Goal: Task Accomplishment & Management: Manage account settings

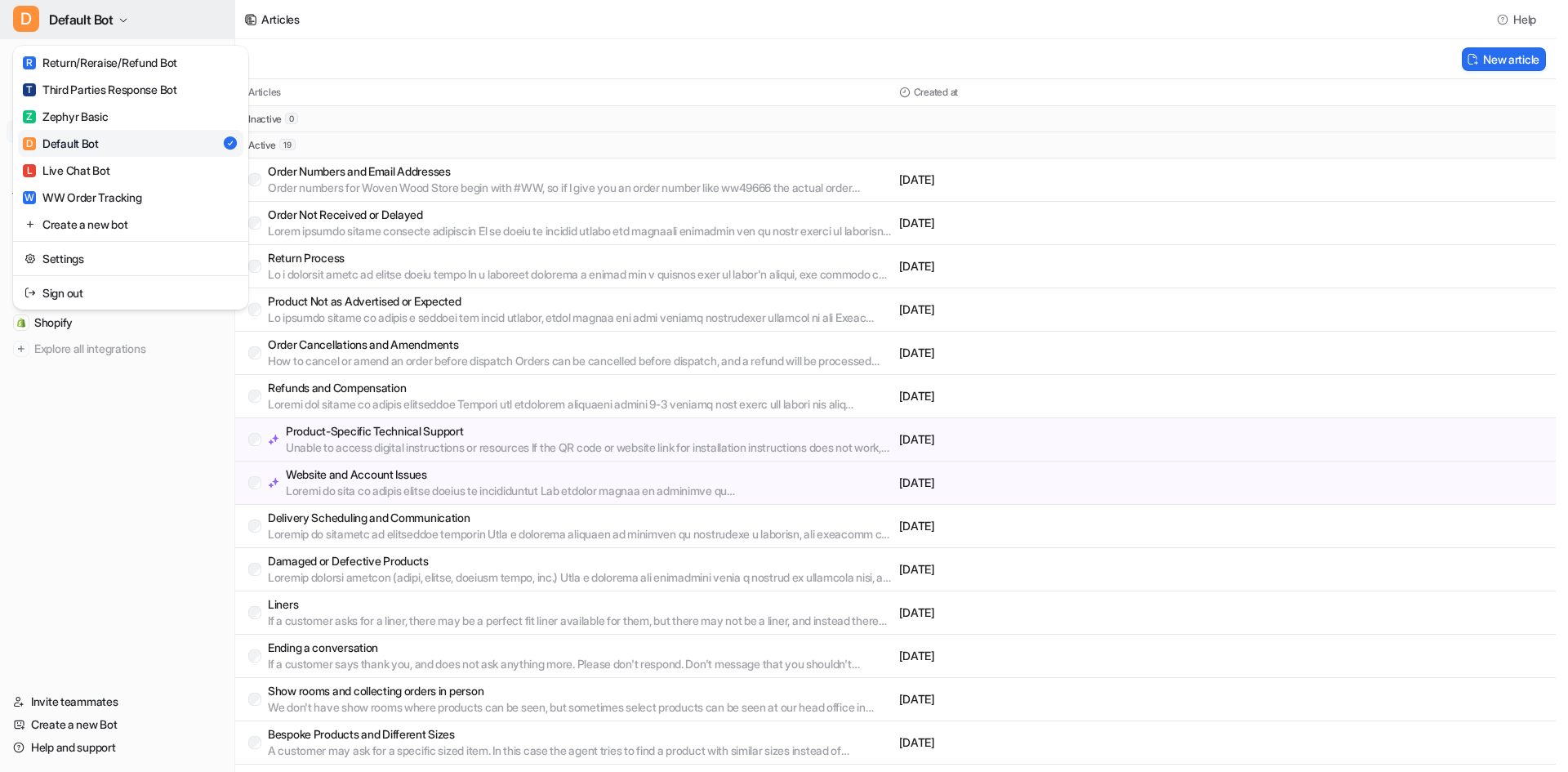
click at [117, 16] on button "D Default Bot" at bounding box center [117, 20] width 234 height 39
click at [118, 169] on link "L Live Chat Bot" at bounding box center [131, 170] width 226 height 27
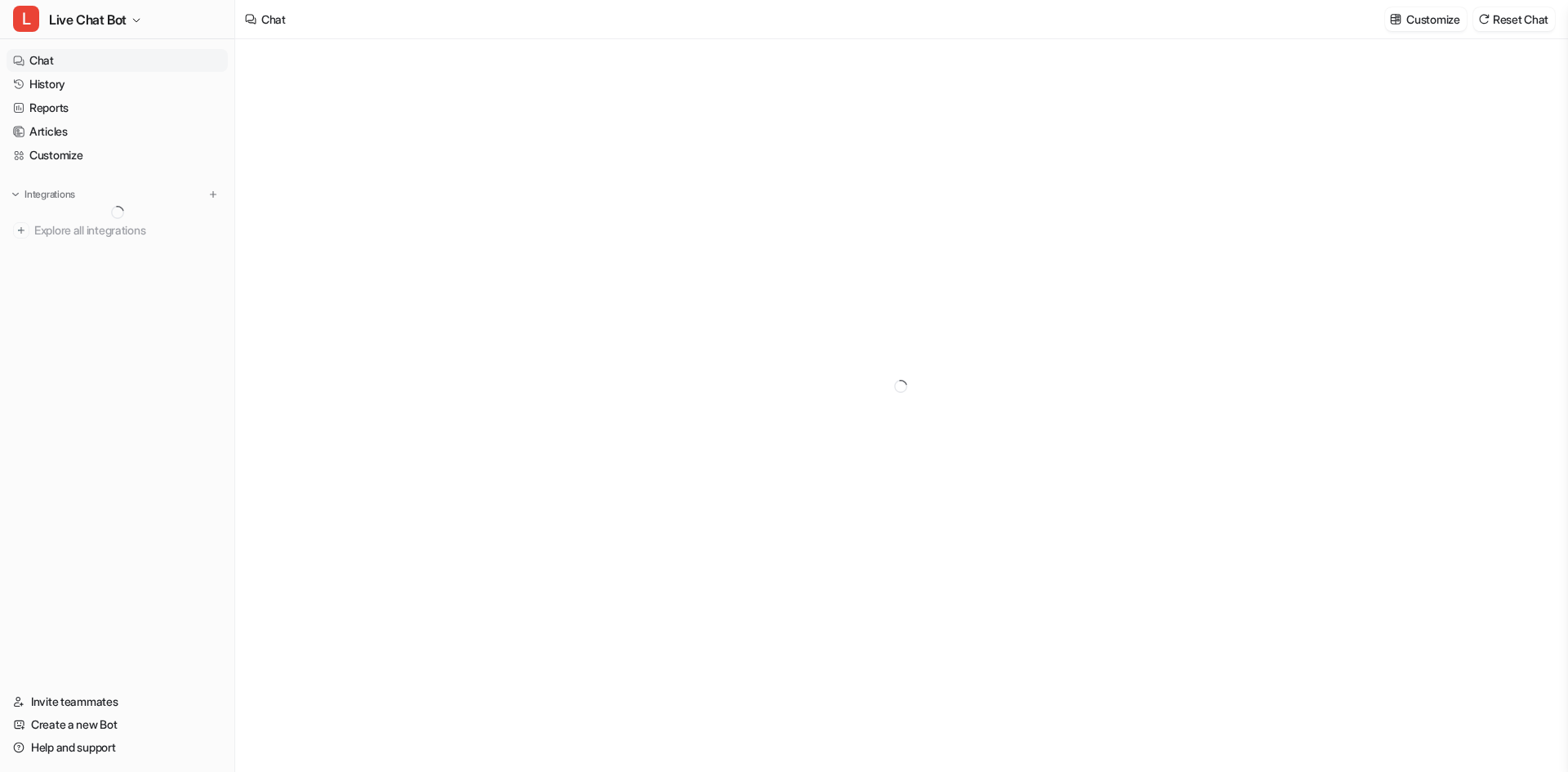
type textarea "**********"
click at [109, 271] on icon at bounding box center [102, 270] width 11 height 12
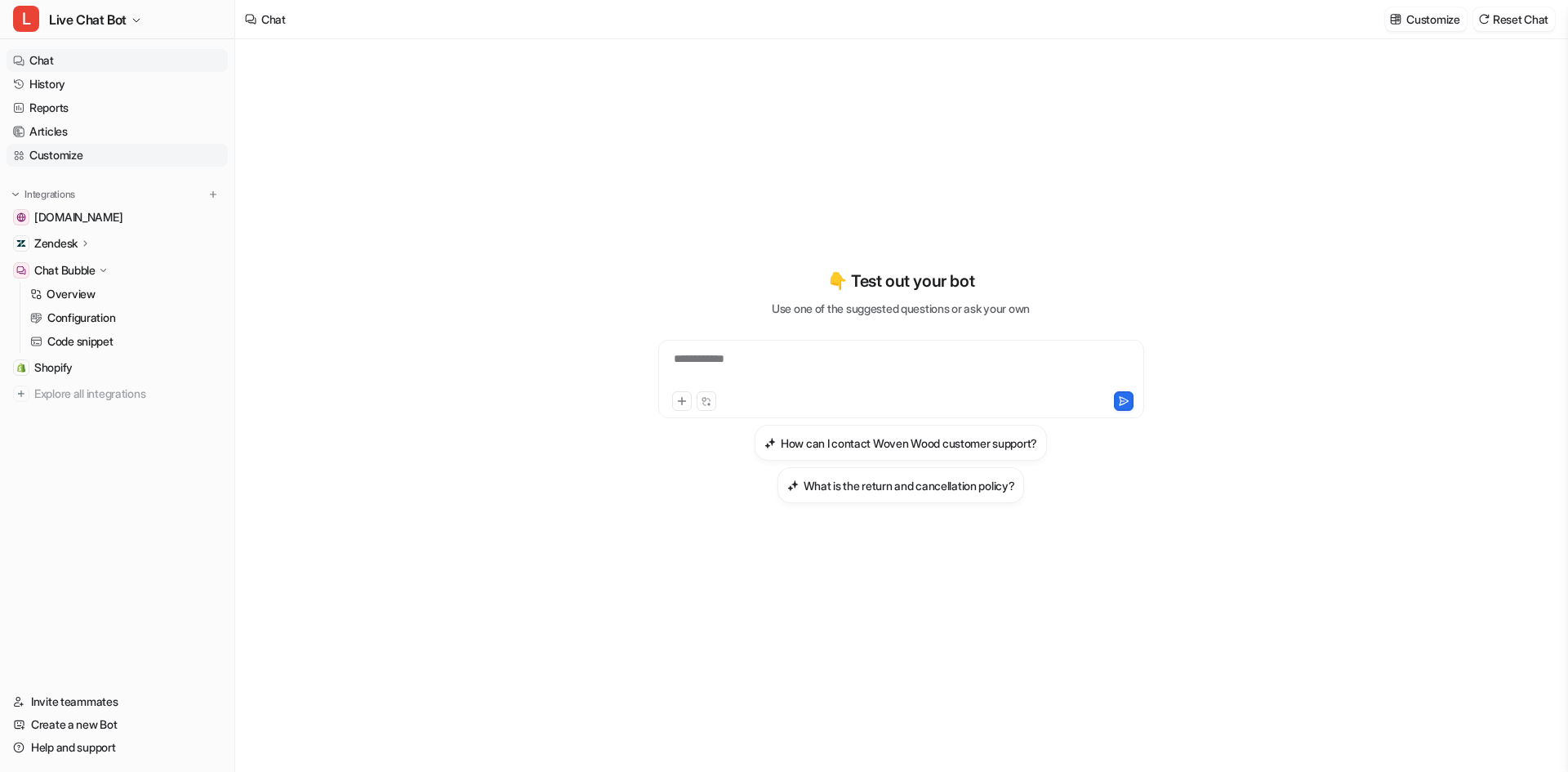
click at [71, 151] on link "Customize" at bounding box center [117, 155] width 221 height 23
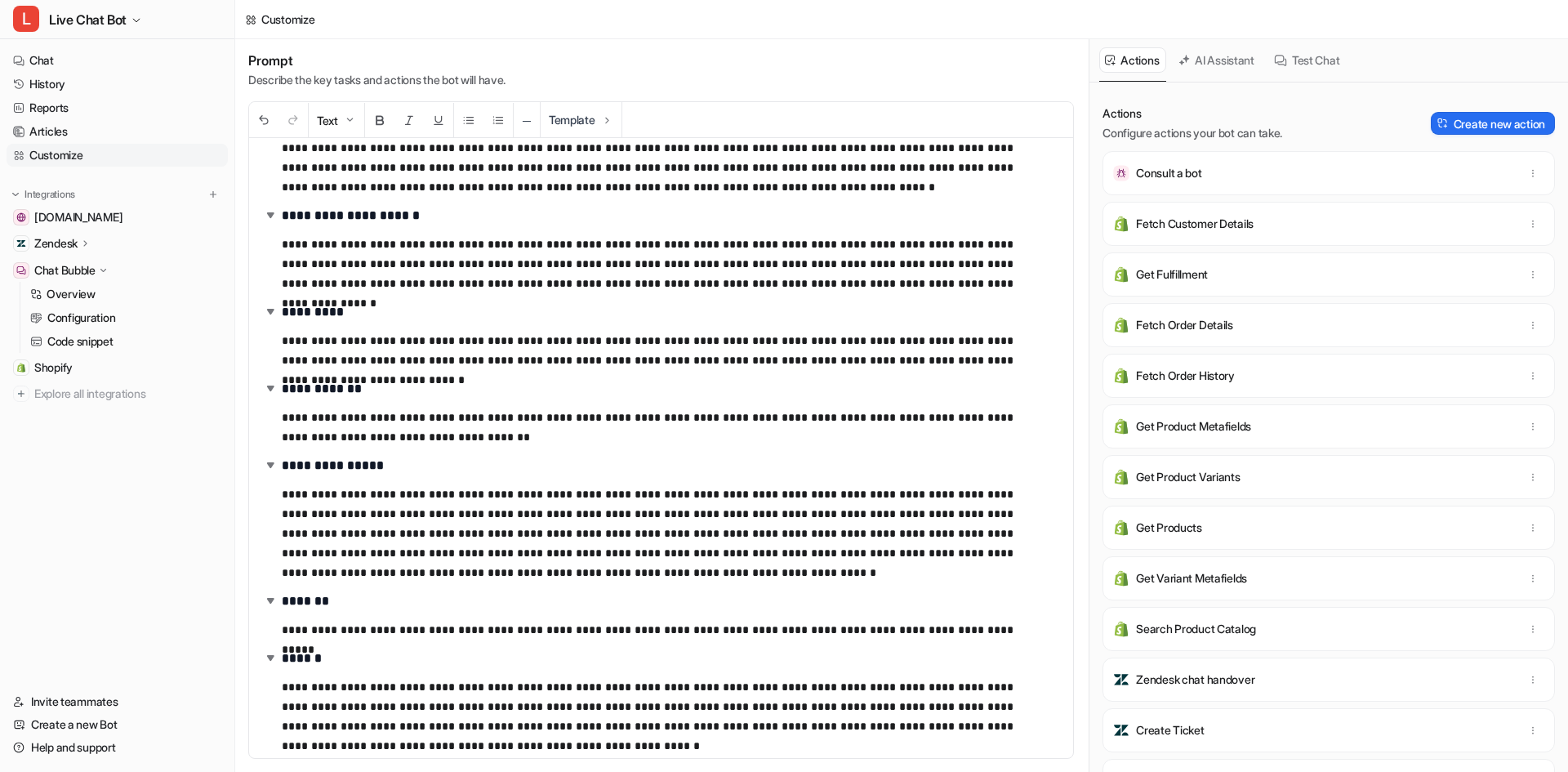
scroll to position [783, 0]
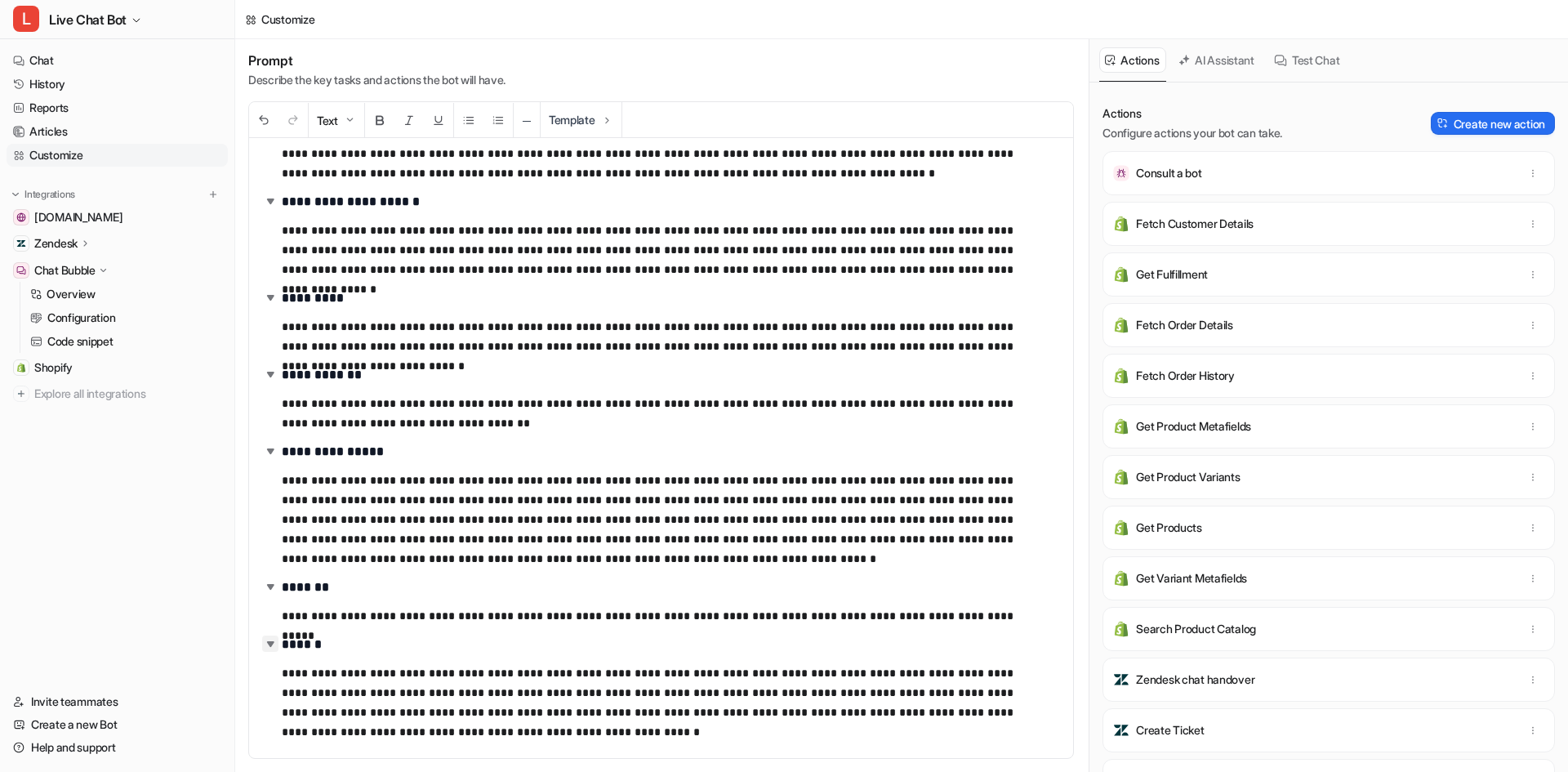
click at [269, 638] on img at bounding box center [270, 643] width 16 height 16
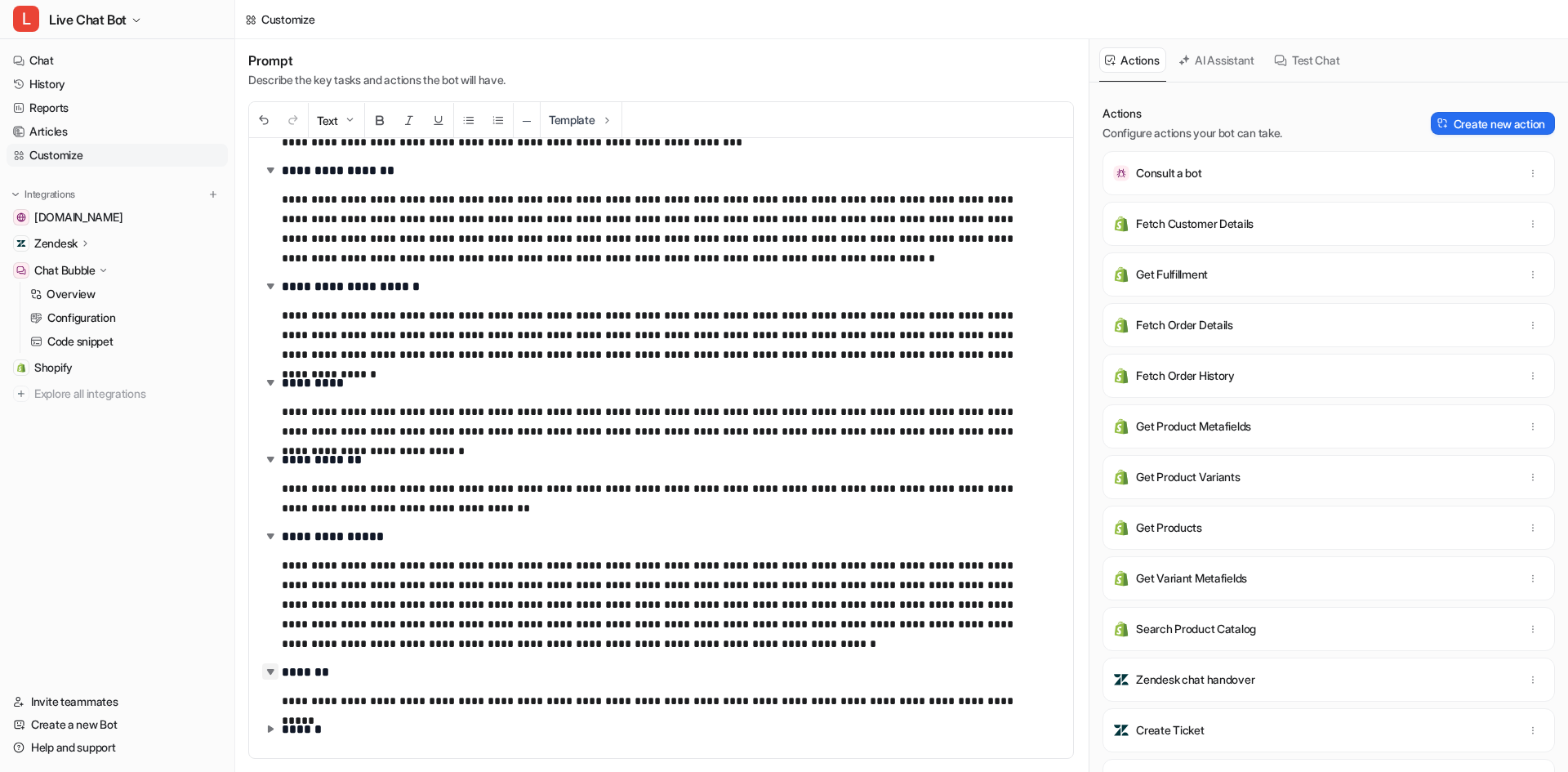
click at [277, 672] on img at bounding box center [270, 670] width 16 height 16
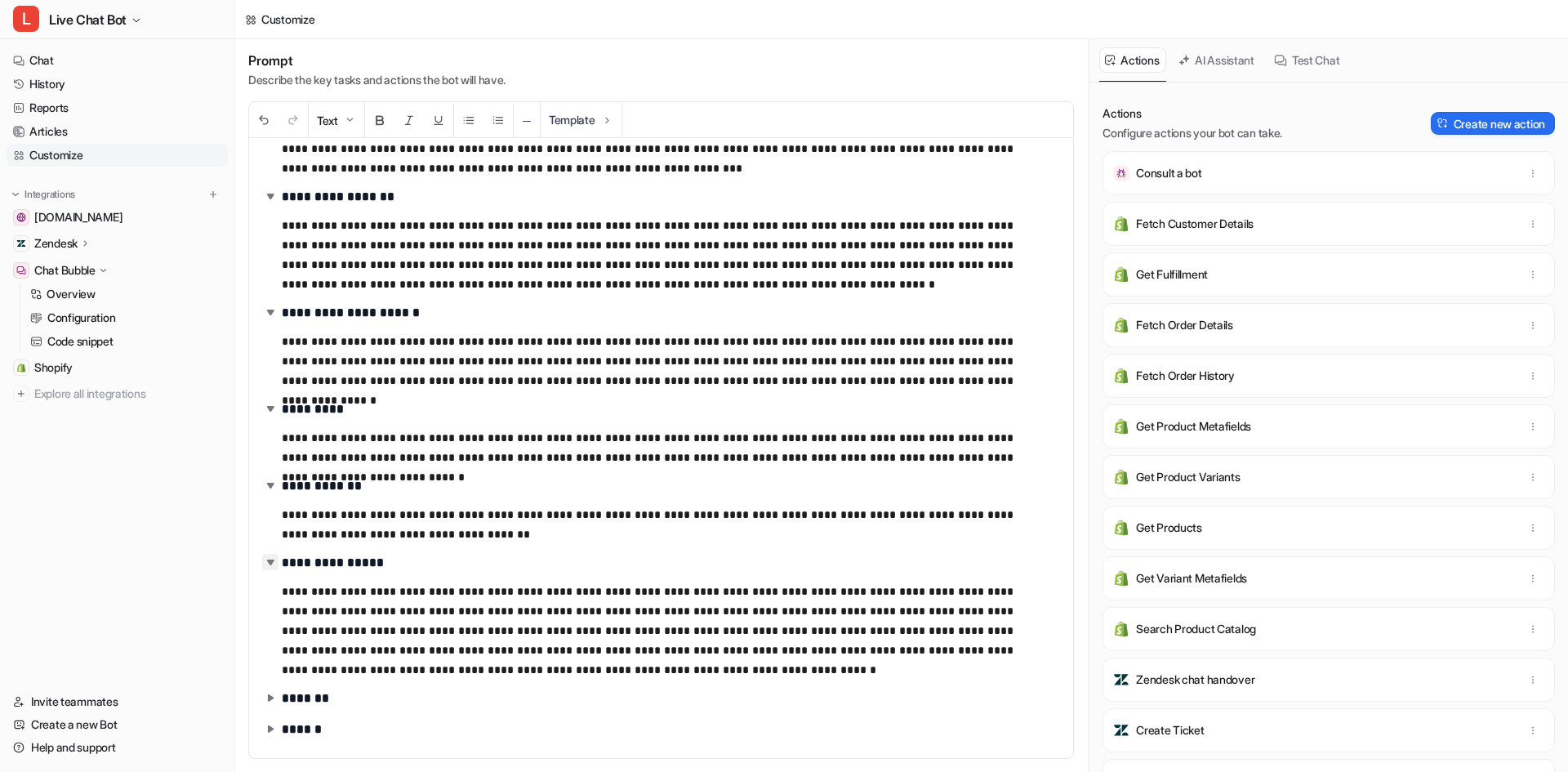
click at [271, 562] on img at bounding box center [270, 561] width 16 height 16
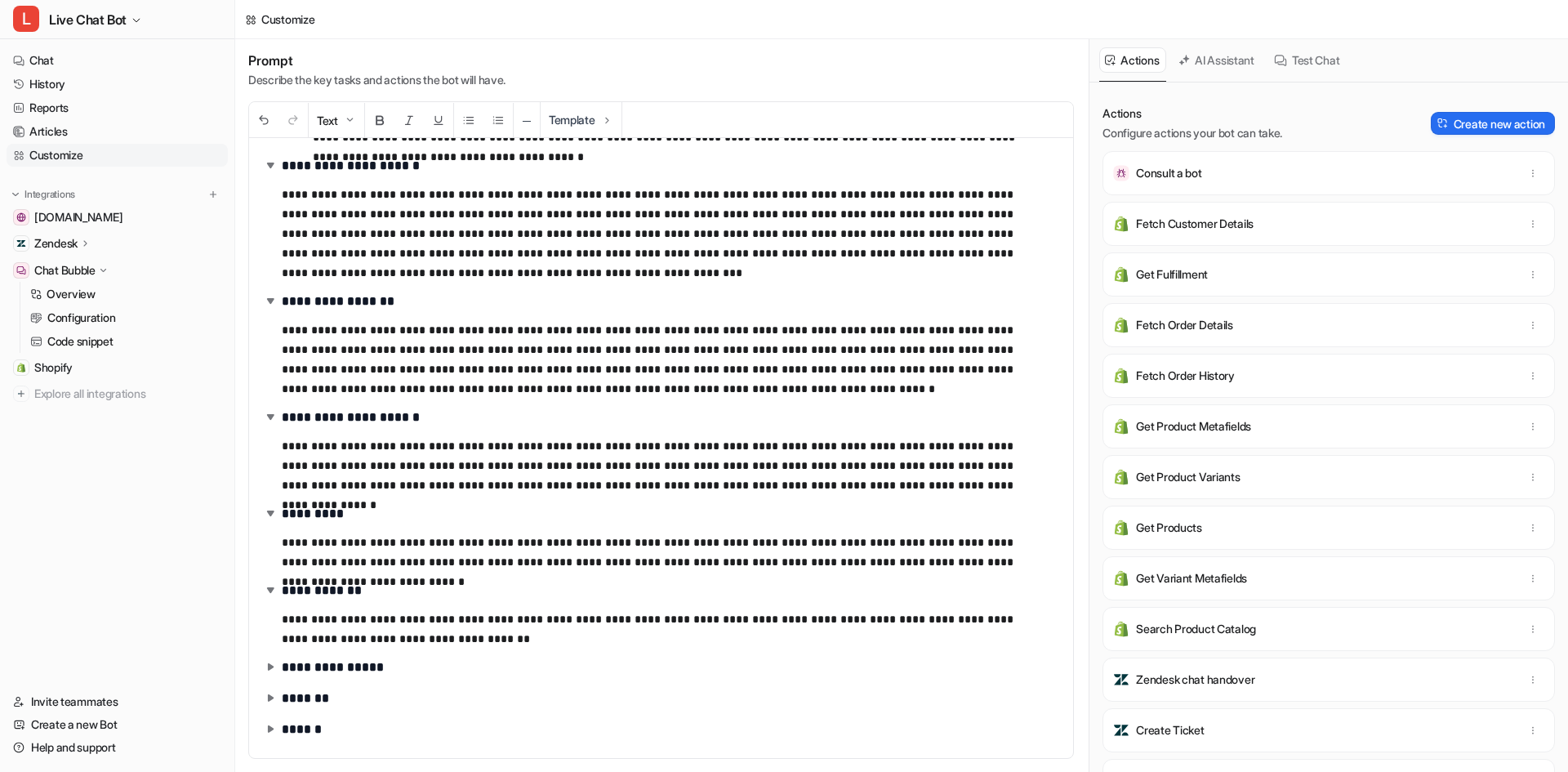
scroll to position [0, 0]
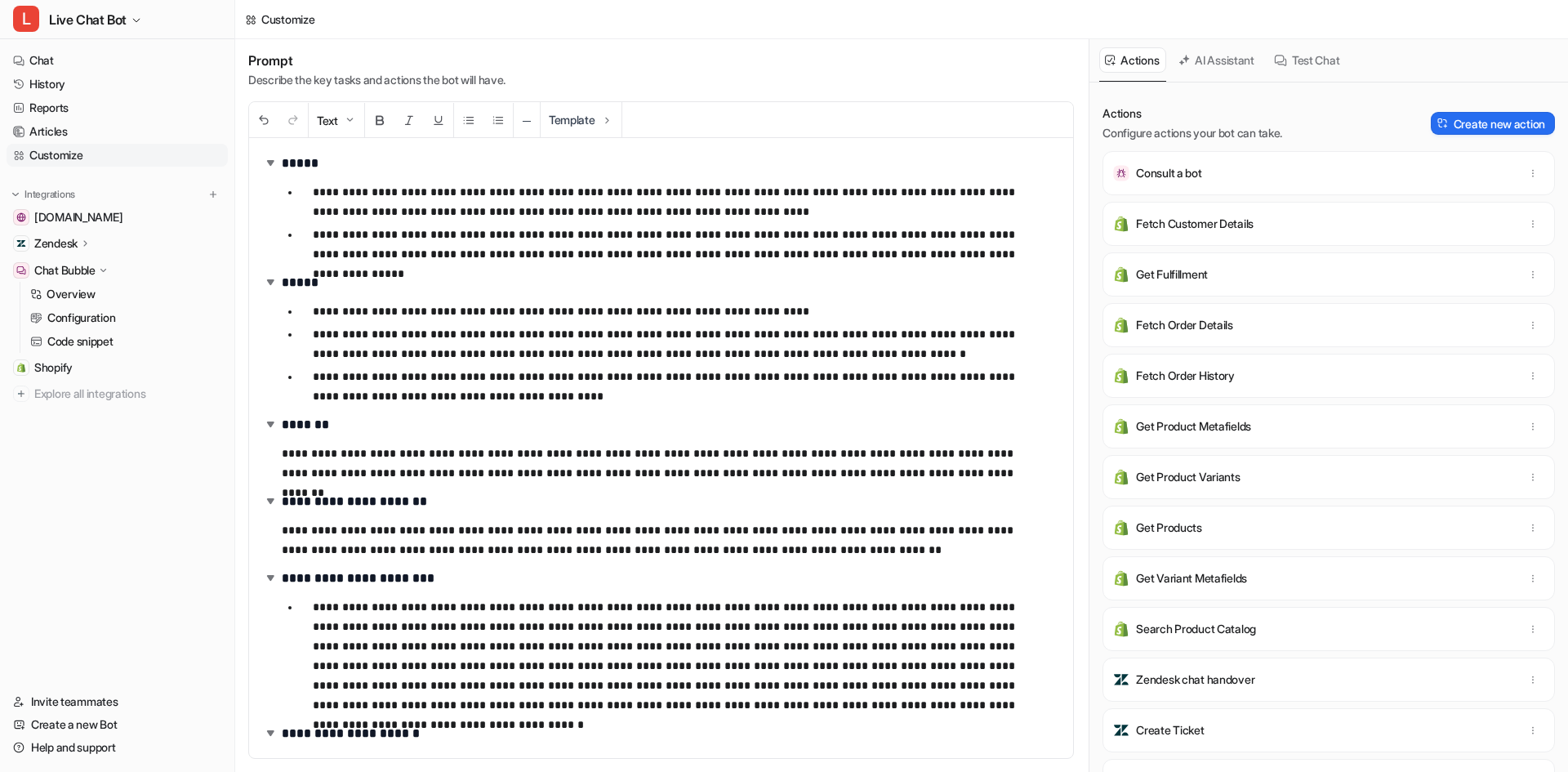
drag, startPoint x: 272, startPoint y: 426, endPoint x: 270, endPoint y: 481, distance: 55.0
click at [271, 426] on img at bounding box center [270, 423] width 16 height 16
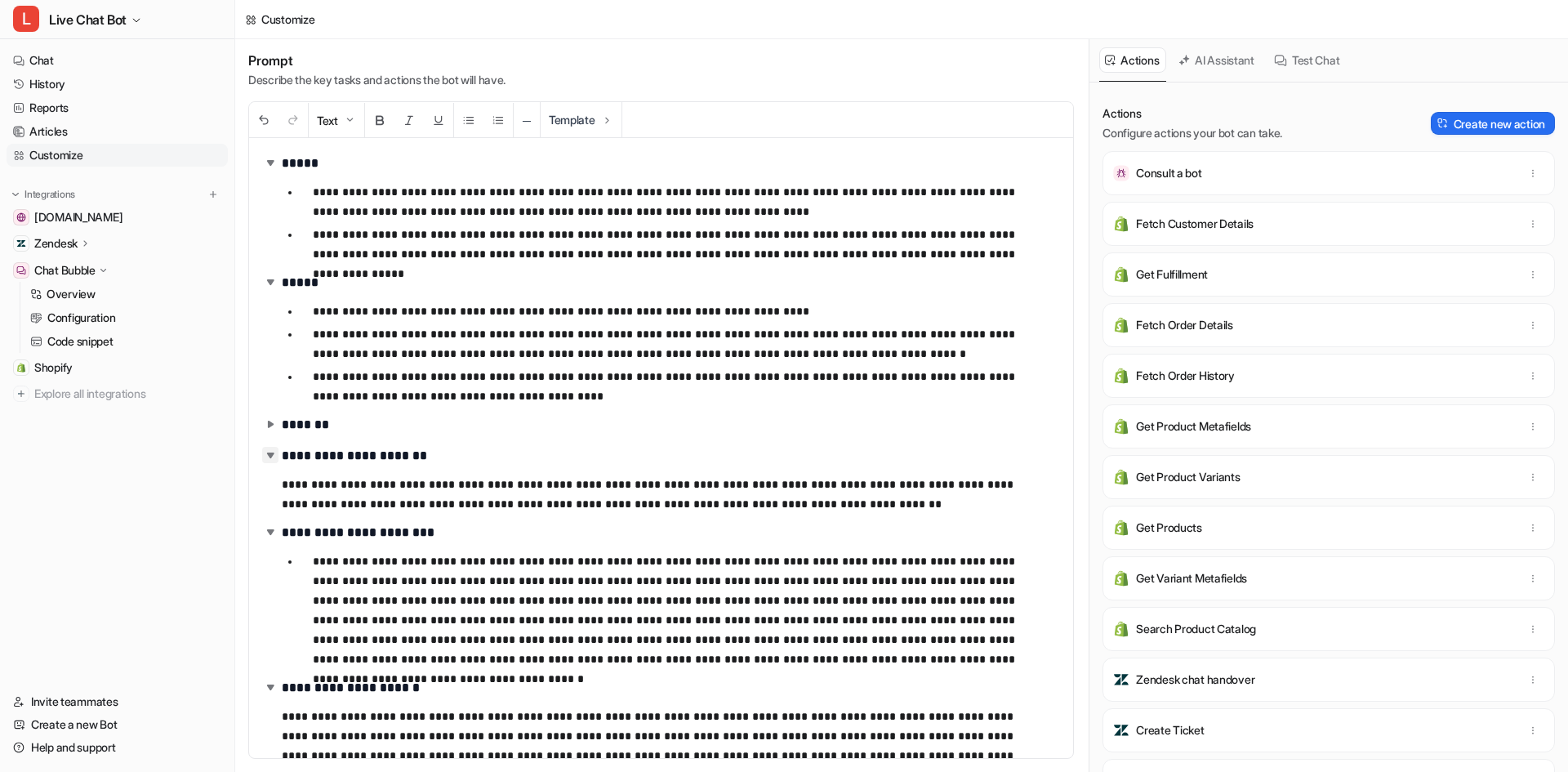
click at [271, 460] on img at bounding box center [270, 454] width 16 height 16
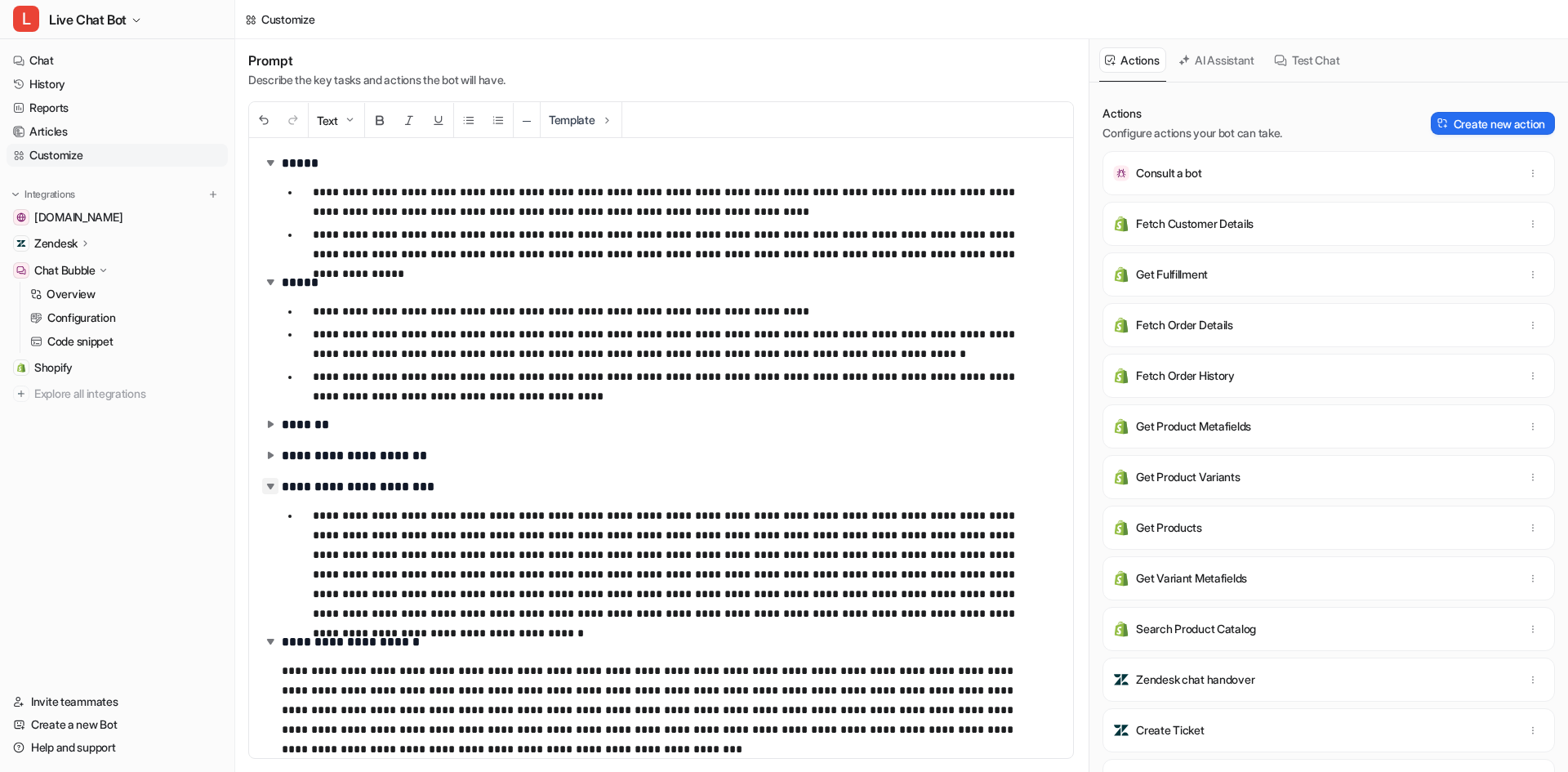
drag, startPoint x: 271, startPoint y: 476, endPoint x: 270, endPoint y: 487, distance: 11.0
click at [271, 477] on h2 "**********" at bounding box center [649, 487] width 774 height 24
click at [270, 487] on img at bounding box center [270, 485] width 16 height 16
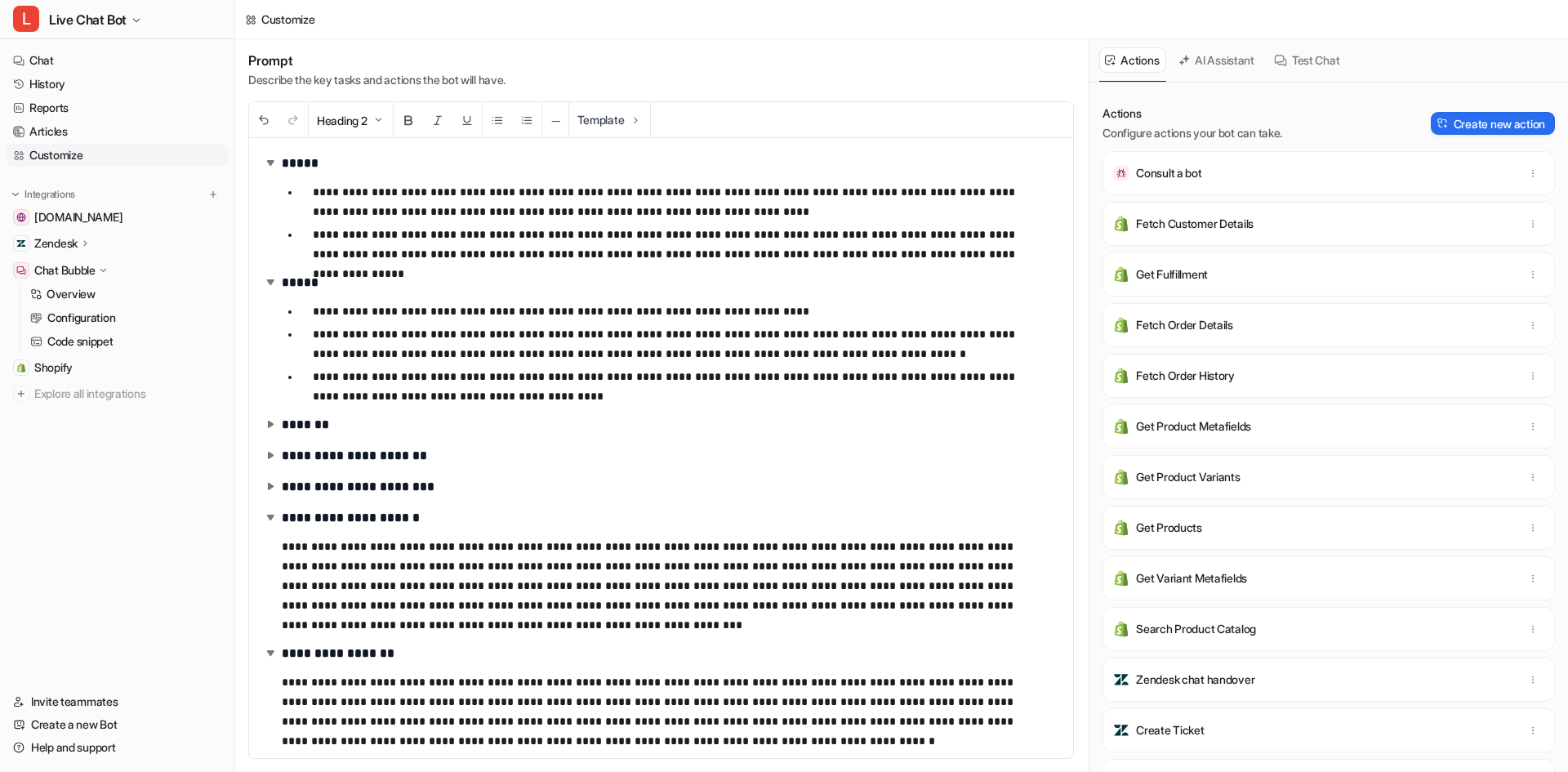
drag, startPoint x: 272, startPoint y: 515, endPoint x: 271, endPoint y: 564, distance: 49.0
click at [271, 515] on img at bounding box center [270, 516] width 16 height 16
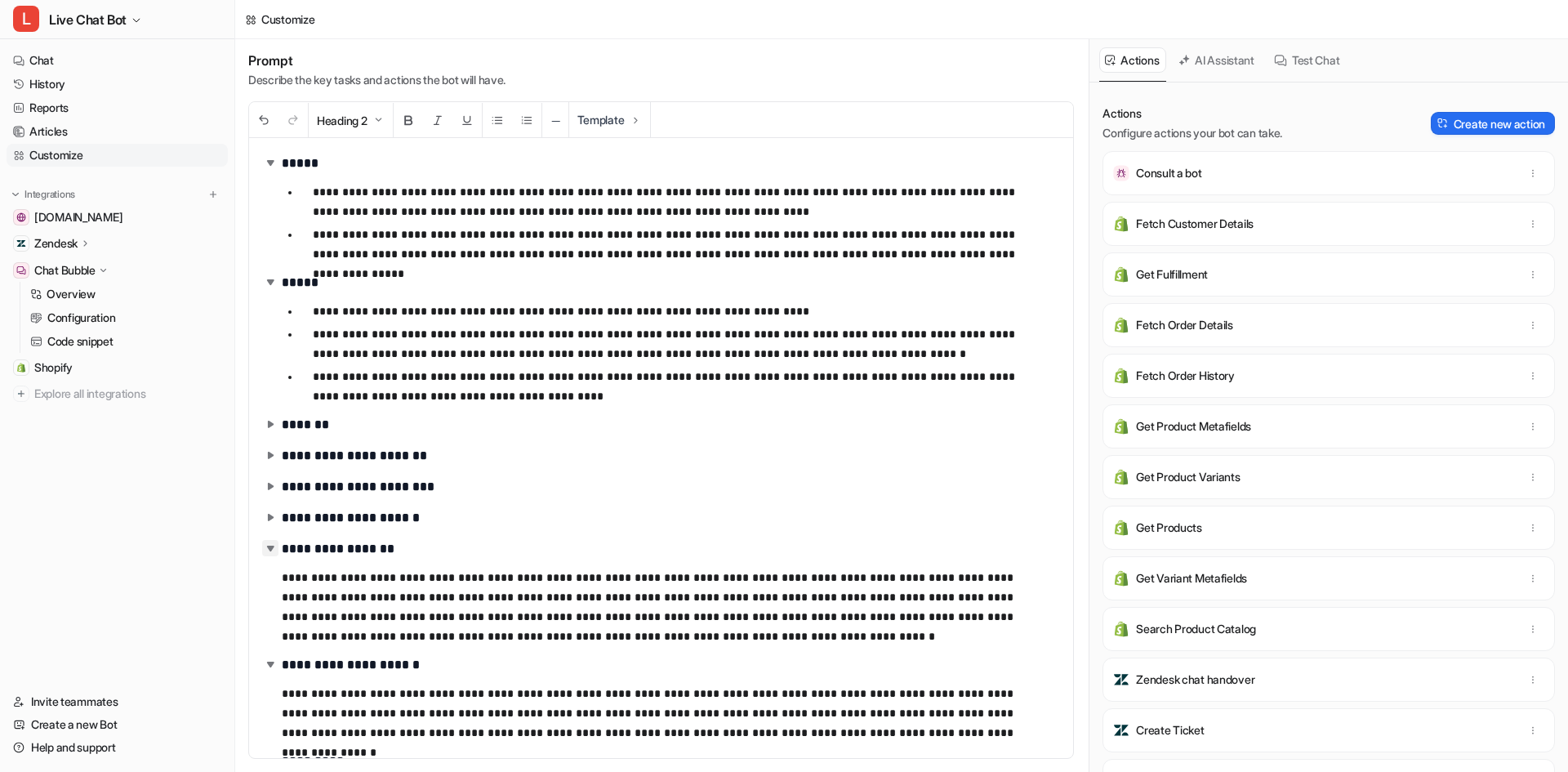
click at [275, 542] on img at bounding box center [270, 547] width 16 height 16
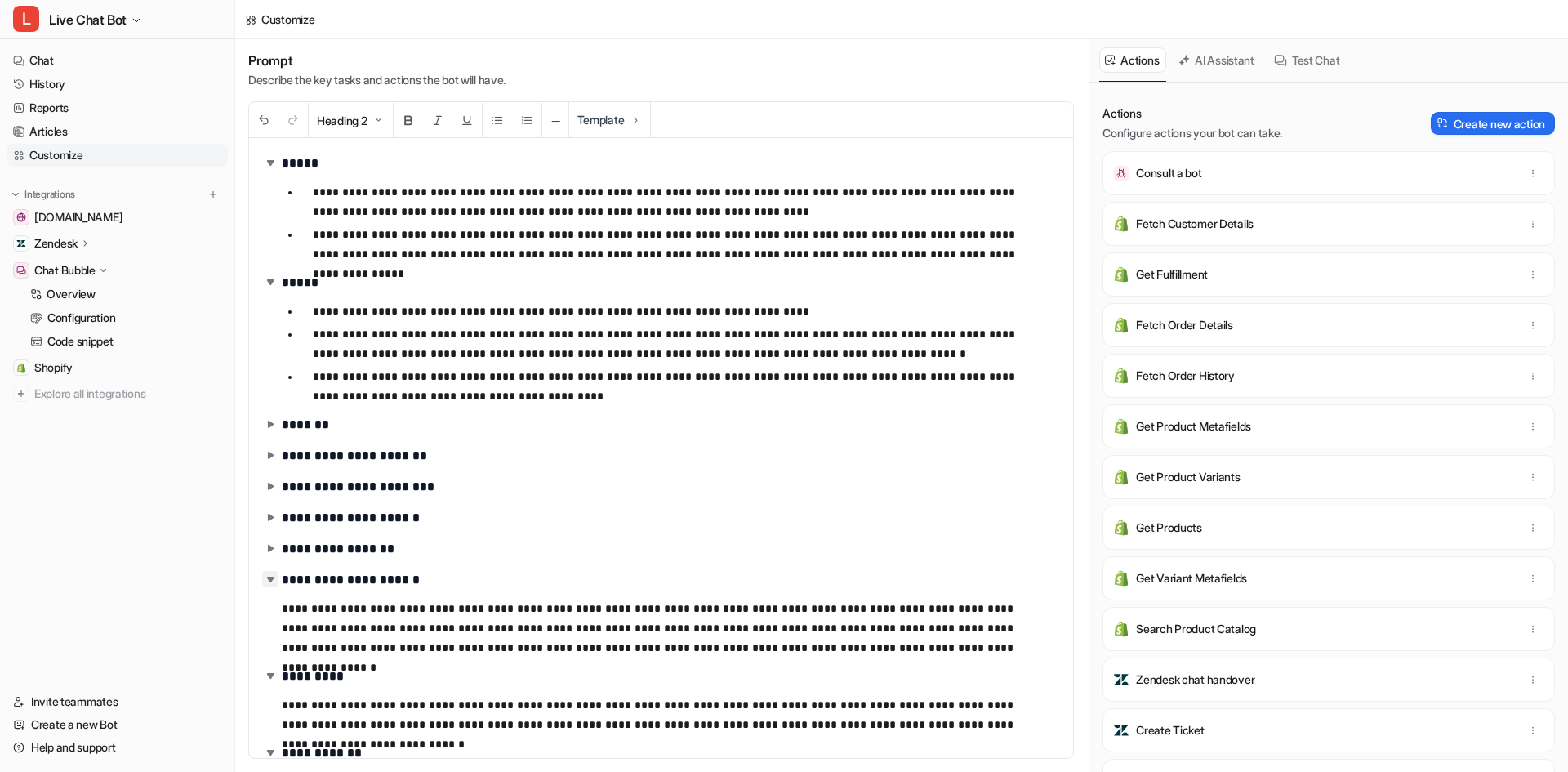
click at [274, 577] on img at bounding box center [270, 578] width 16 height 16
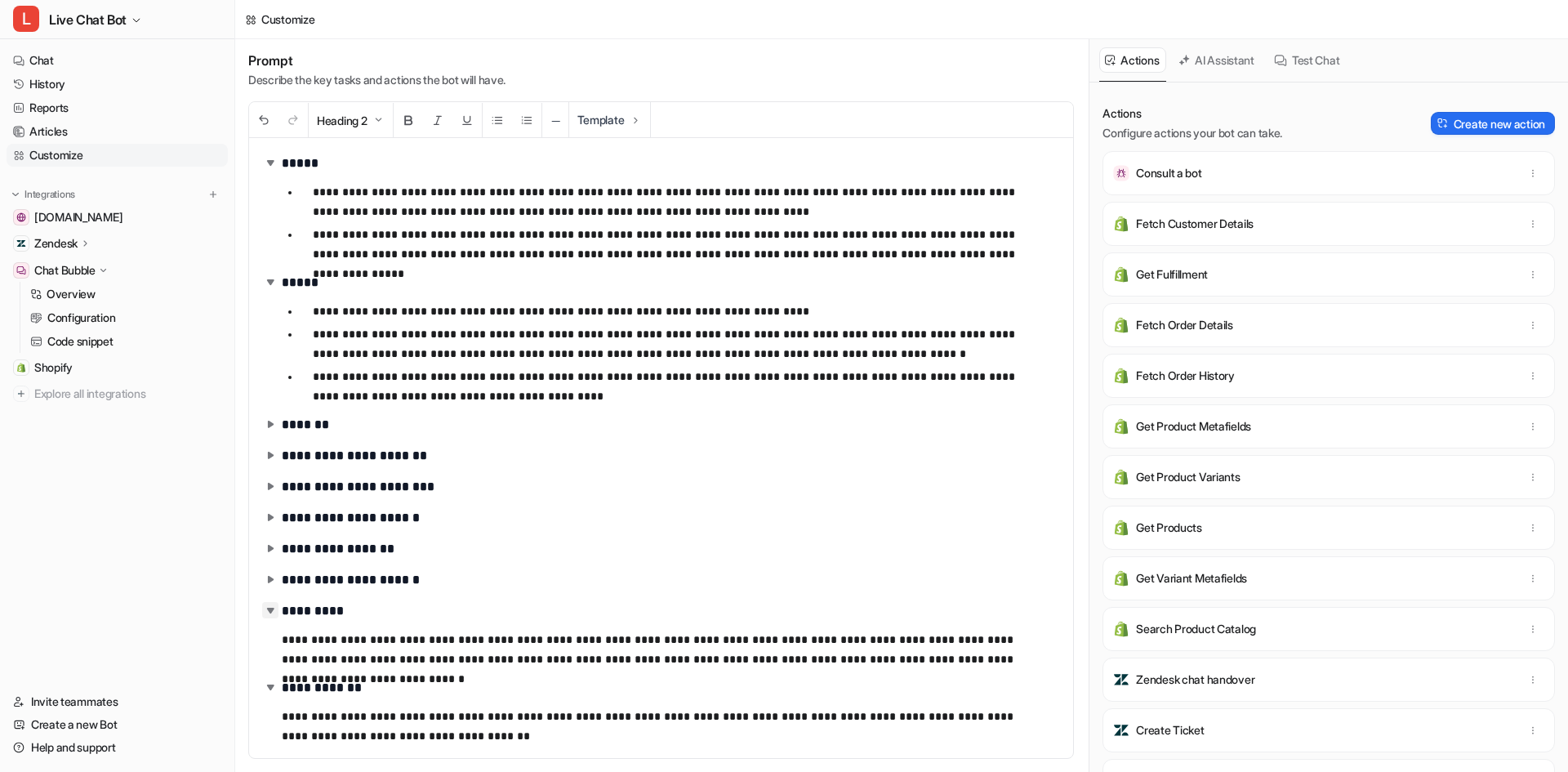
click at [272, 603] on img at bounding box center [270, 609] width 16 height 16
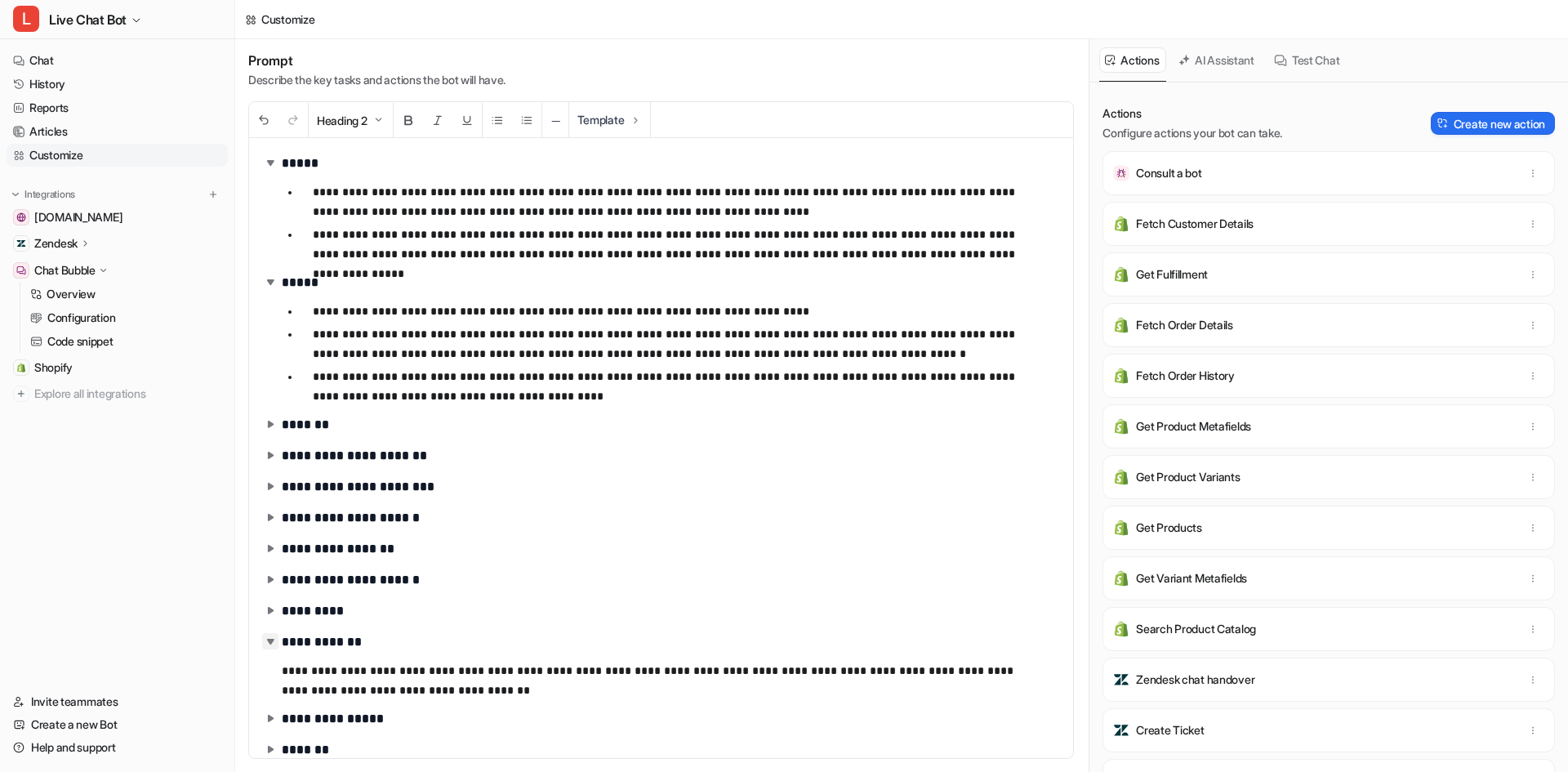
click at [270, 643] on img at bounding box center [270, 640] width 16 height 16
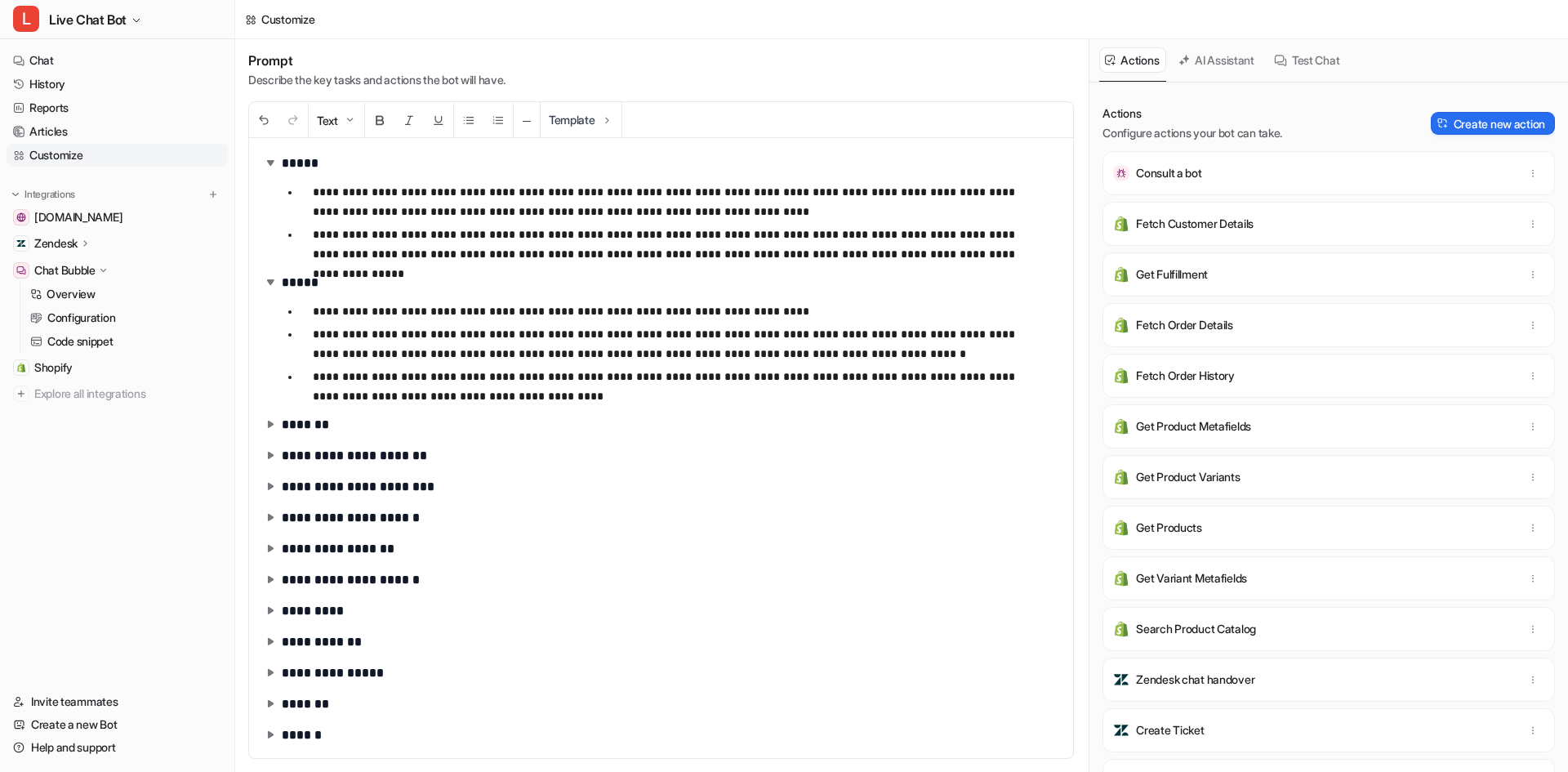
click at [473, 402] on p "**********" at bounding box center [674, 386] width 723 height 39
click at [488, 395] on p "**********" at bounding box center [674, 386] width 723 height 39
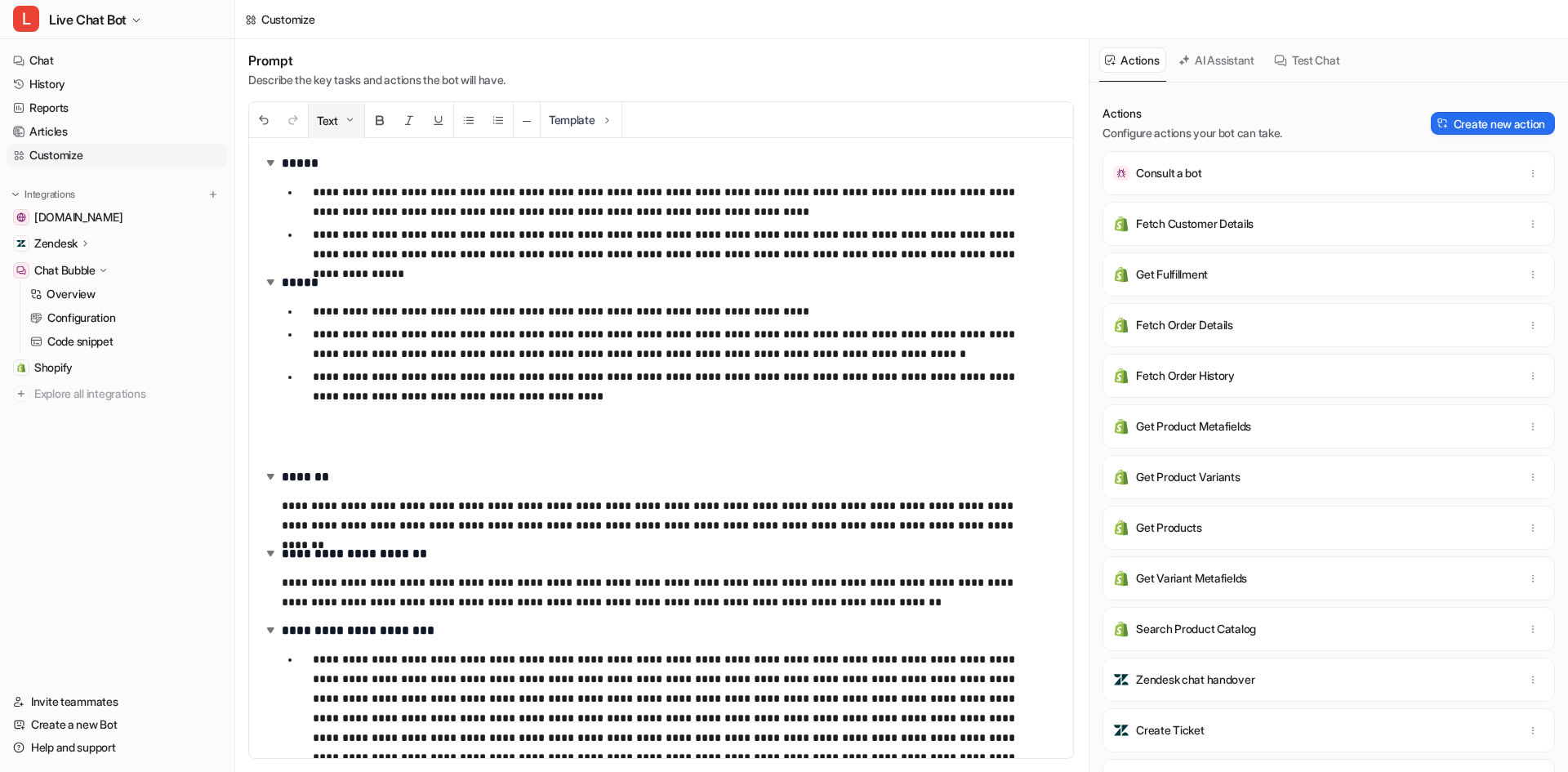
click at [349, 120] on img at bounding box center [350, 120] width 13 height 13
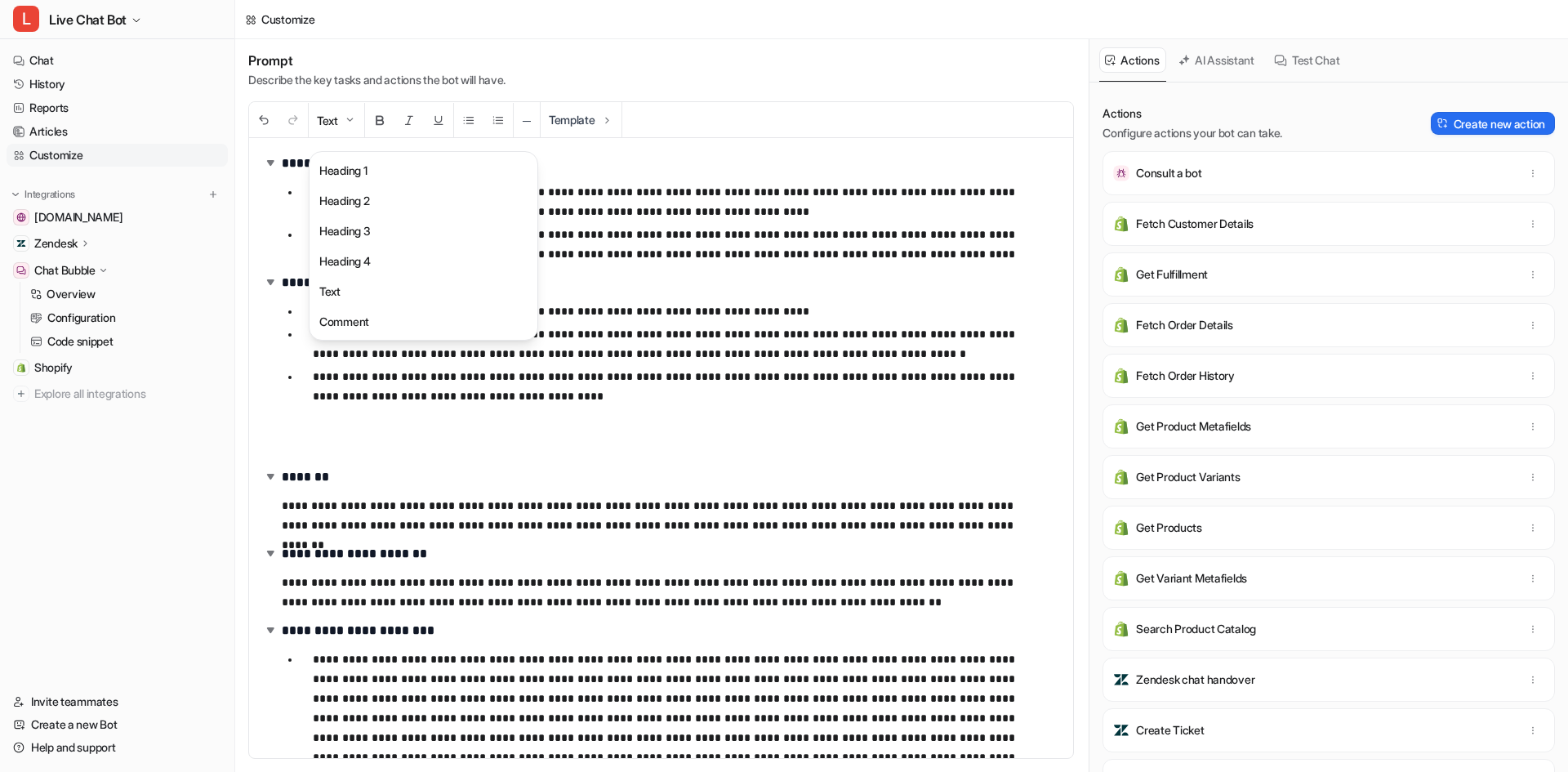
click at [370, 192] on button "Heading 2" at bounding box center [423, 200] width 221 height 30
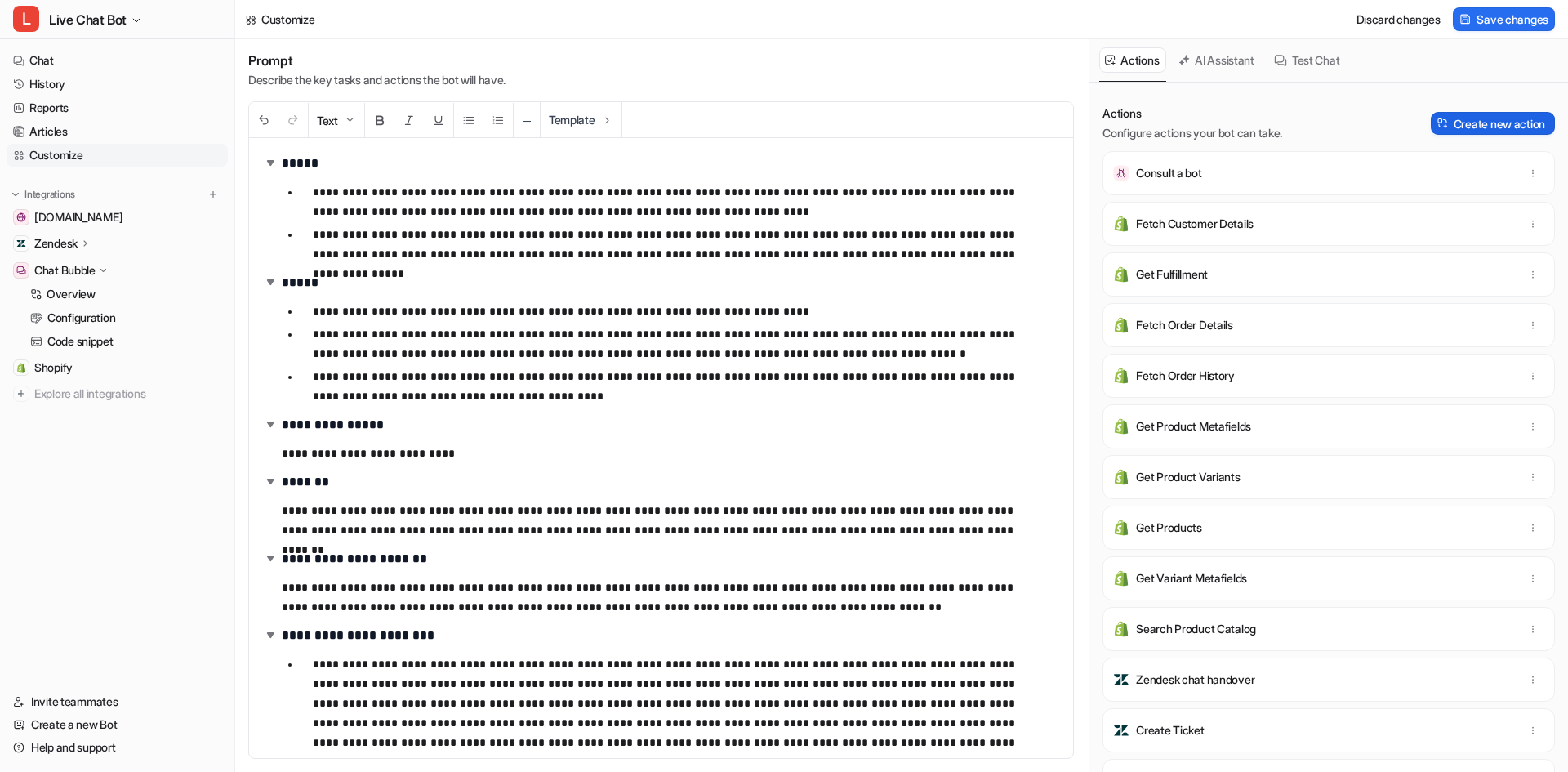
click at [1533, 112] on button "Create new action" at bounding box center [1493, 123] width 124 height 23
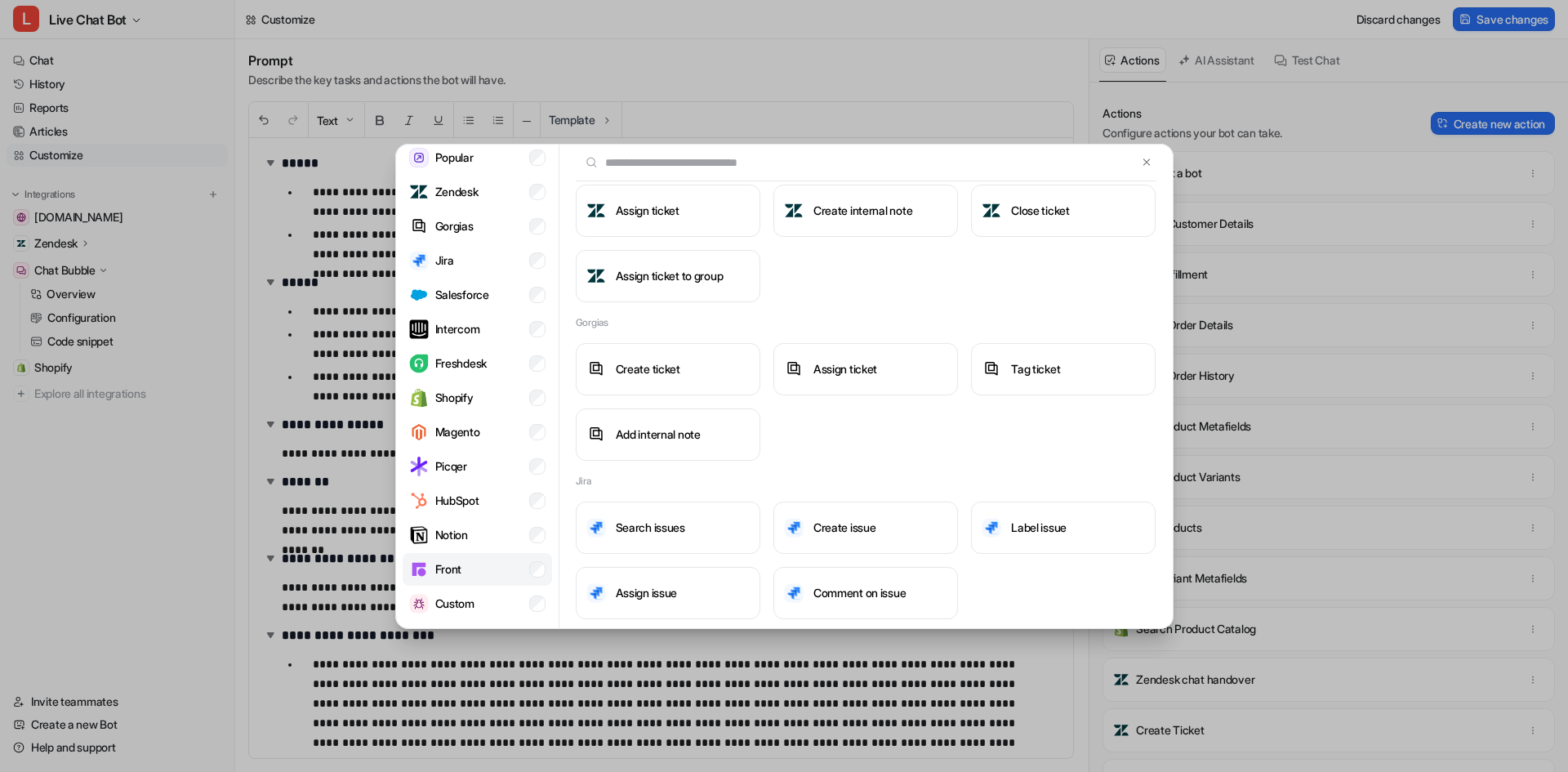
scroll to position [67, 0]
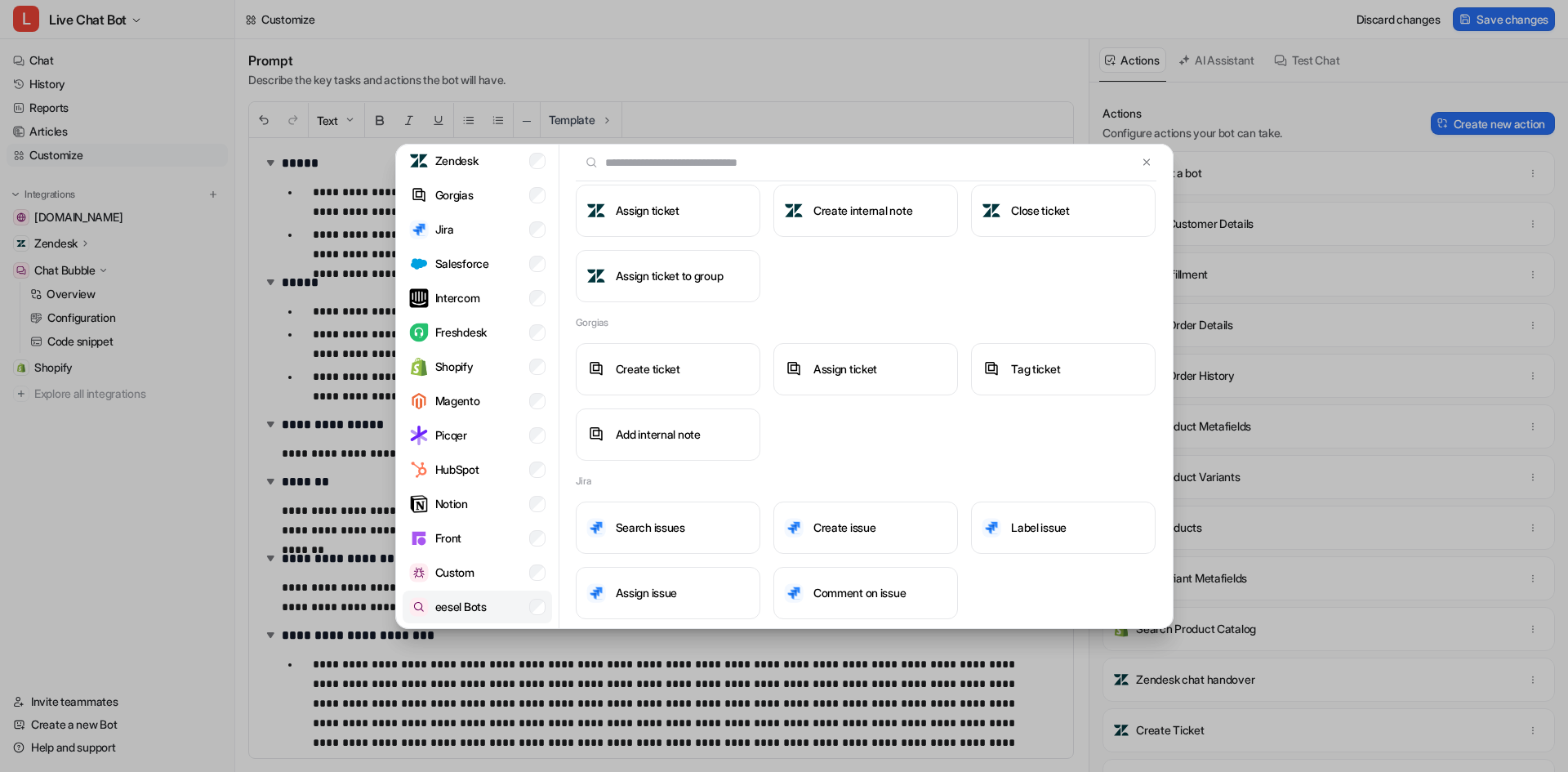
click at [507, 603] on li "eesel Bots" at bounding box center [477, 607] width 149 height 33
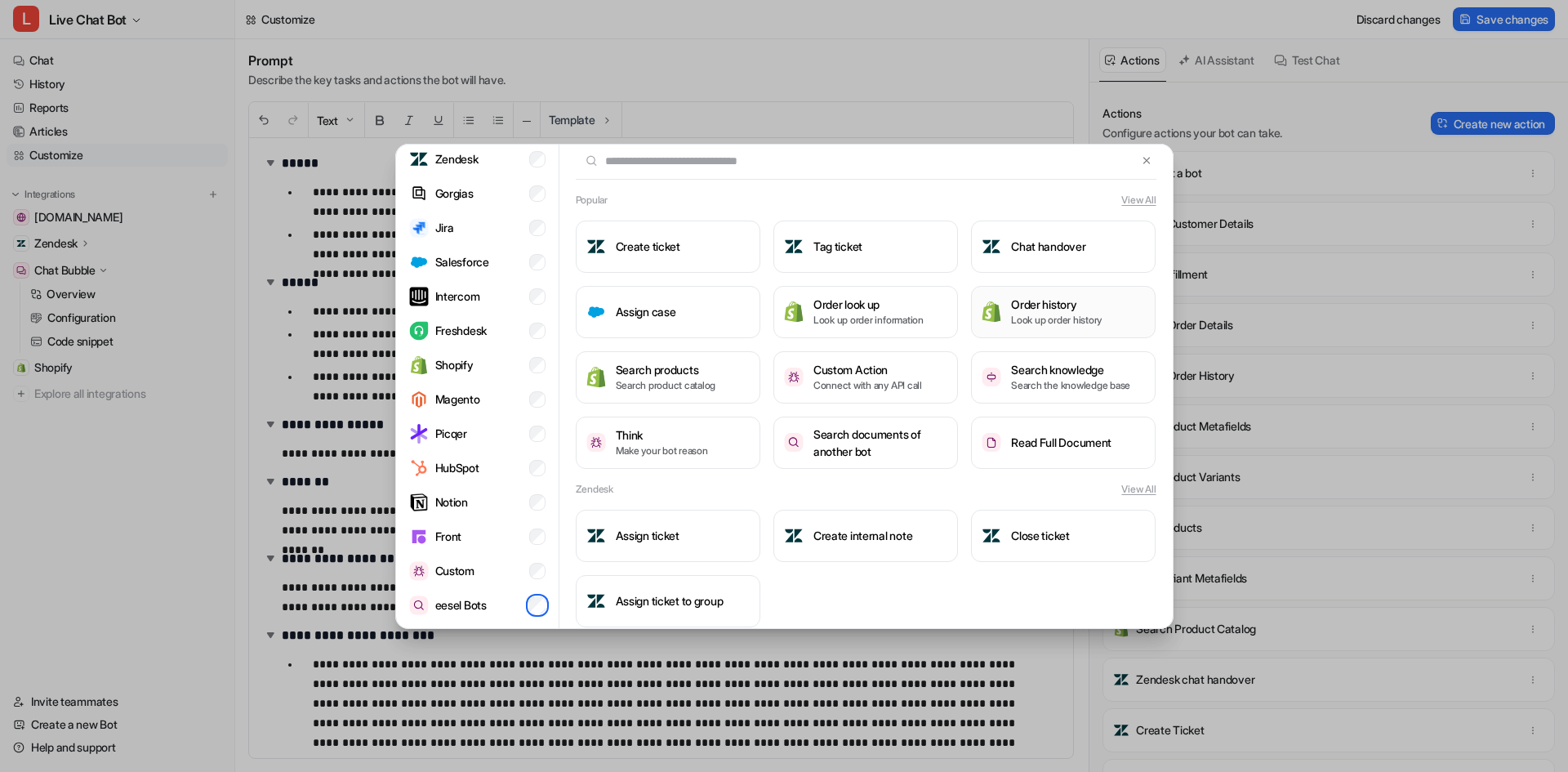
scroll to position [0, 0]
click at [1121, 198] on button "View All" at bounding box center [1138, 202] width 34 height 15
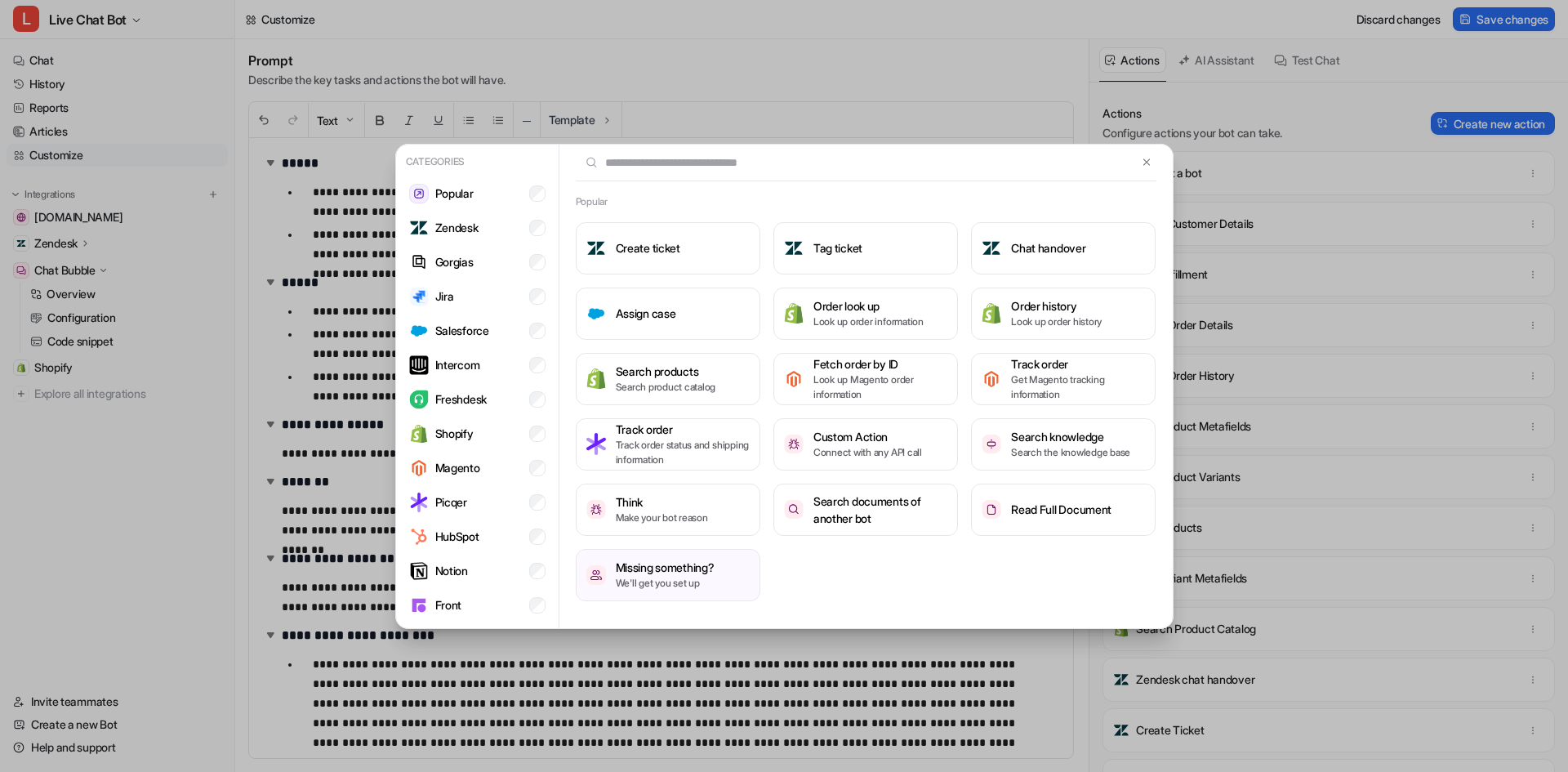
click at [29, 555] on div "Categories Popular Zendesk Gorgias Jira Salesforce Intercom Freshdesk Shopify M…" at bounding box center [784, 386] width 1568 height 772
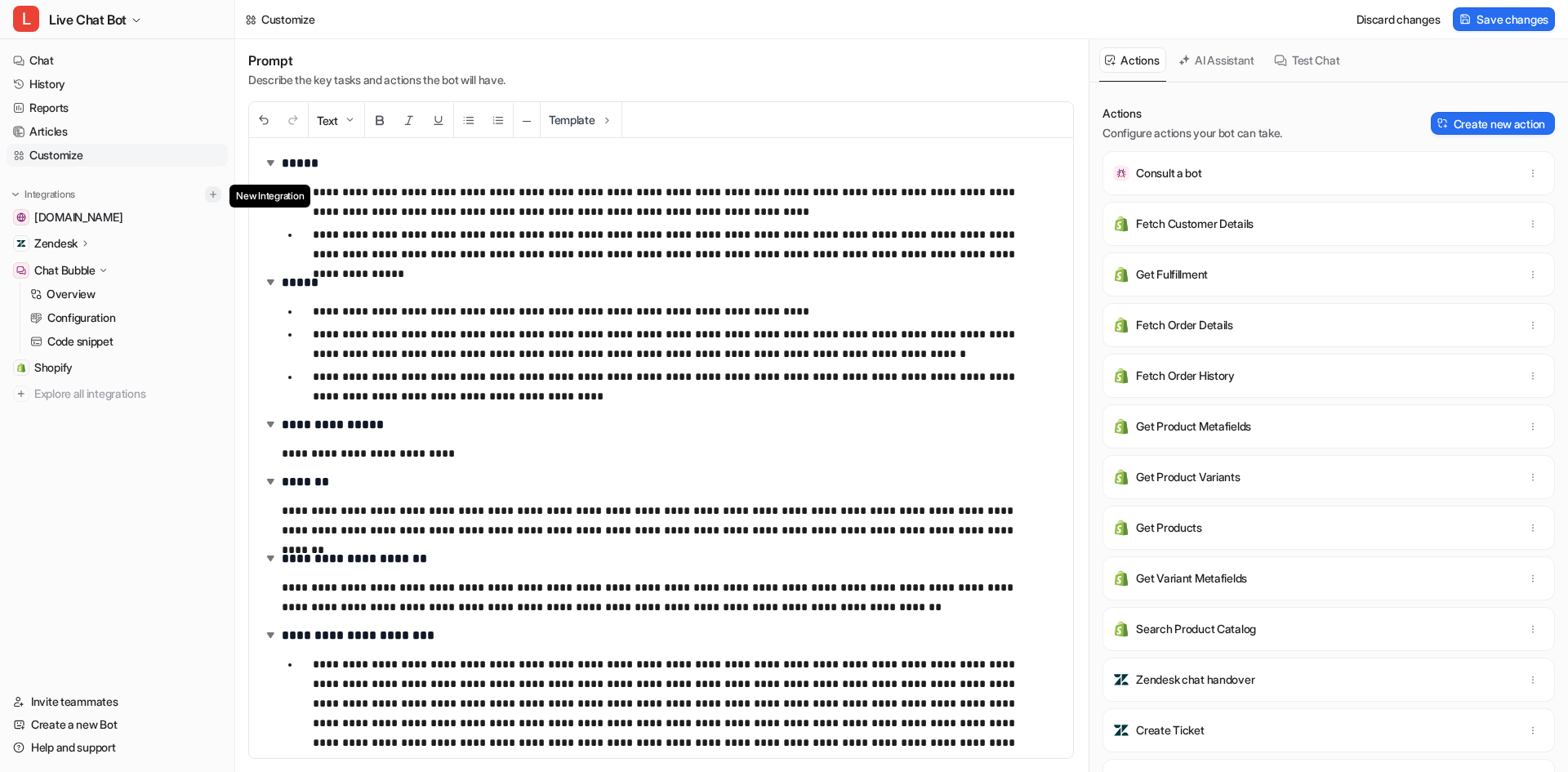
click at [207, 195] on button at bounding box center [212, 194] width 16 height 16
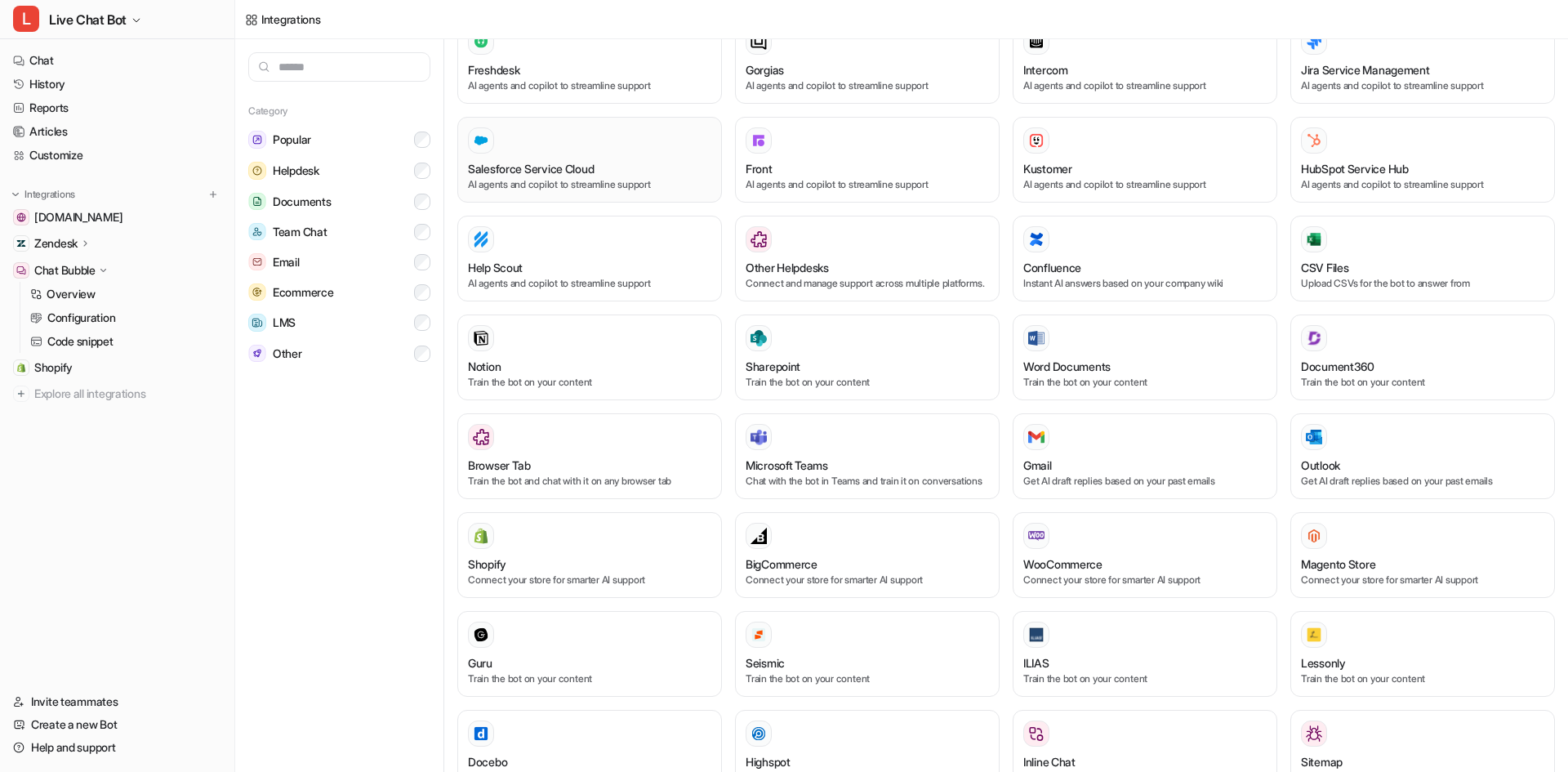
scroll to position [326, 0]
click at [96, 165] on link "Customize" at bounding box center [117, 155] width 221 height 23
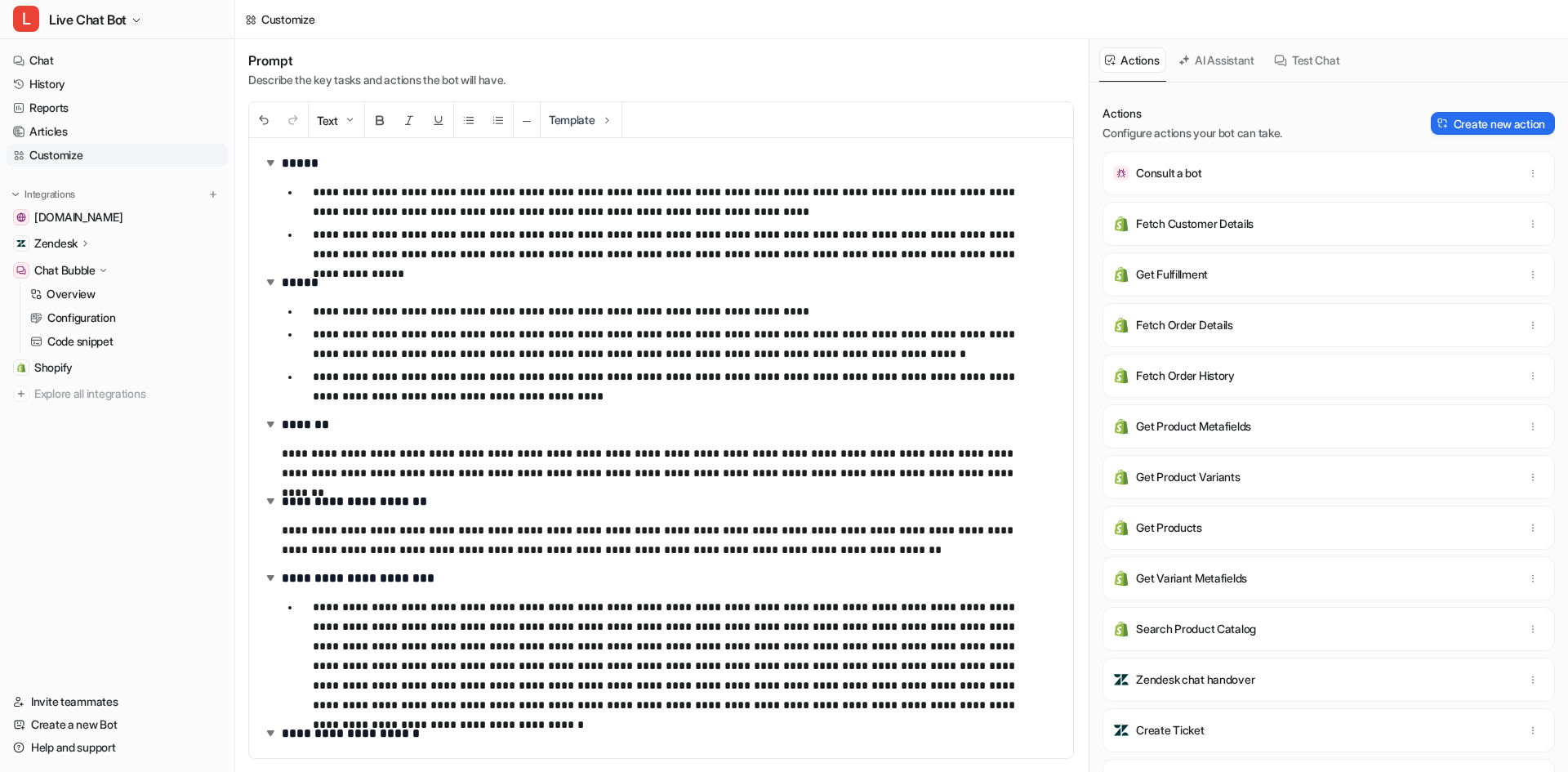
click at [1490, 102] on div "Actions Configure actions your bot can take. Create new action Consult a bot Fe…" at bounding box center [1328, 427] width 478 height 689
click at [1485, 111] on div "Actions Configure actions your bot can take. Create new action" at bounding box center [1328, 123] width 452 height 36
click at [1482, 121] on button "Create new action" at bounding box center [1493, 123] width 124 height 23
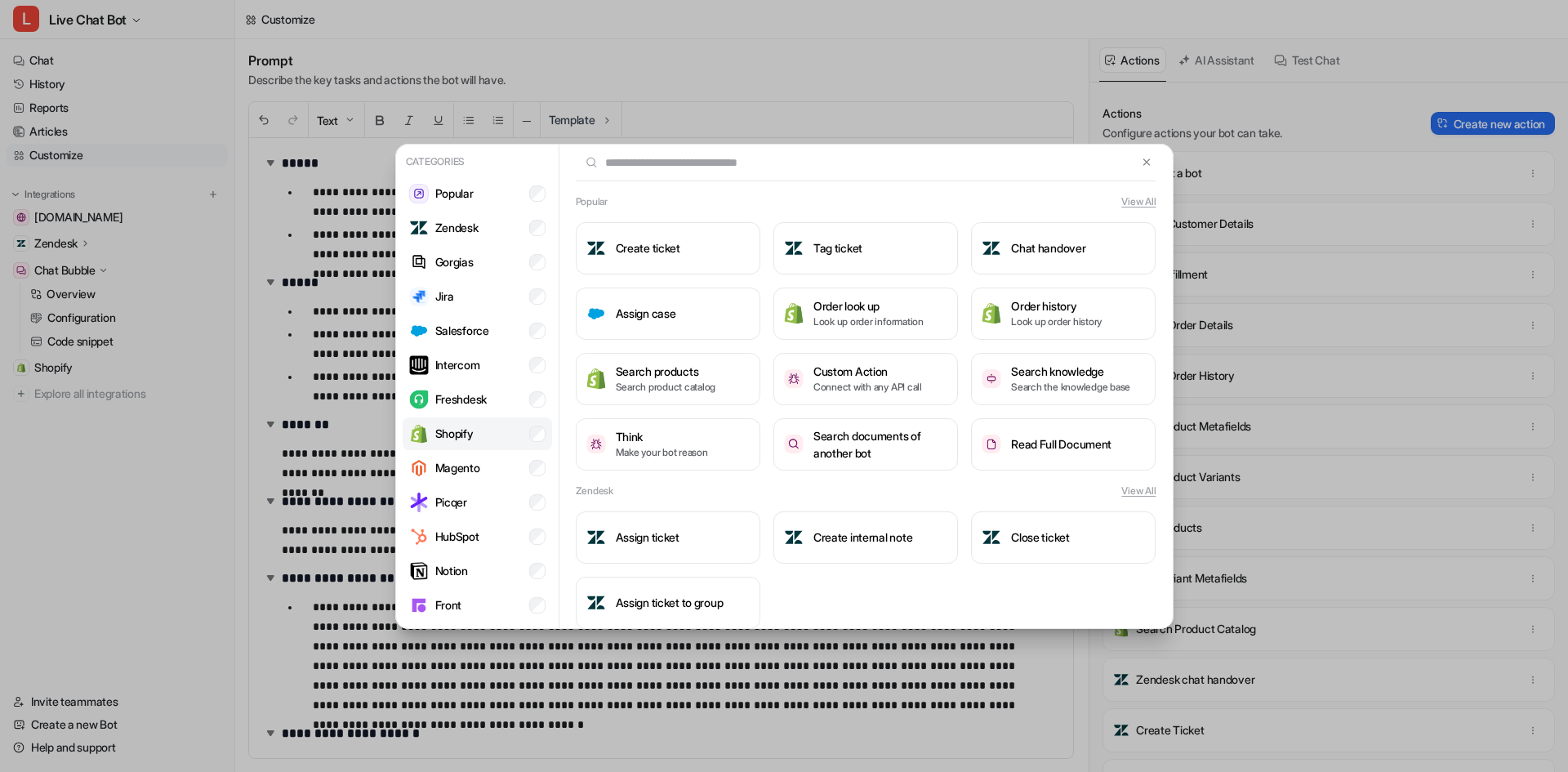
scroll to position [67, 0]
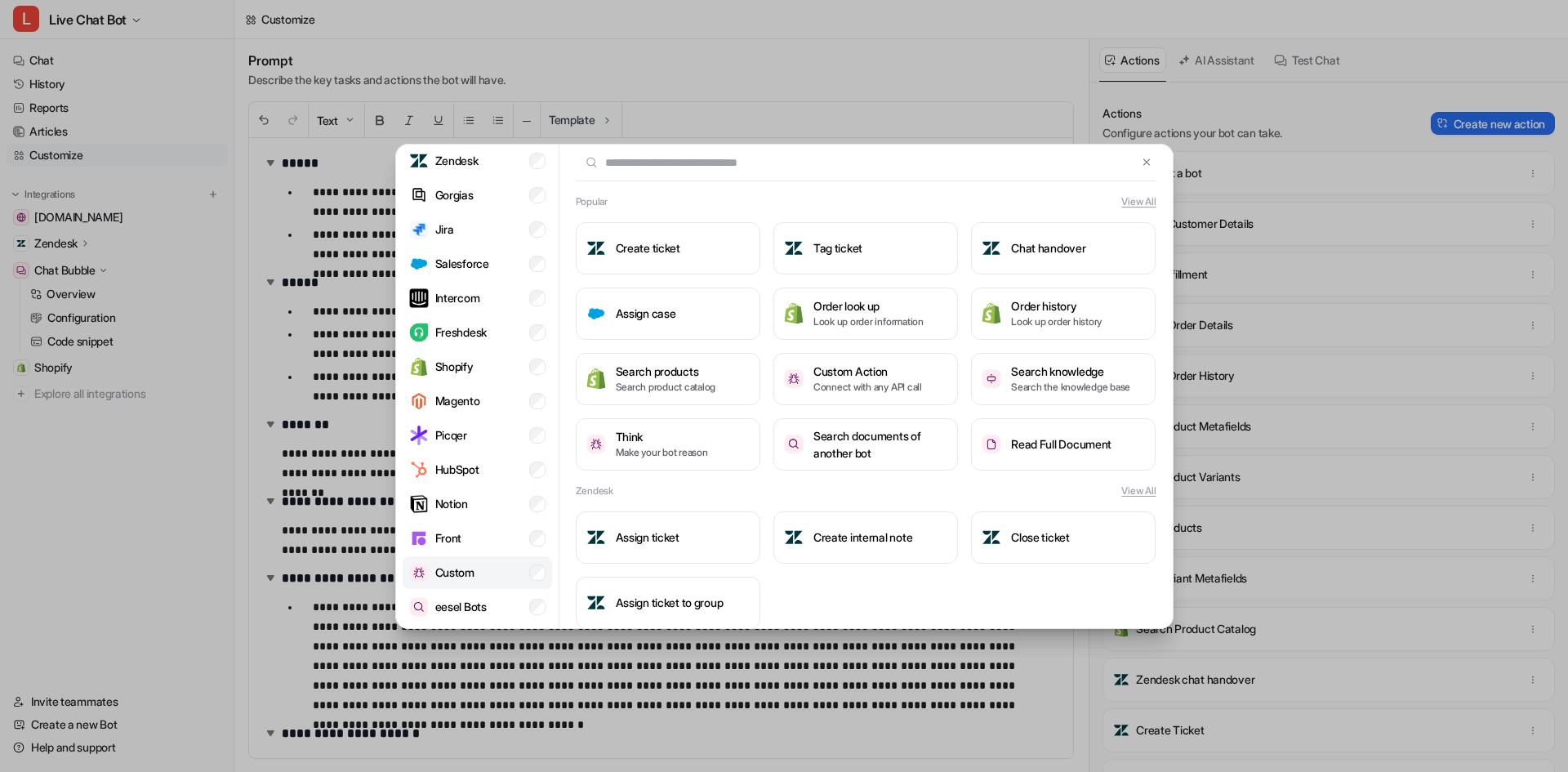
click at [485, 577] on li "Custom" at bounding box center [477, 573] width 149 height 33
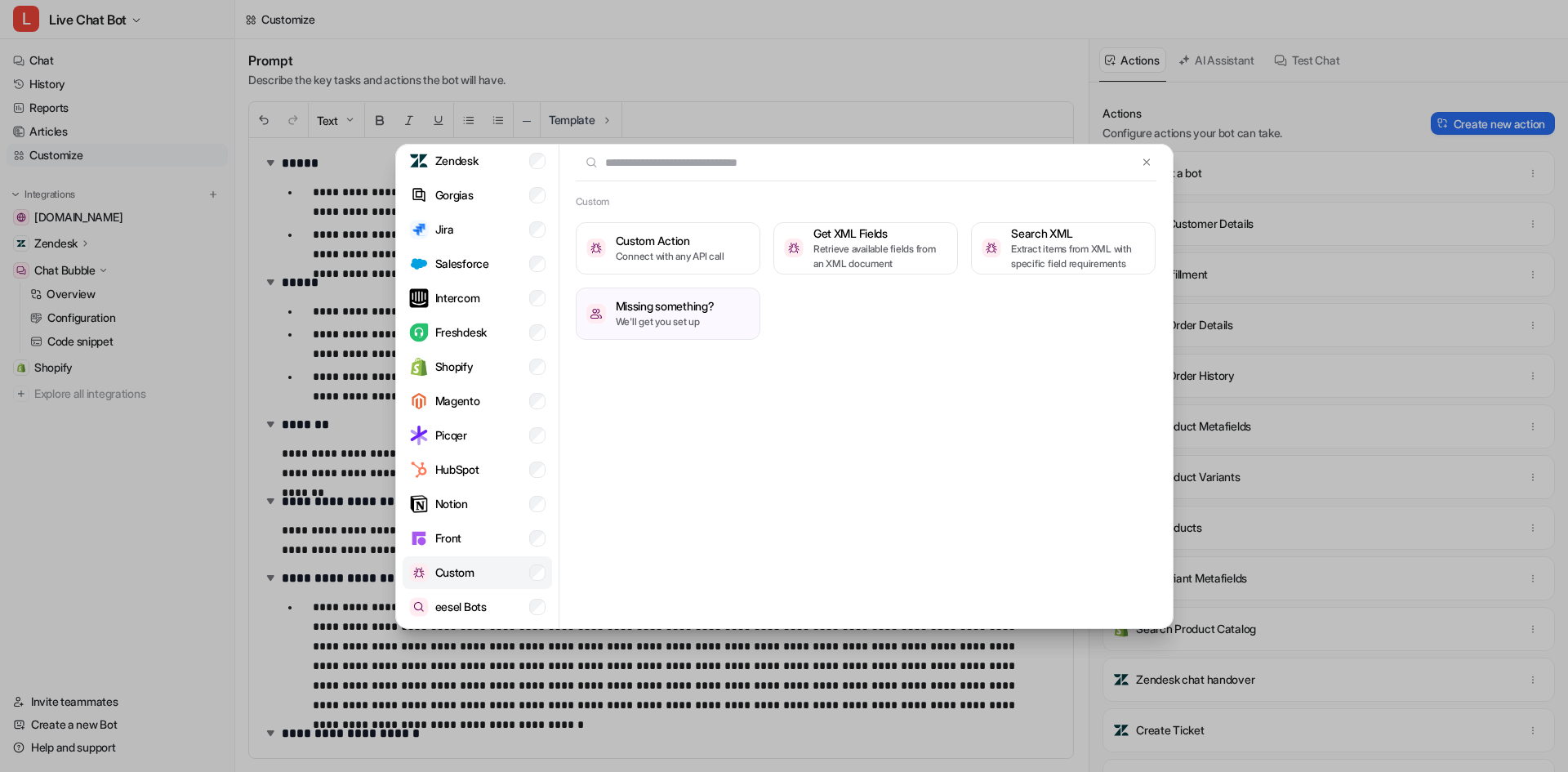
click at [510, 568] on li "Custom" at bounding box center [477, 573] width 149 height 33
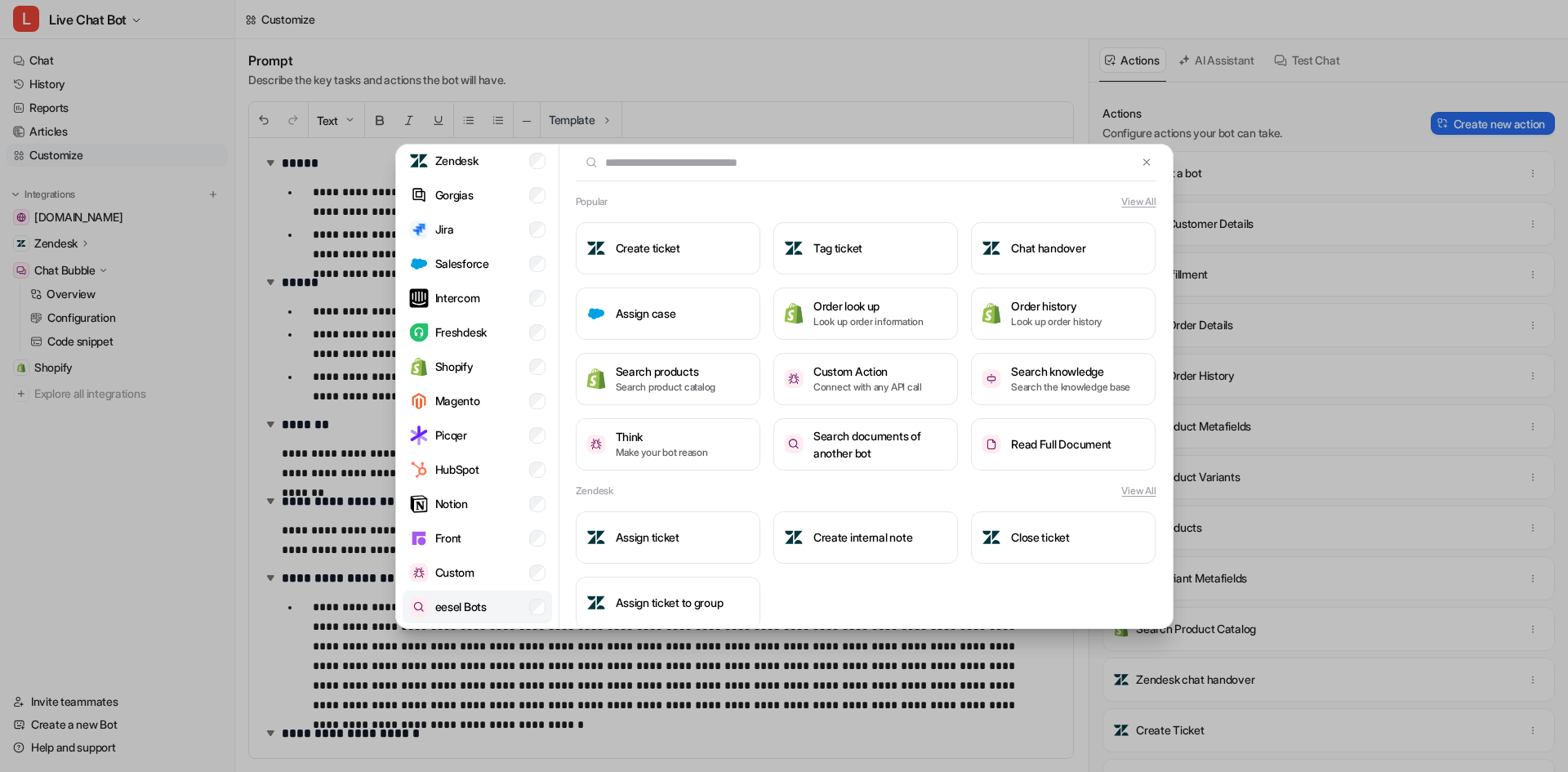
click at [506, 605] on li "eesel Bots" at bounding box center [477, 607] width 149 height 33
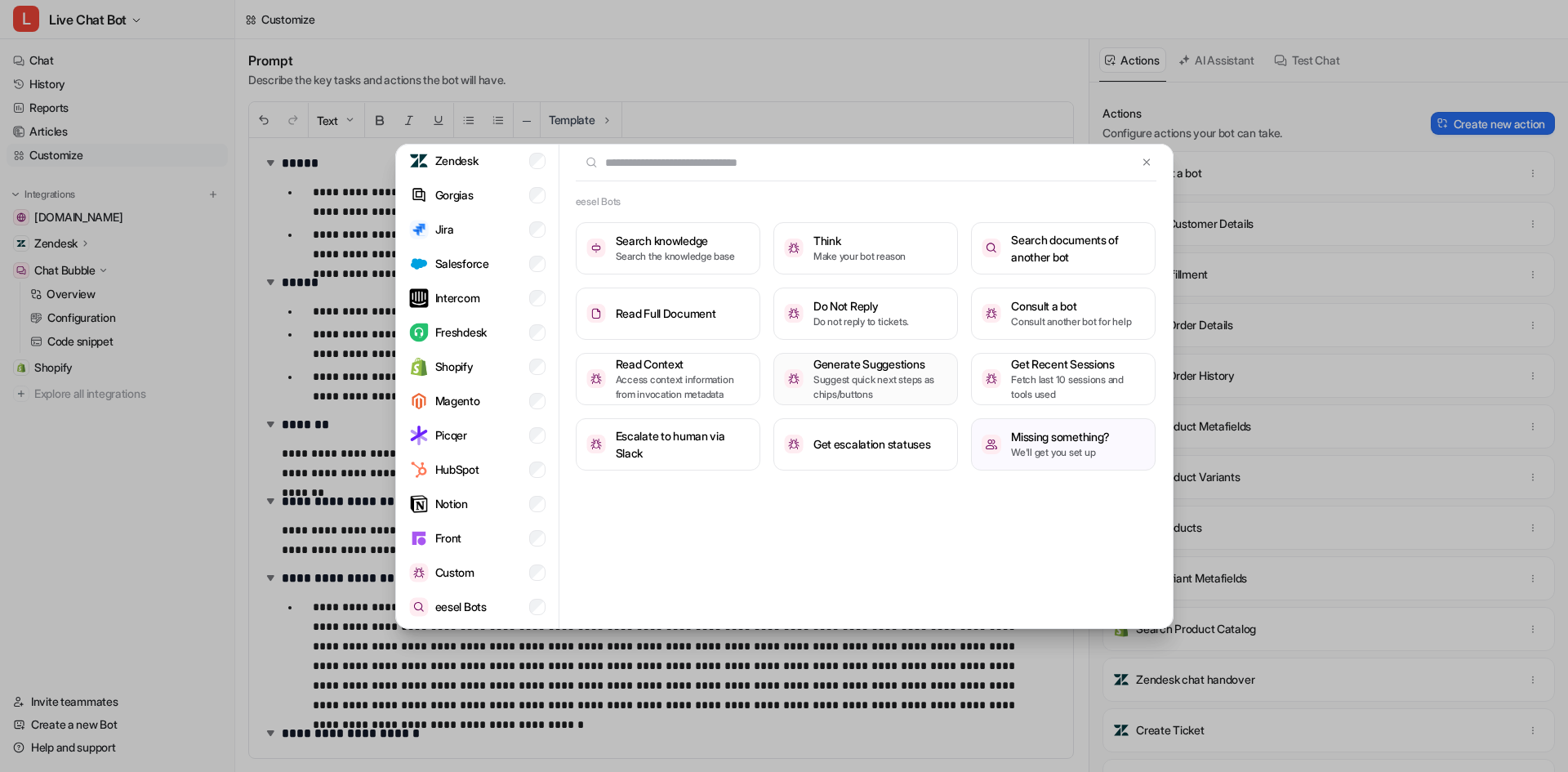
click at [878, 383] on p "Suggest quick next steps as chips/buttons" at bounding box center [880, 386] width 133 height 29
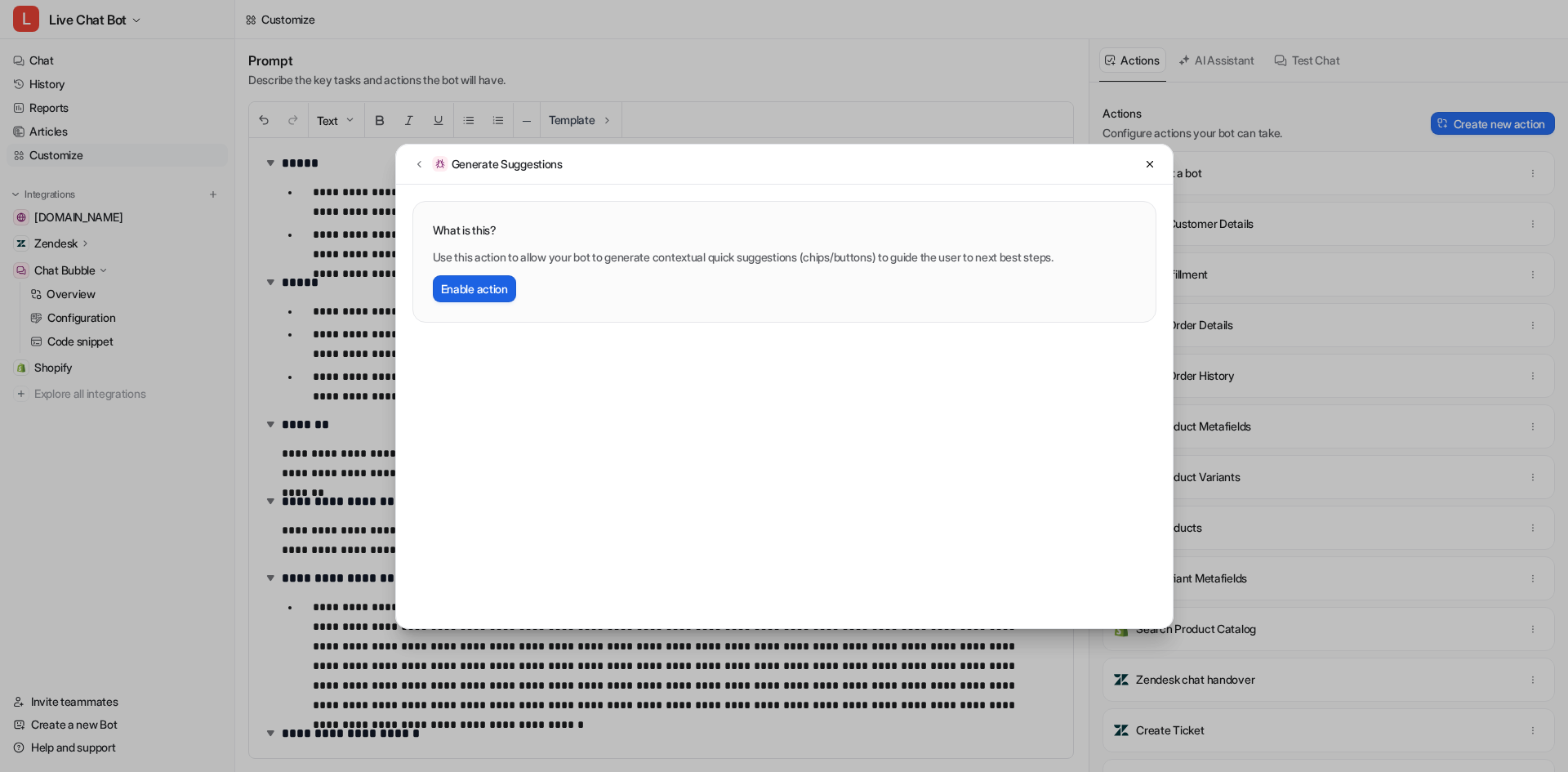
click at [484, 283] on button "Enable action" at bounding box center [474, 289] width 84 height 27
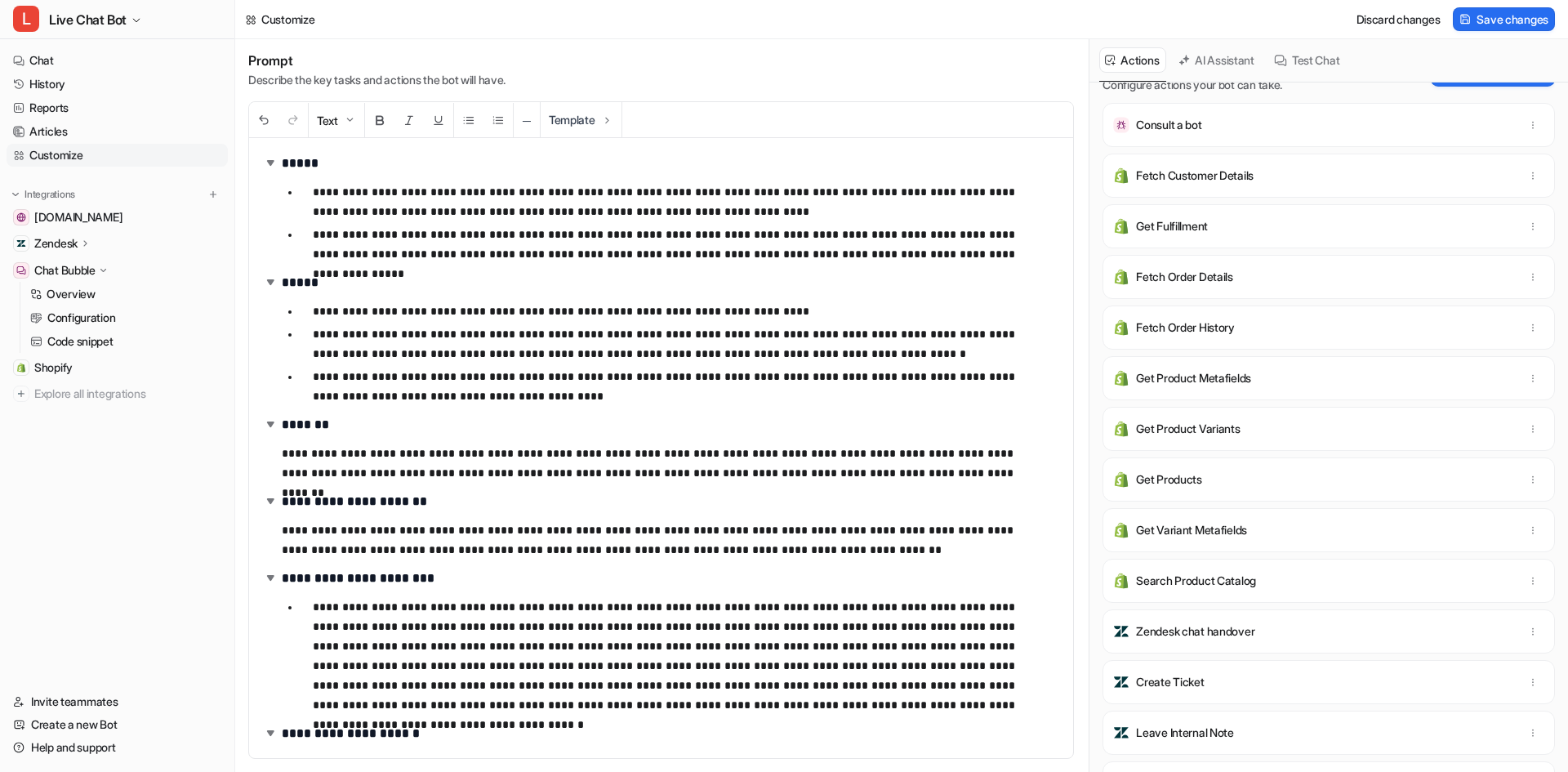
scroll to position [0, 0]
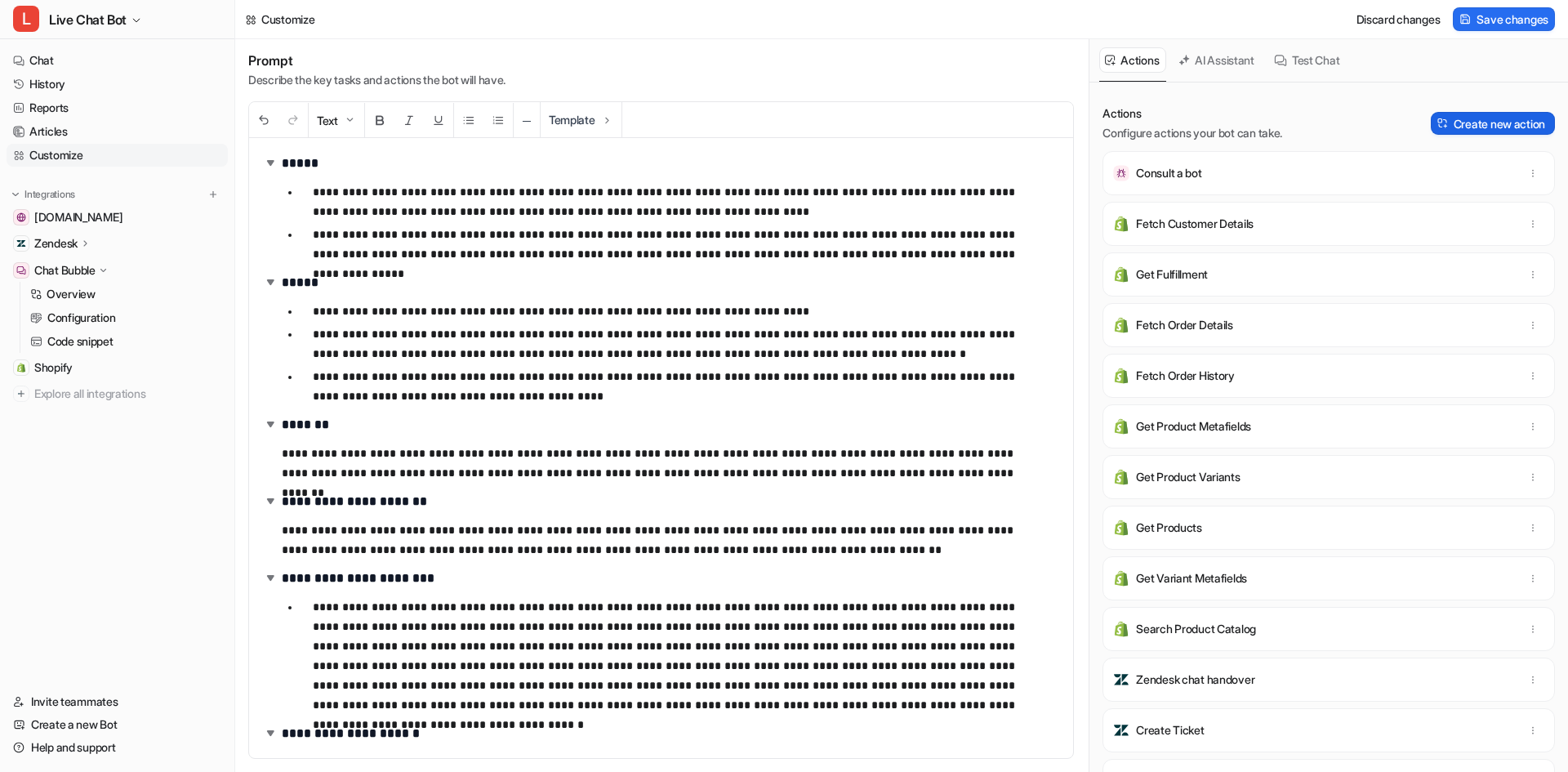
click at [1468, 120] on button "Create new action" at bounding box center [1493, 123] width 124 height 23
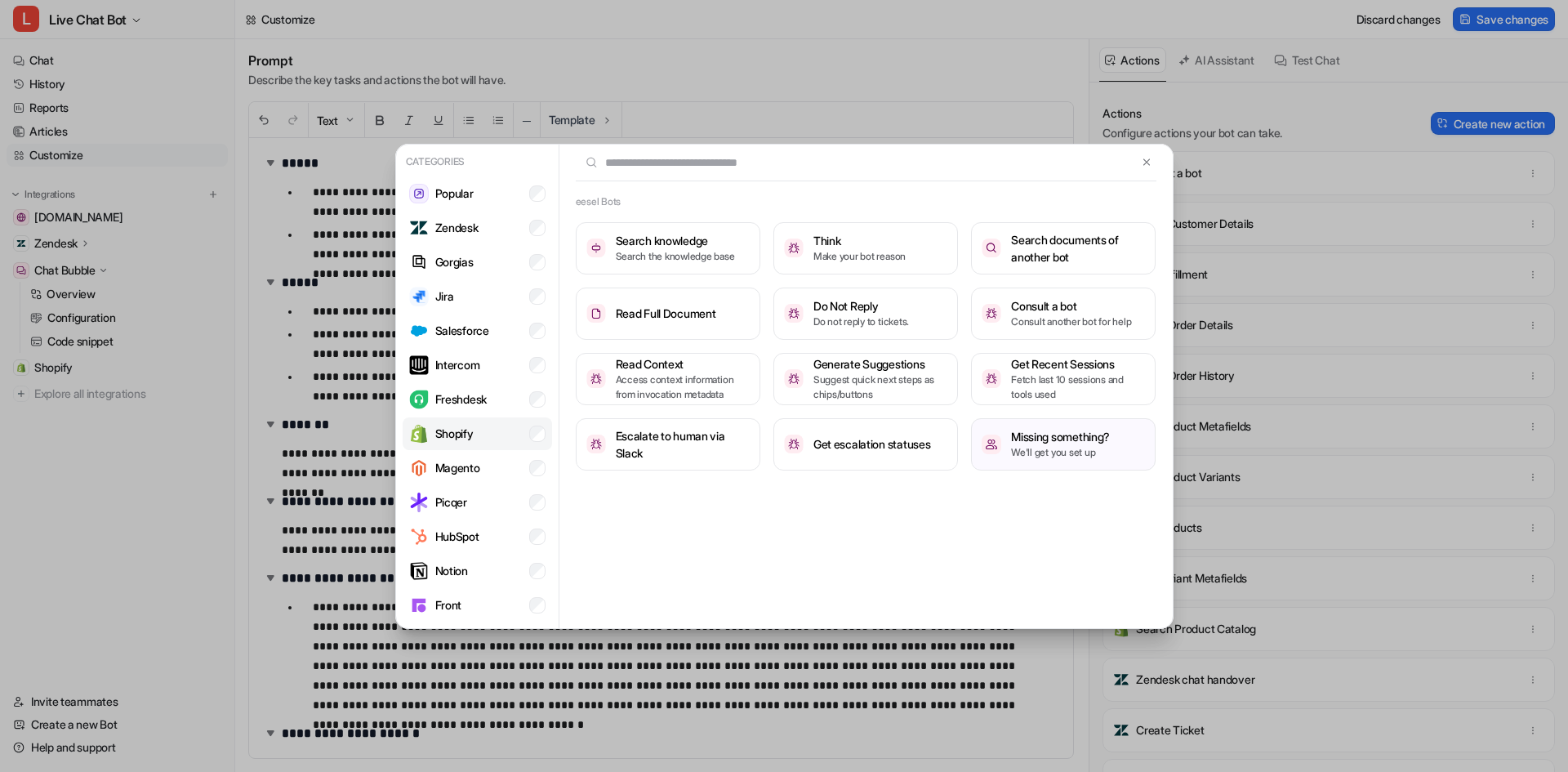
click at [499, 430] on li "Shopify" at bounding box center [477, 433] width 149 height 33
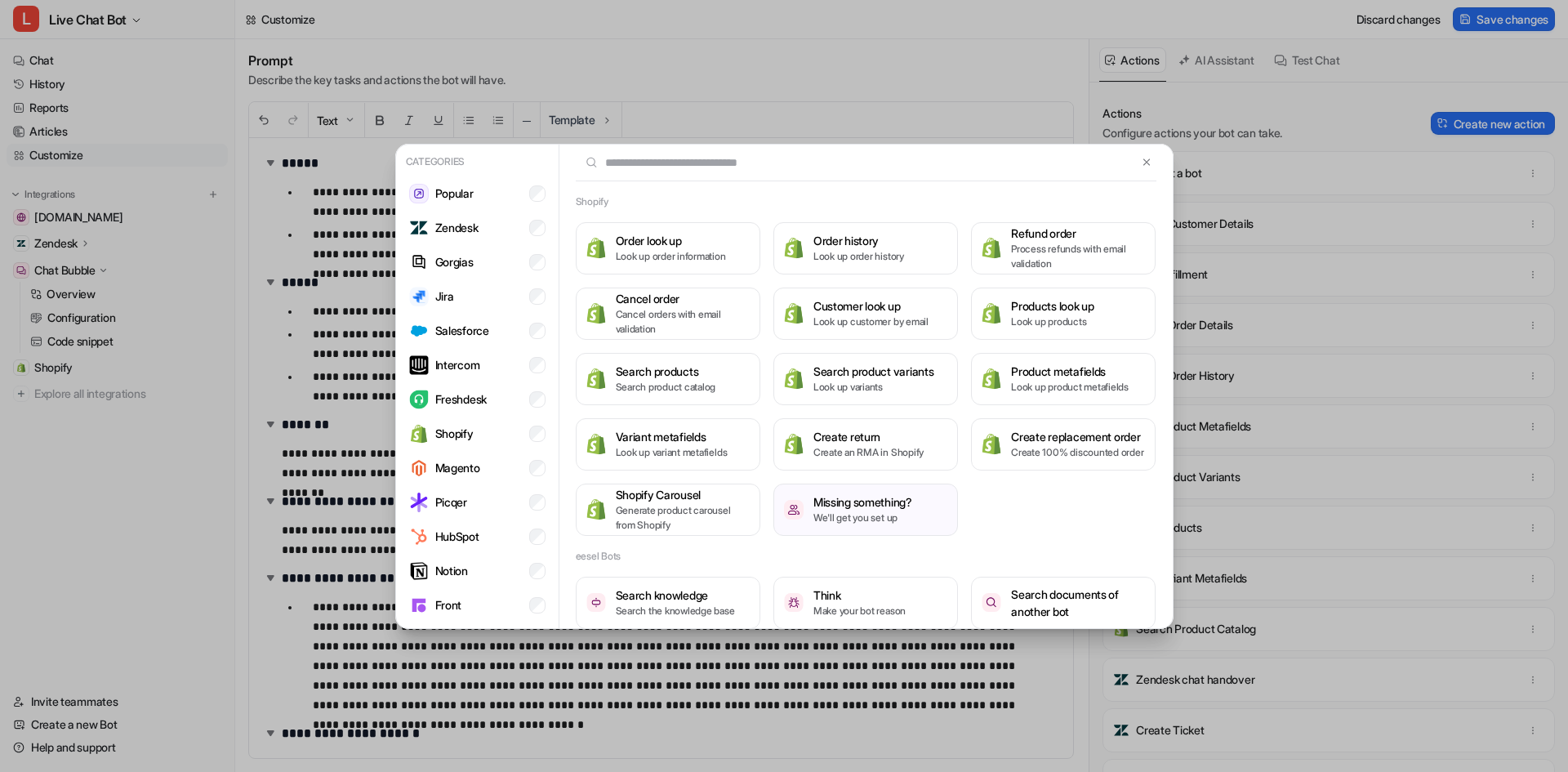
click at [1134, 166] on div at bounding box center [866, 163] width 613 height 37
click at [1137, 156] on button at bounding box center [1146, 162] width 19 height 20
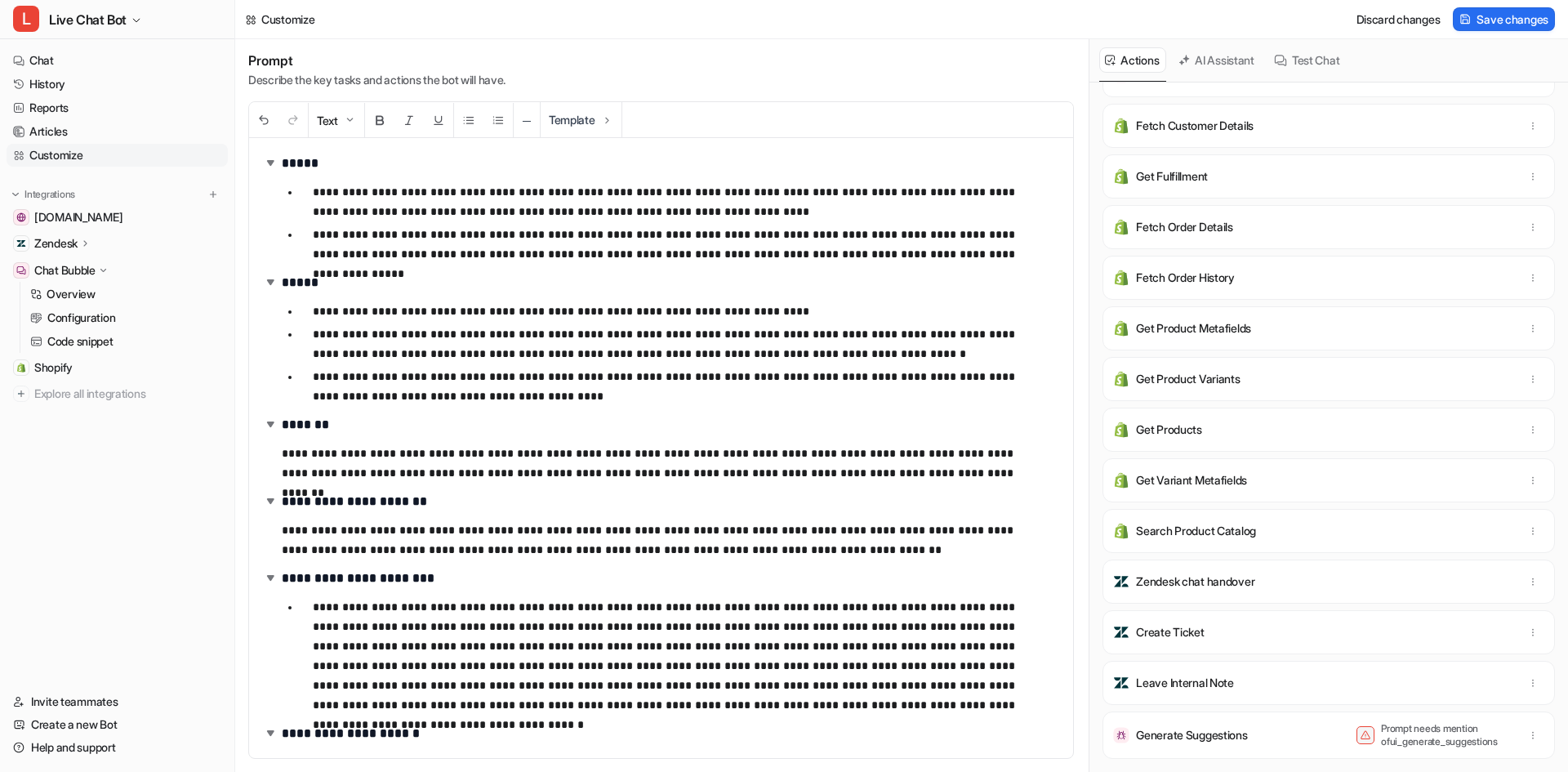
click at [502, 400] on p "**********" at bounding box center [674, 386] width 723 height 39
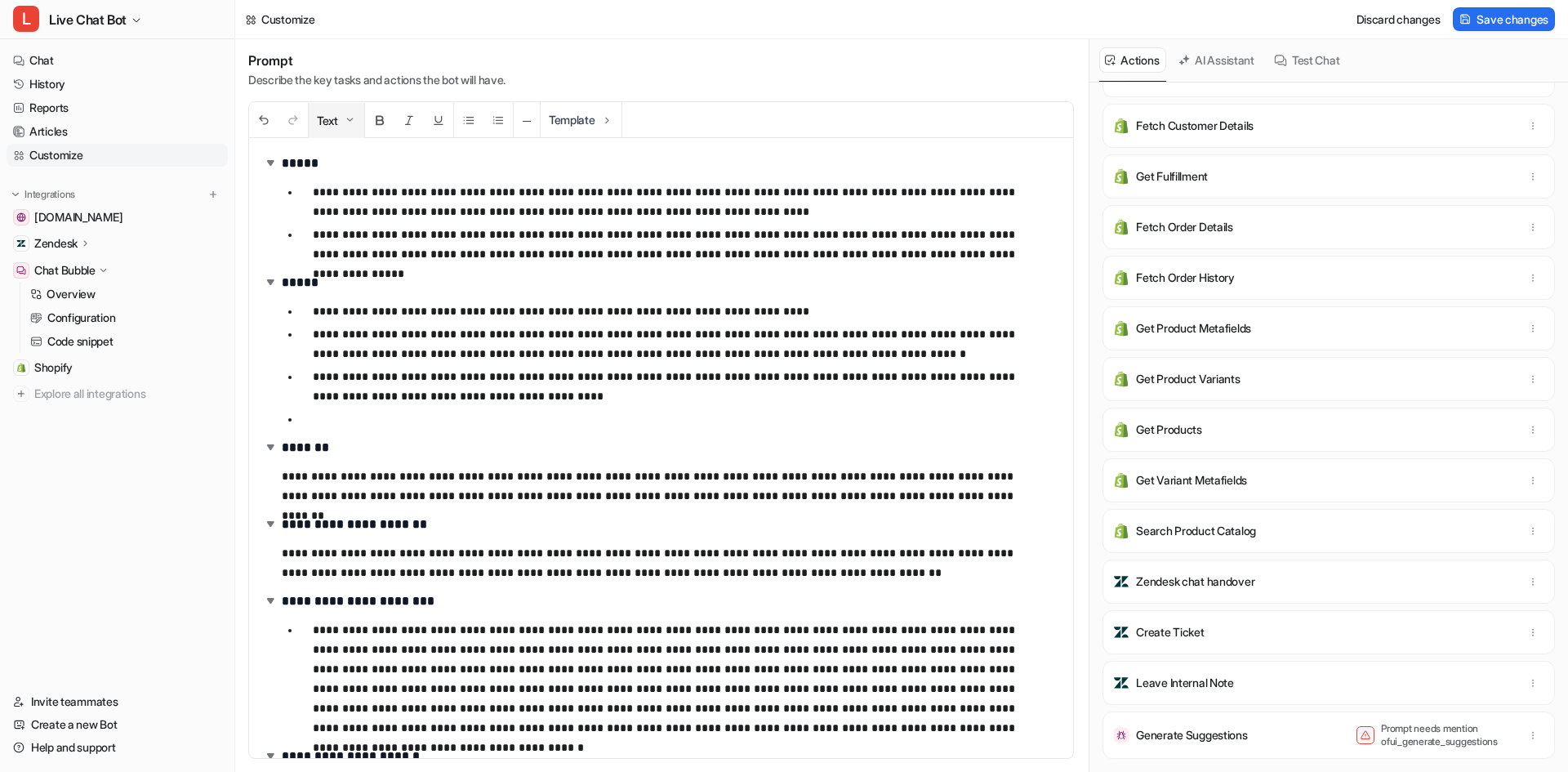
click at [334, 121] on button "Text" at bounding box center [336, 119] width 55 height 35
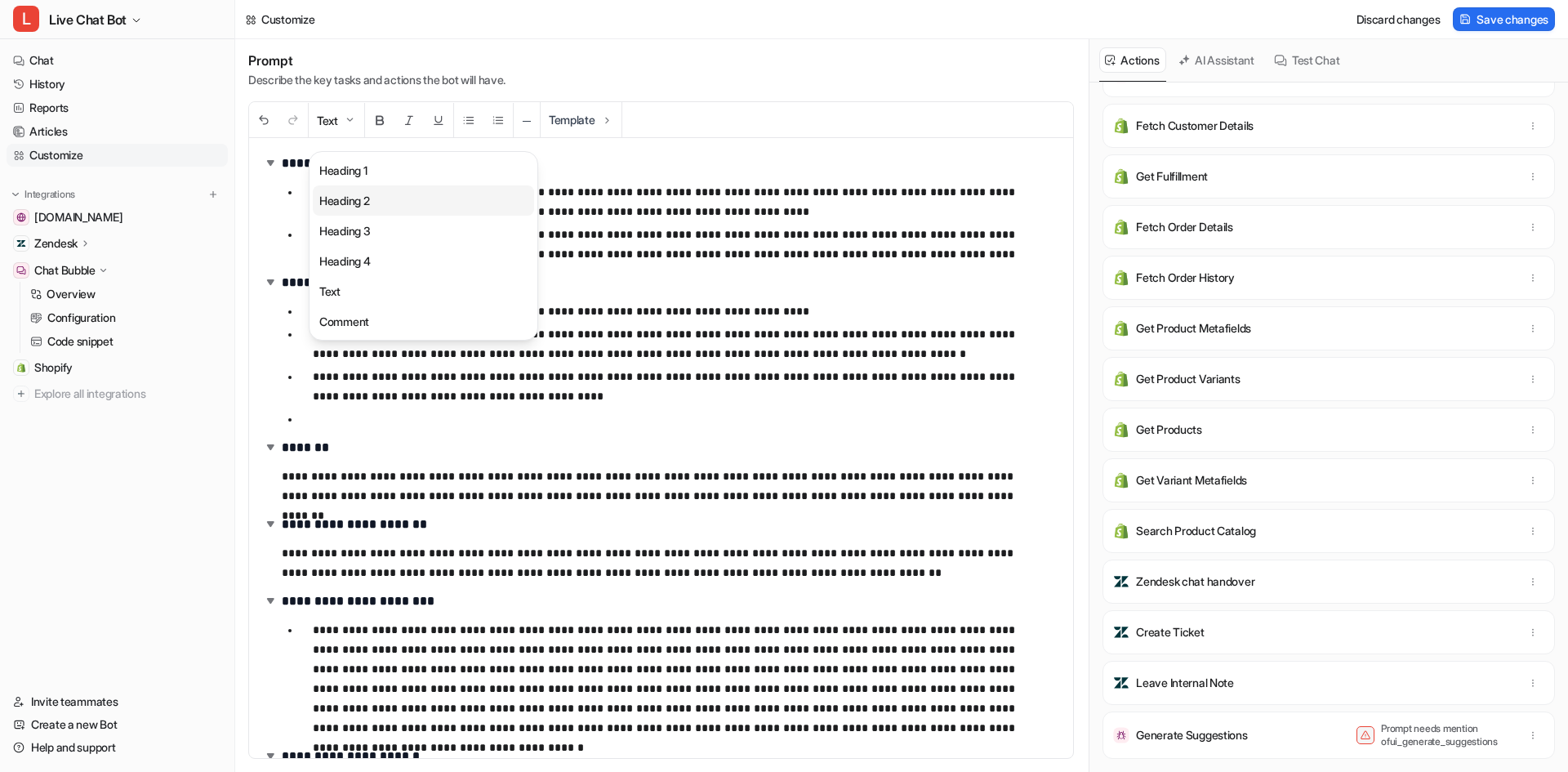
click at [351, 193] on button "Heading 2" at bounding box center [423, 200] width 221 height 30
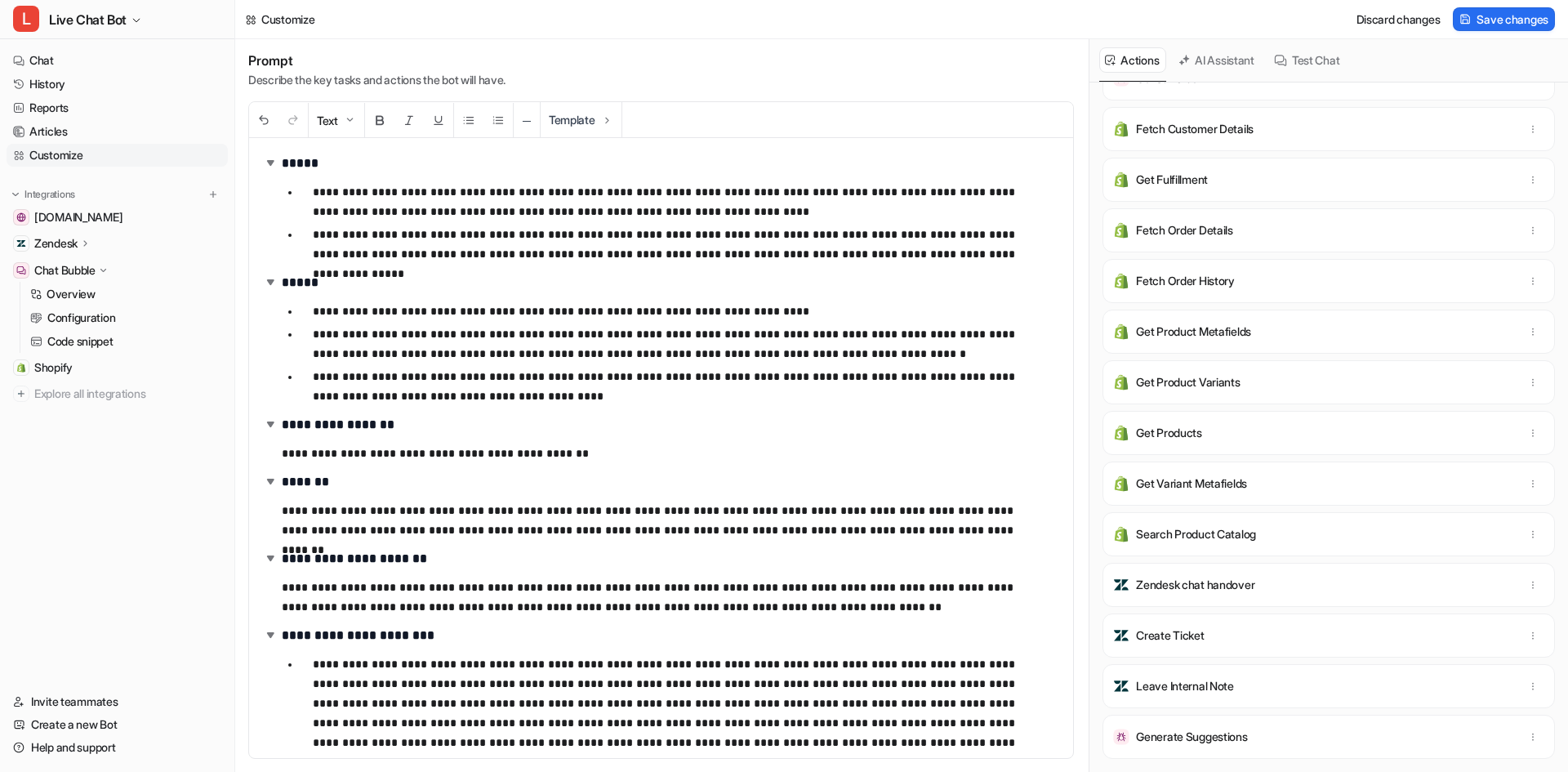
scroll to position [95, 0]
click at [1533, 19] on span "Save changes" at bounding box center [1512, 19] width 71 height 17
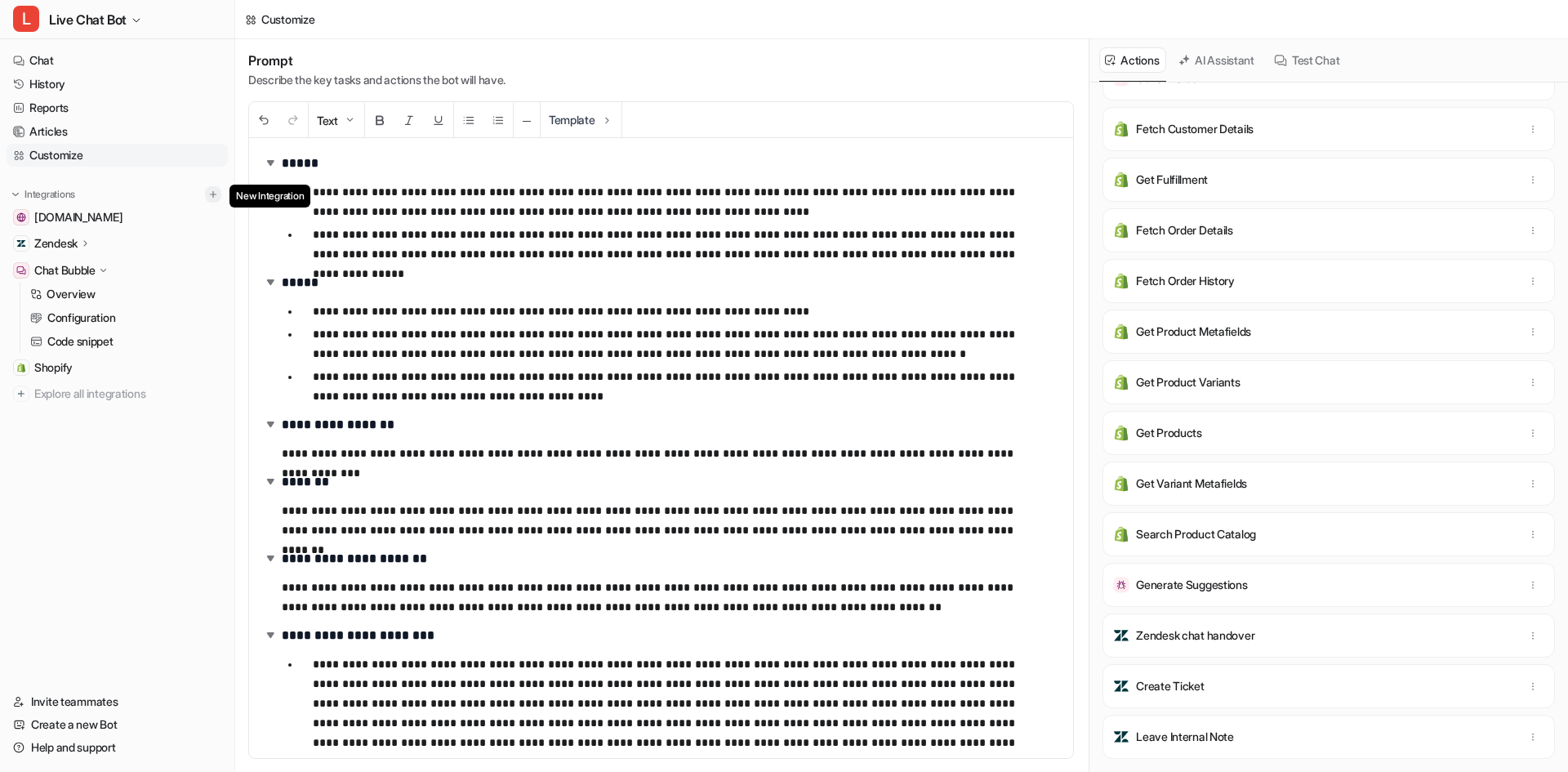
click at [213, 190] on img at bounding box center [213, 195] width 11 height 11
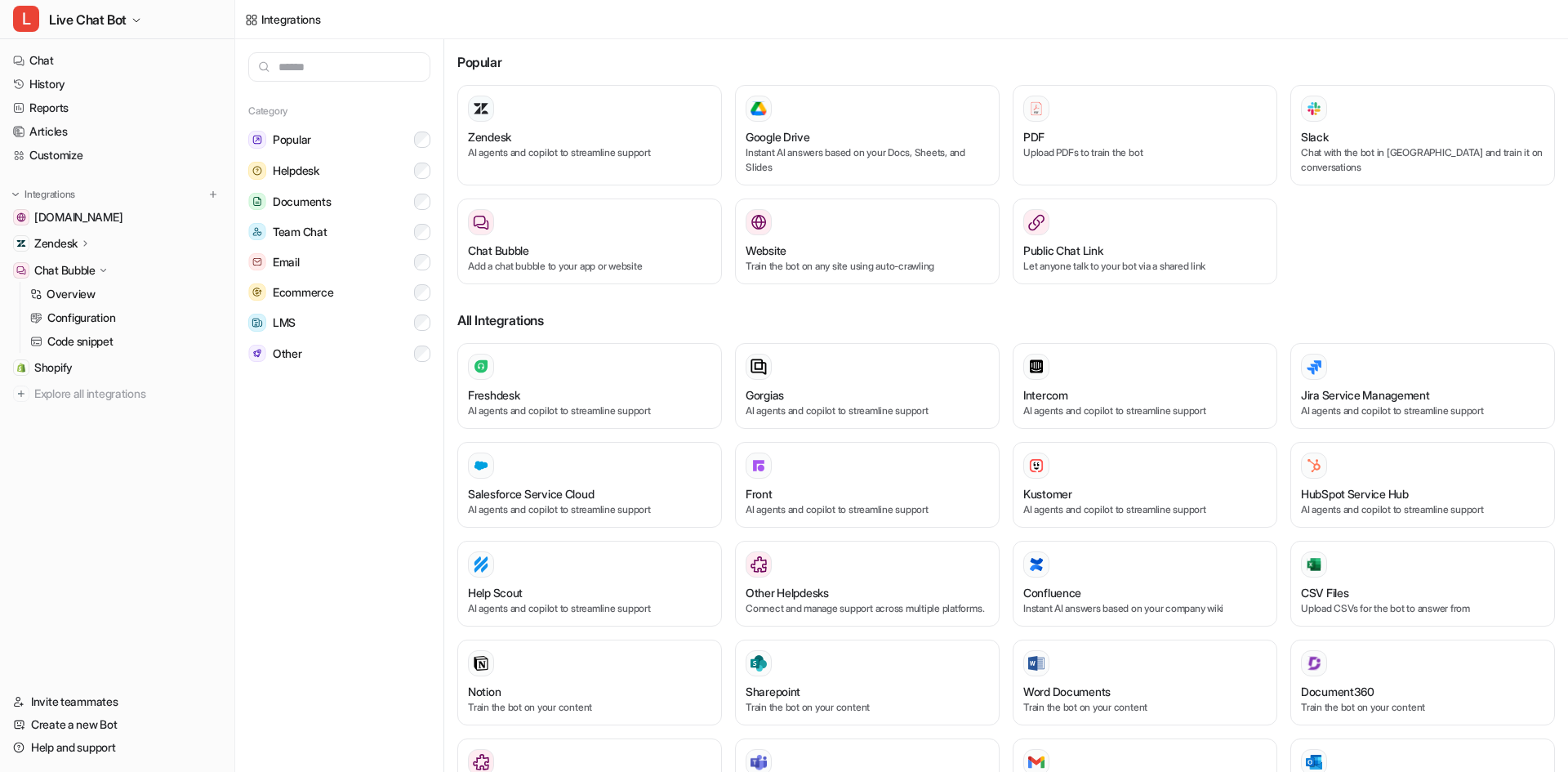
click at [221, 193] on div "Integrations [DOMAIN_NAME] Zendesk Overview Sources AI Agent AI Copilot Chat Bu…" at bounding box center [117, 295] width 221 height 219
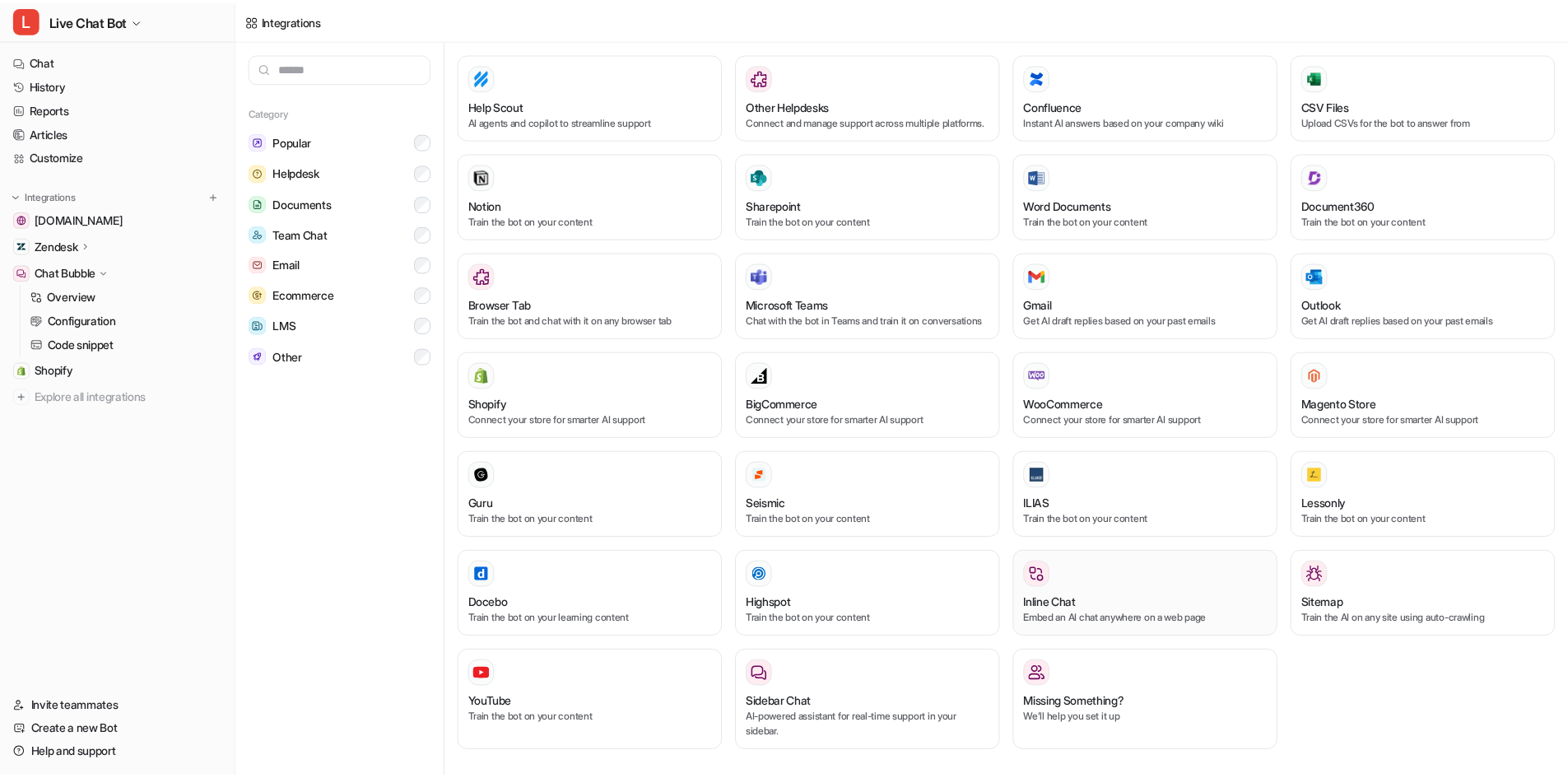
scroll to position [522, 0]
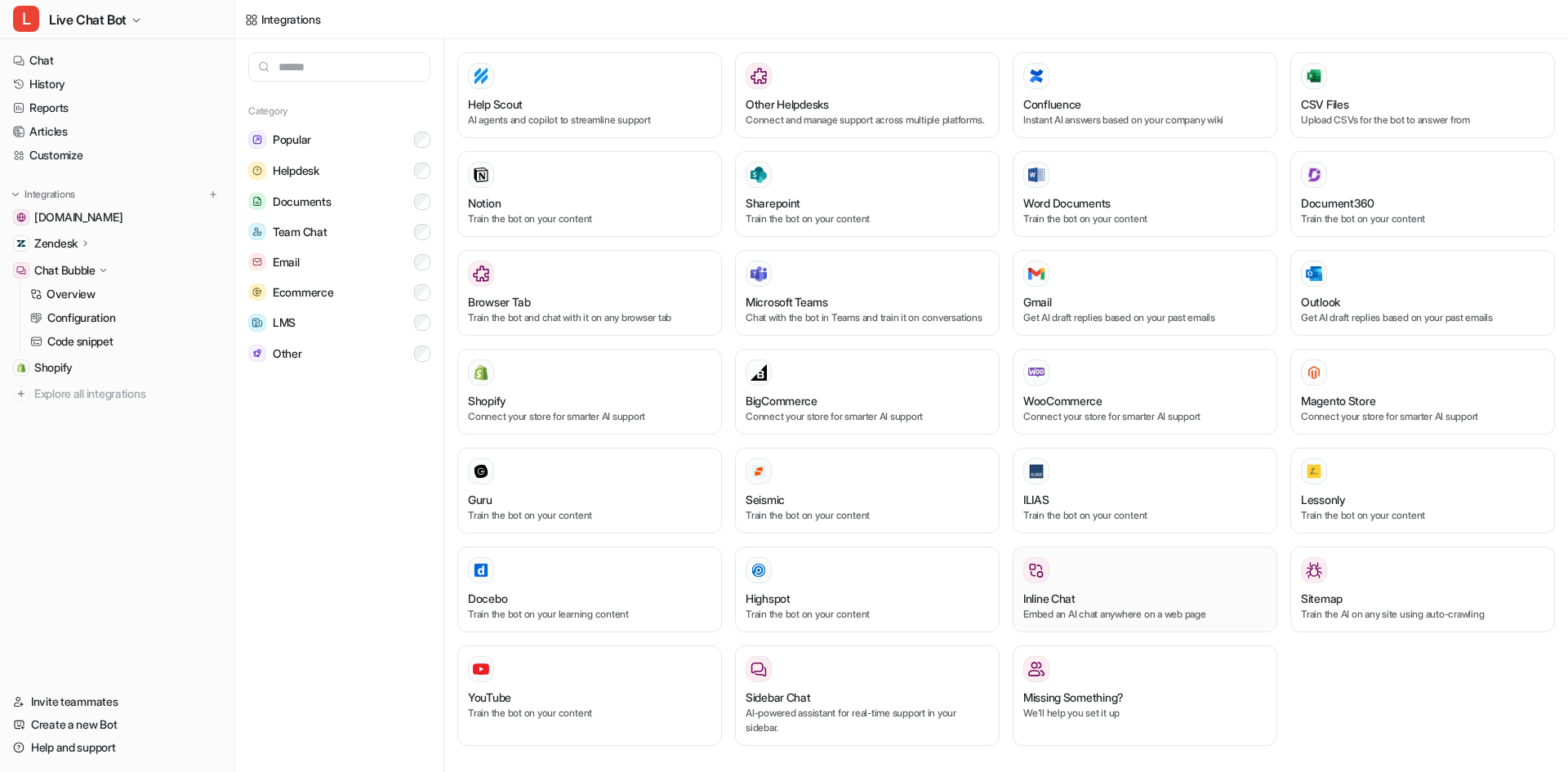
click at [1128, 592] on div "Inline Chat" at bounding box center [1144, 598] width 243 height 17
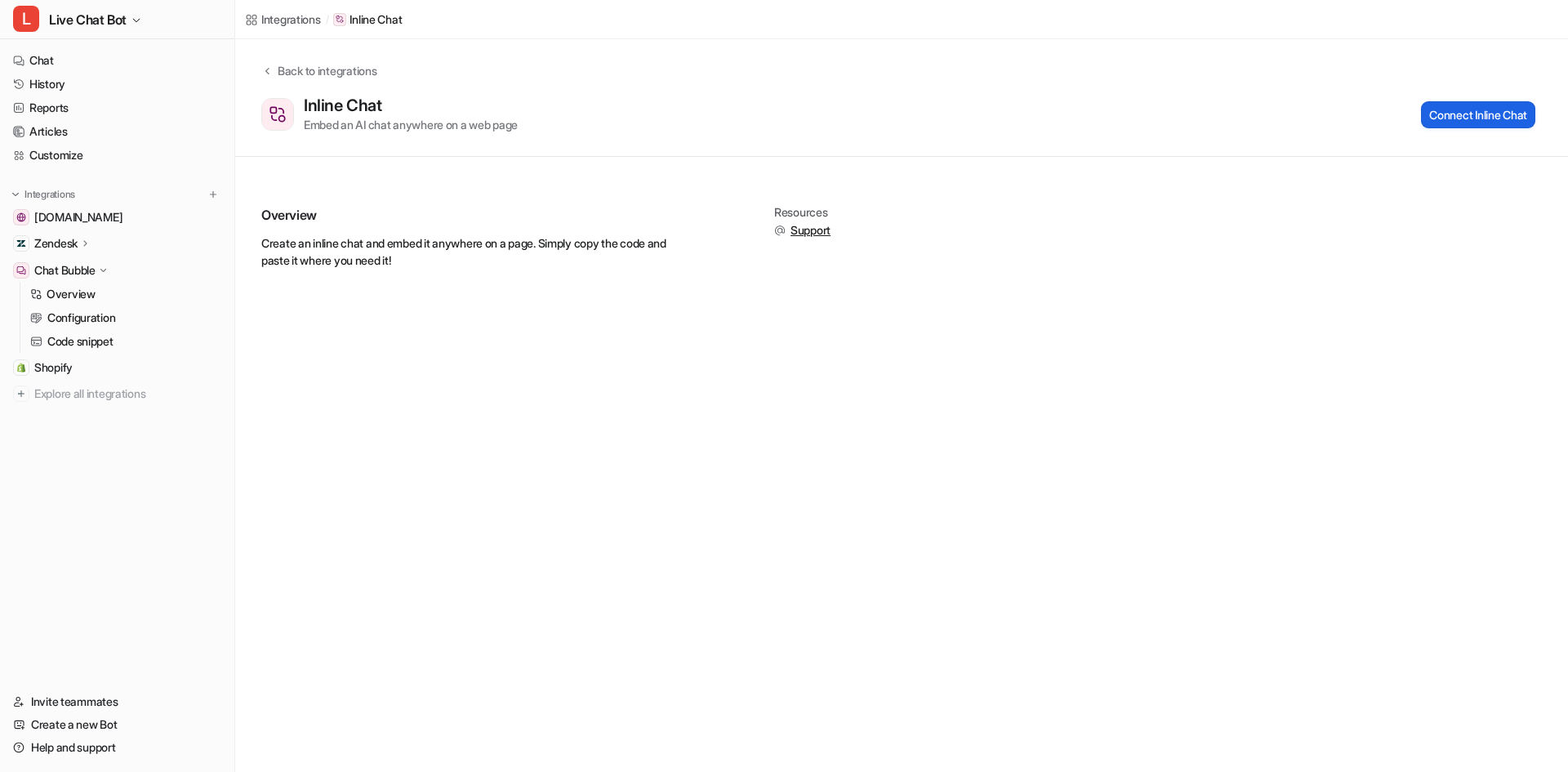
click at [1483, 108] on button "Connect Inline Chat" at bounding box center [1478, 115] width 115 height 27
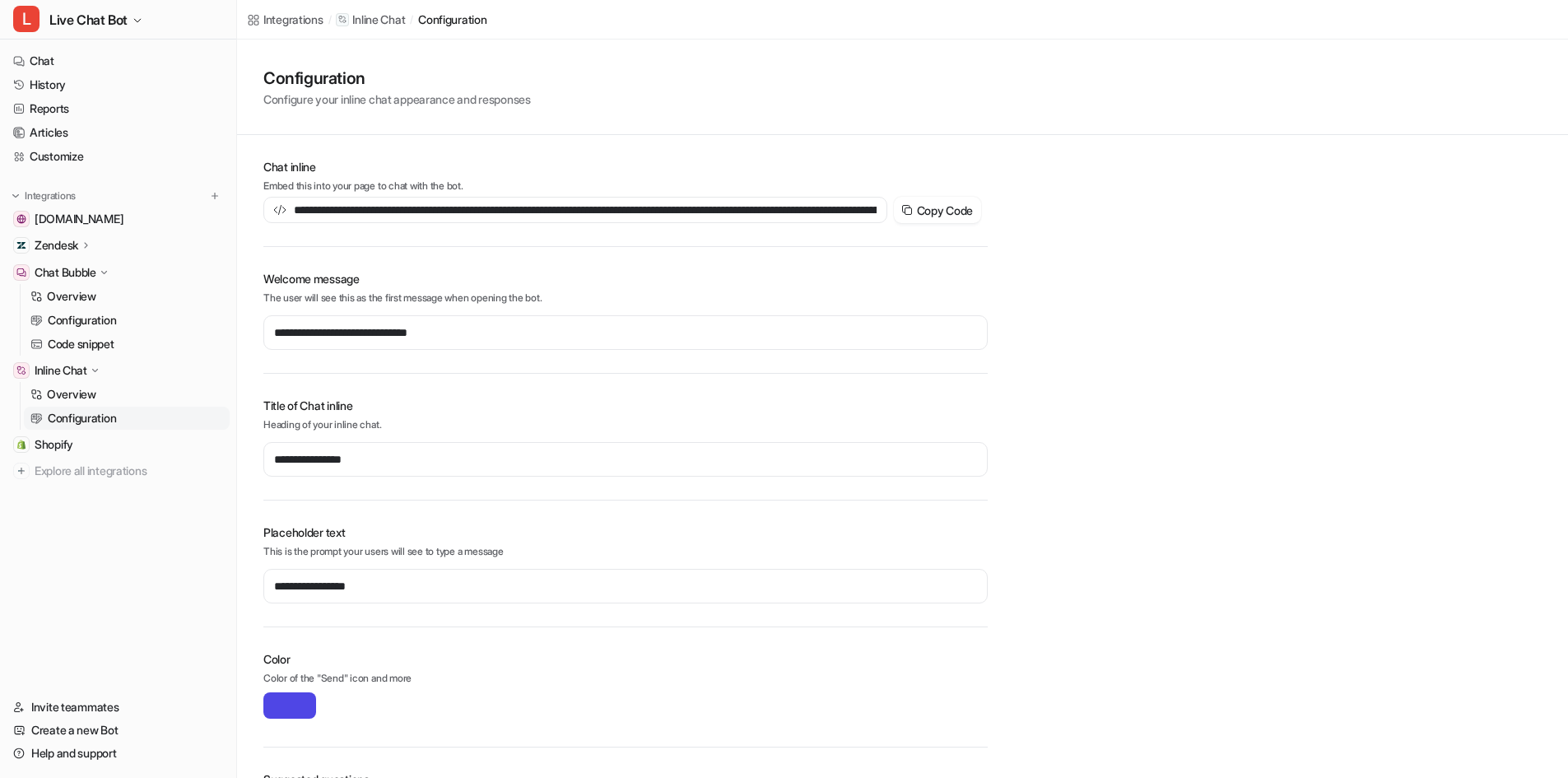
type input "**********"
type input "*******"
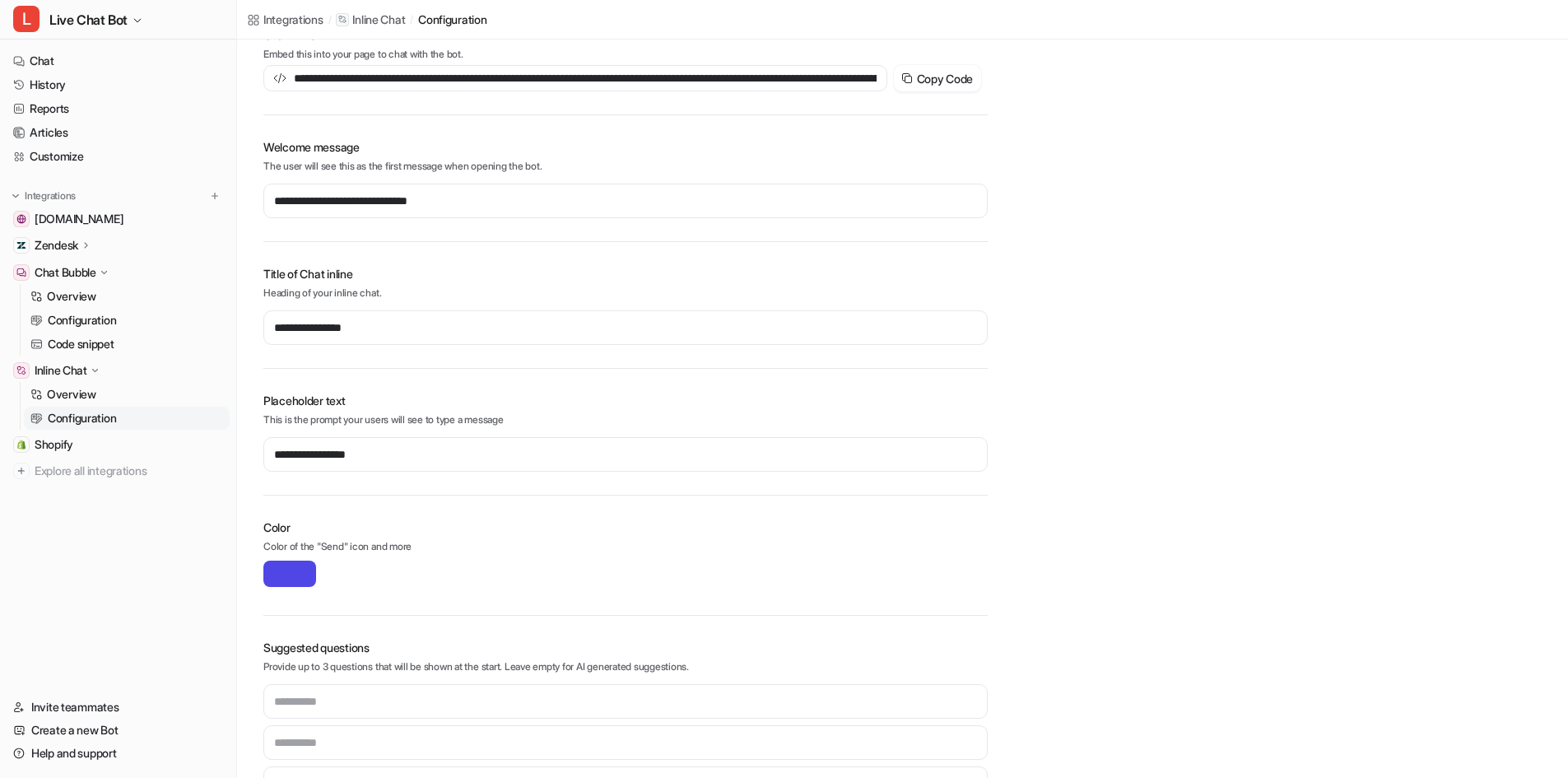
scroll to position [102, 0]
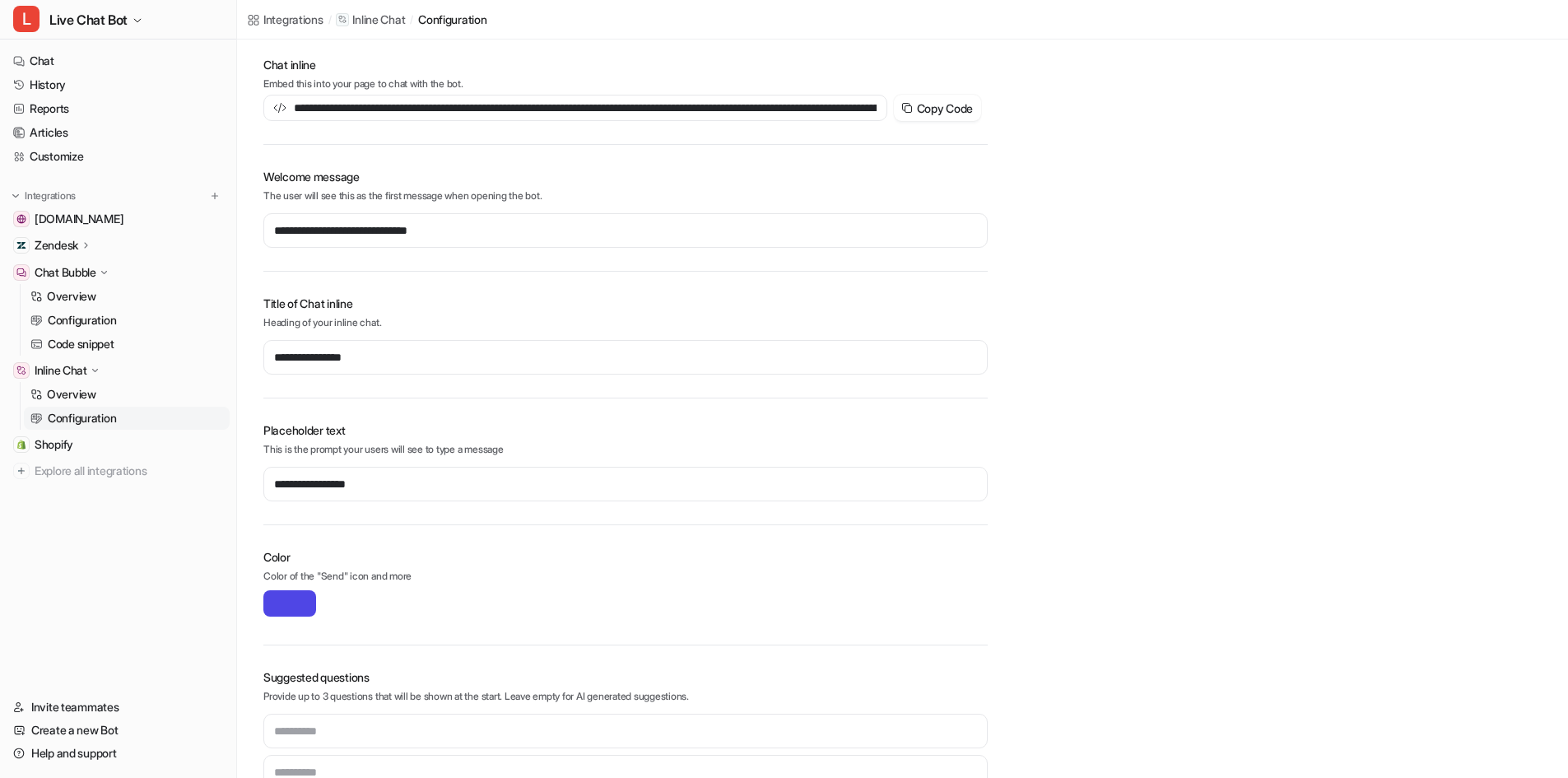
type input "**********"
click at [78, 159] on link "Customize" at bounding box center [117, 156] width 223 height 23
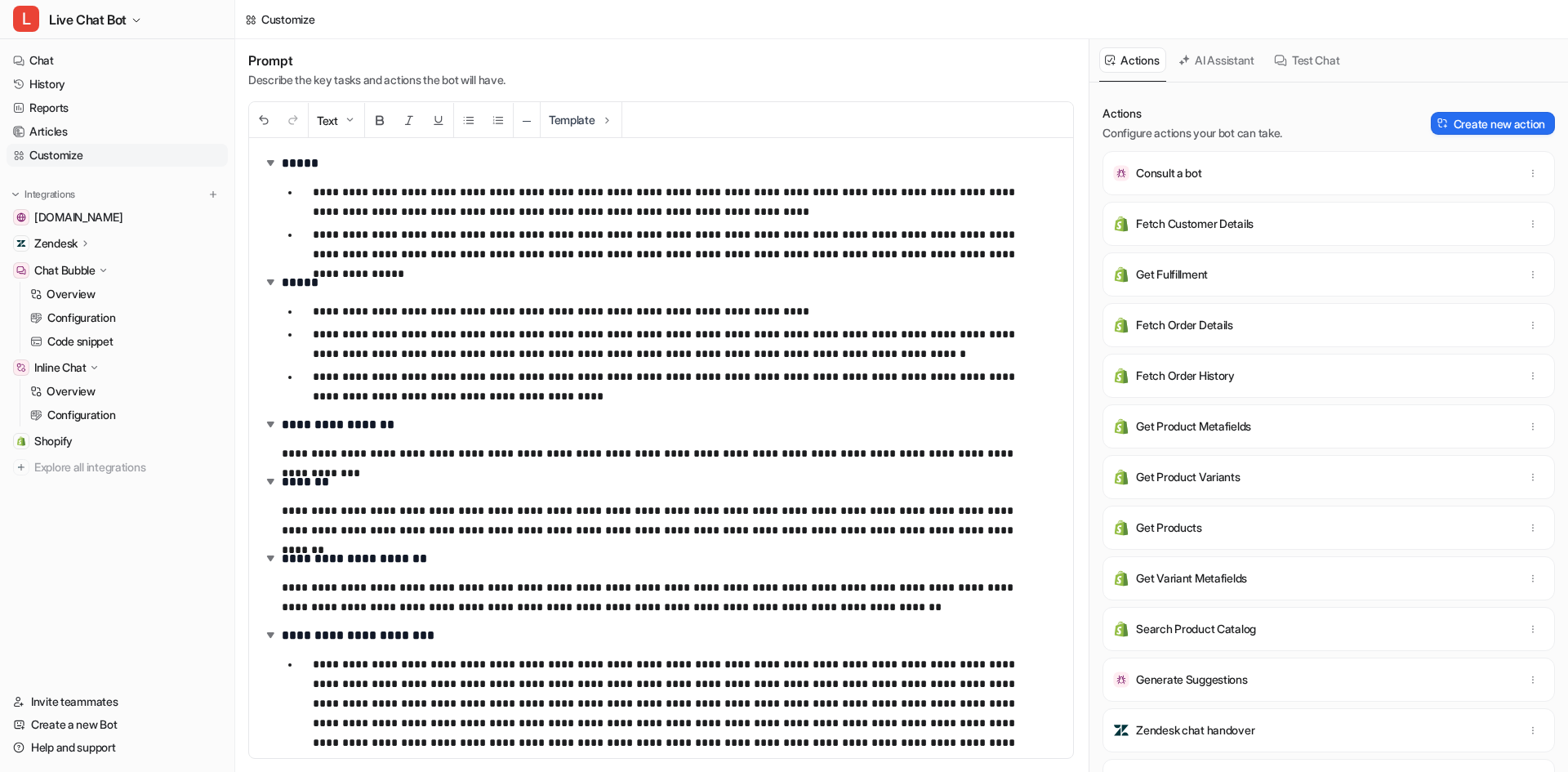
click at [1000, 454] on p "**********" at bounding box center [659, 453] width 754 height 20
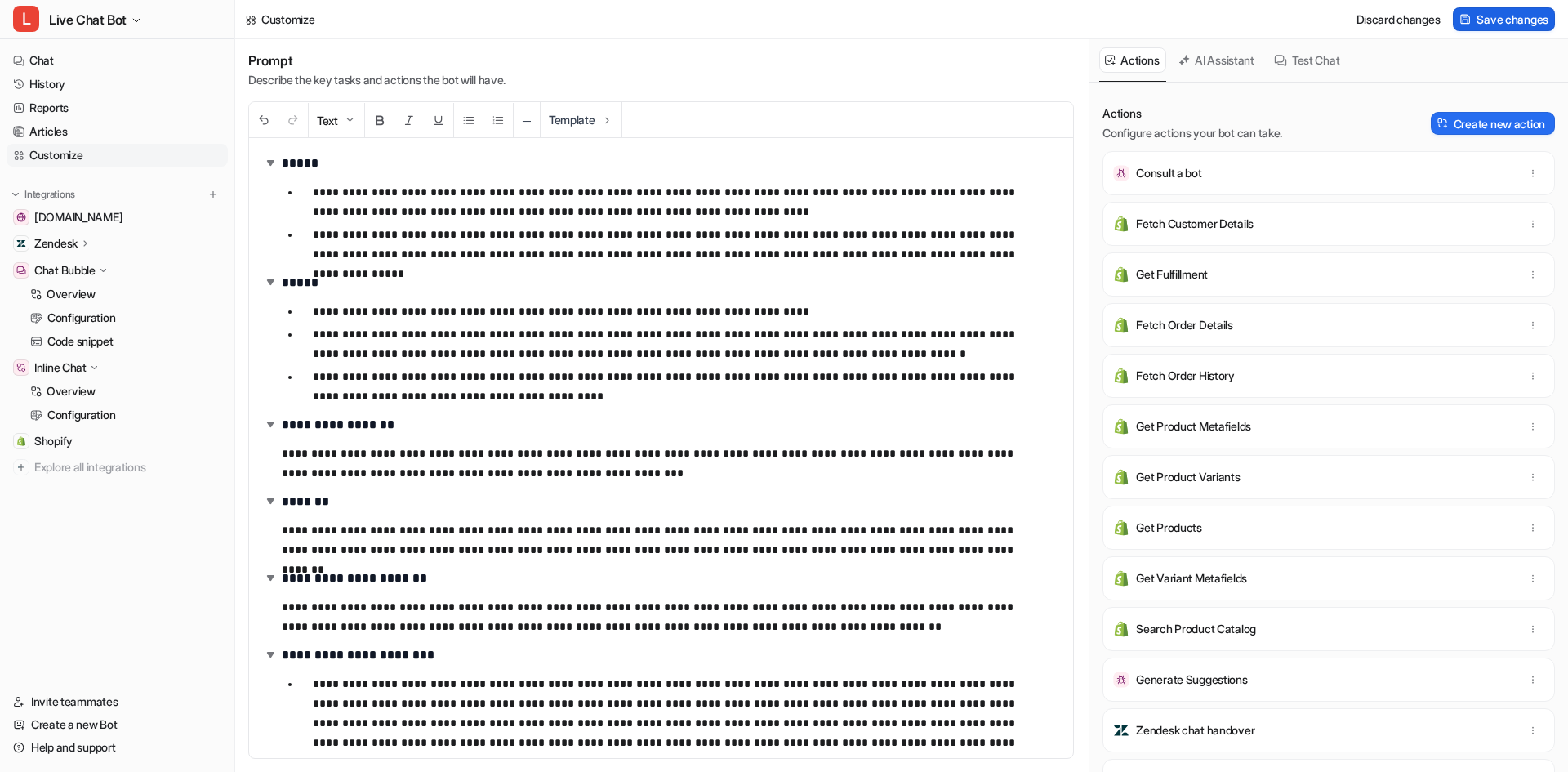
click at [1479, 22] on span "Save changes" at bounding box center [1512, 19] width 71 height 17
click at [67, 55] on link "Chat" at bounding box center [117, 60] width 221 height 23
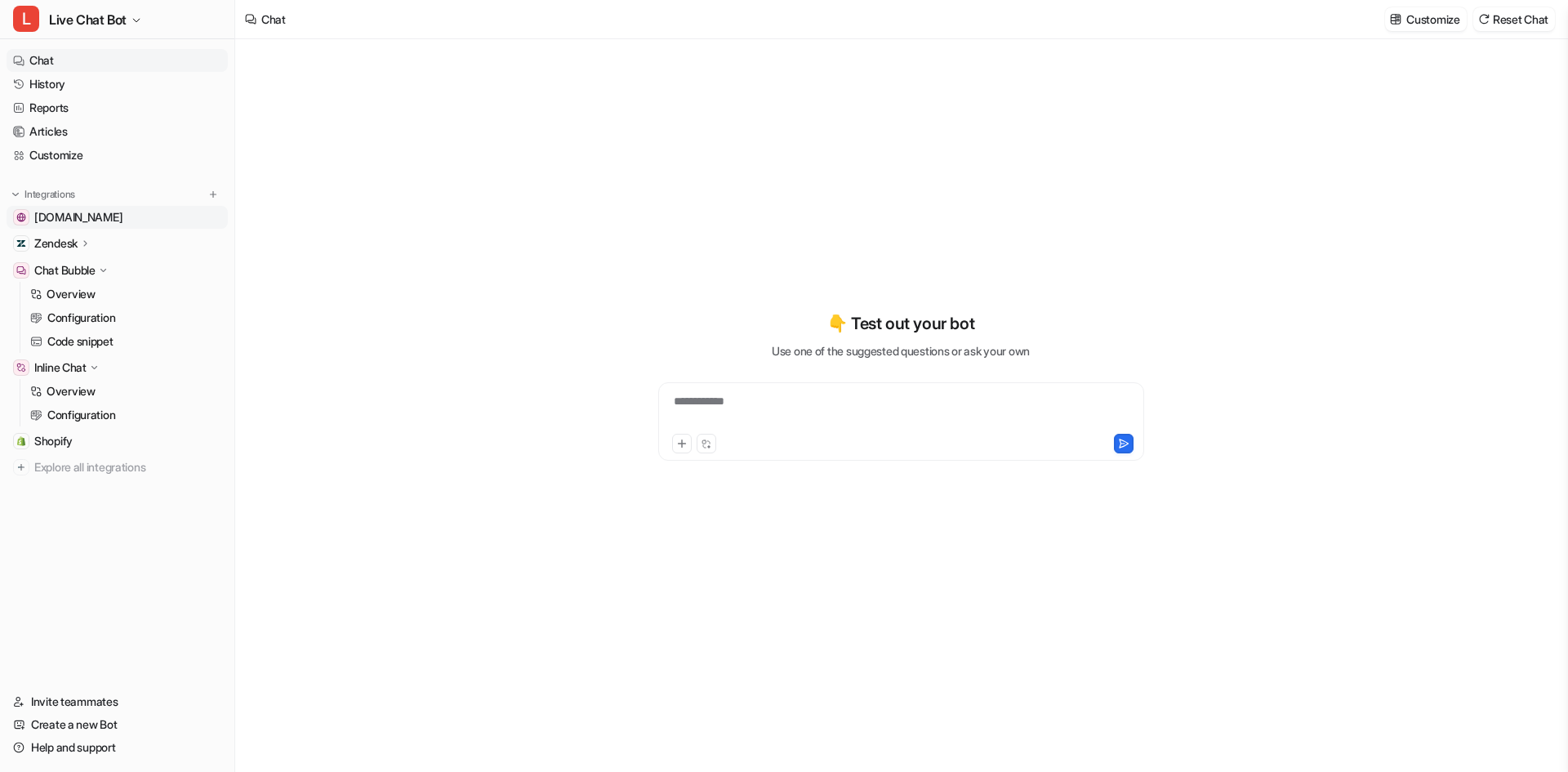
type textarea "**********"
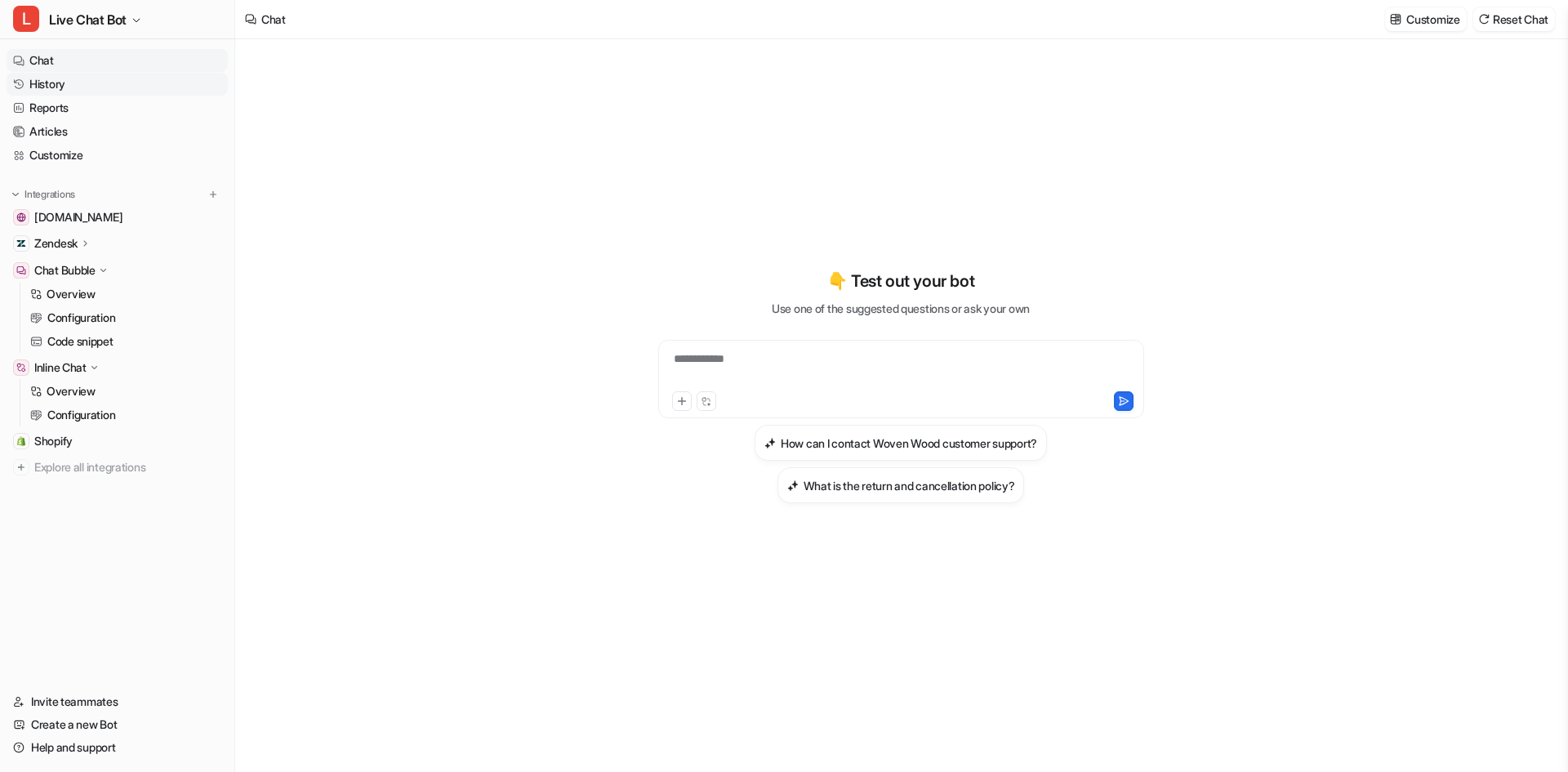
click at [134, 84] on link "History" at bounding box center [117, 84] width 221 height 23
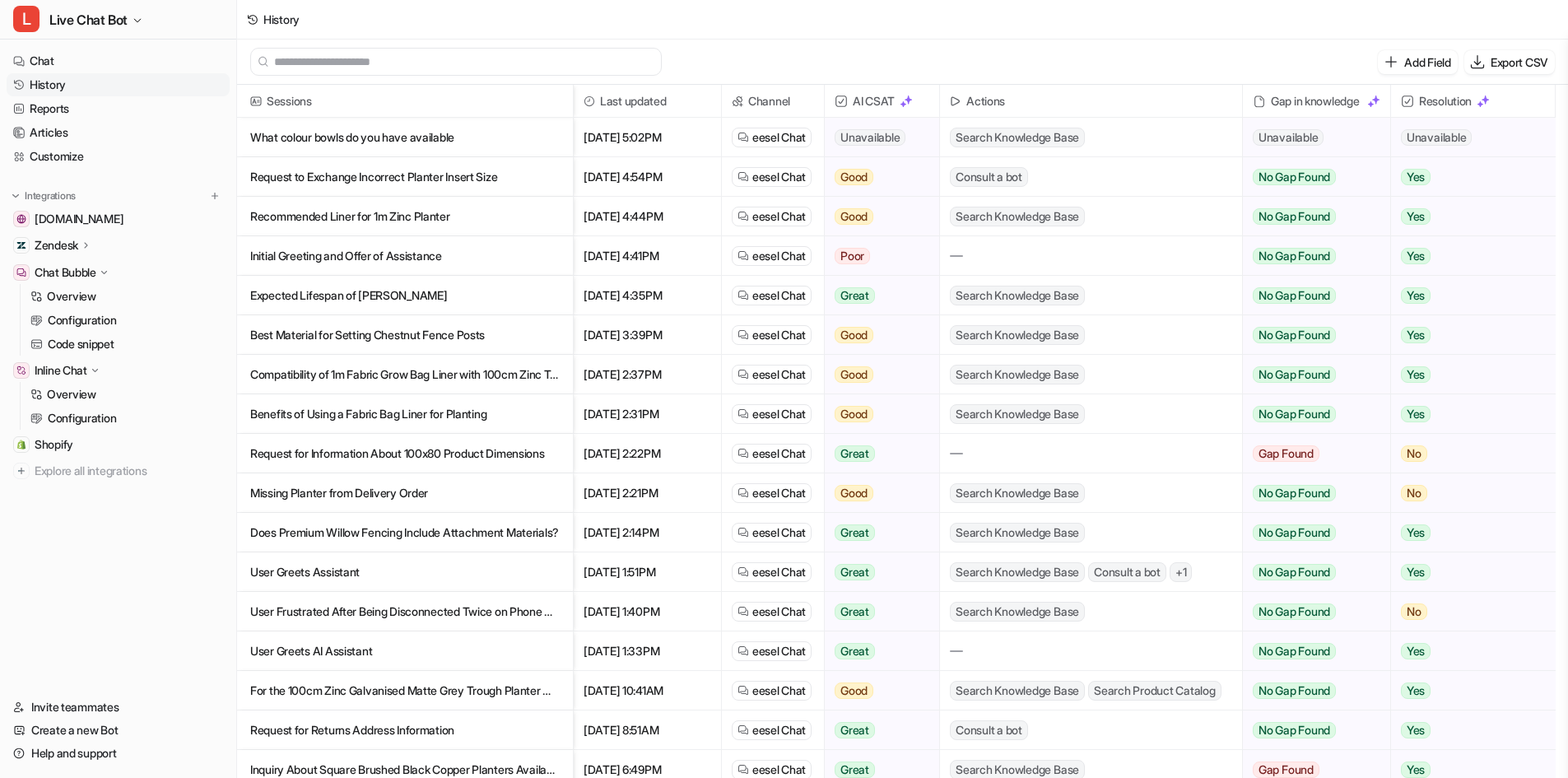
click at [459, 183] on p "Request to Exchange Incorrect Planter Insert Size" at bounding box center [405, 177] width 310 height 40
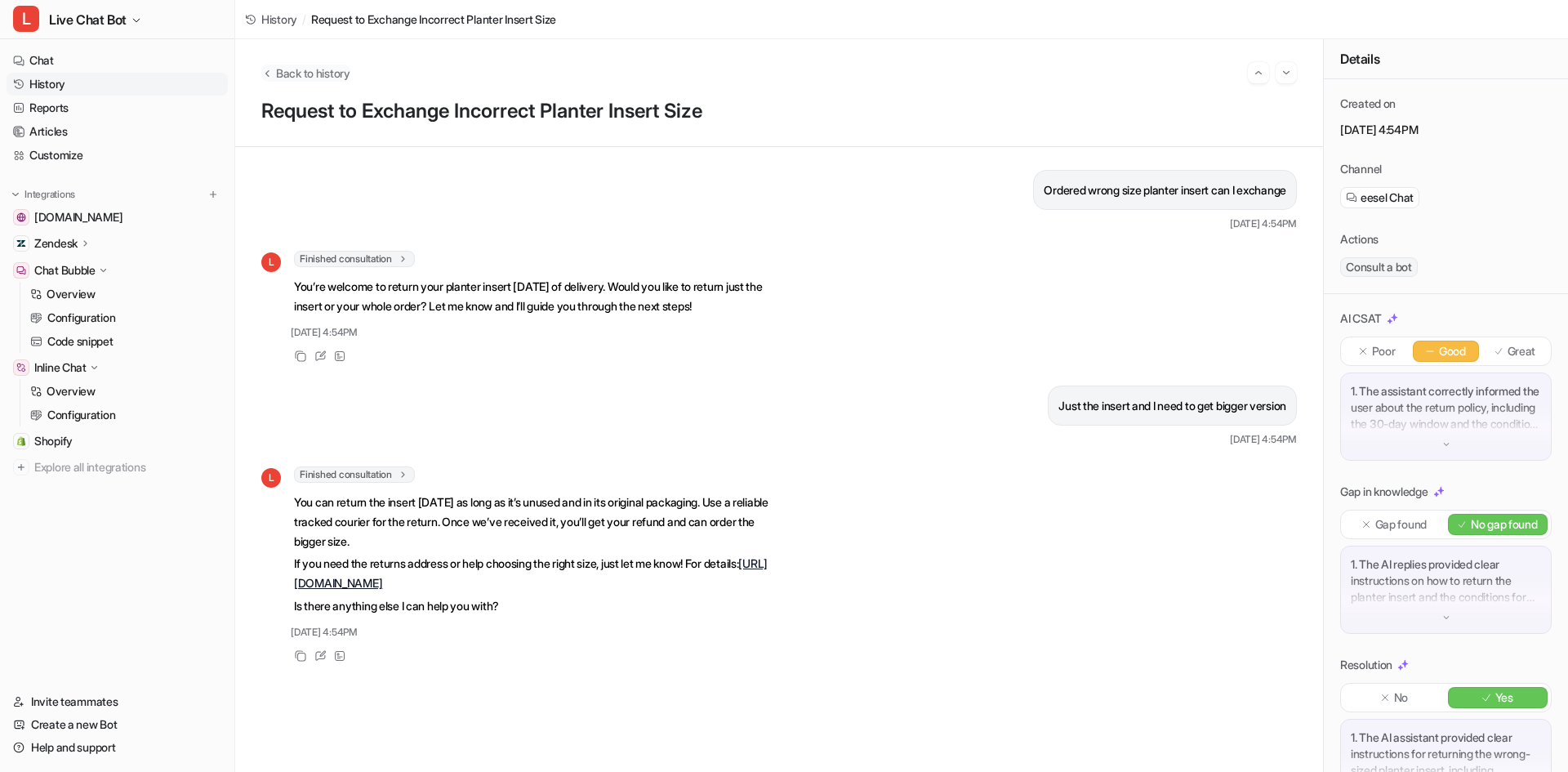
click at [288, 72] on span "Back to history" at bounding box center [313, 73] width 74 height 17
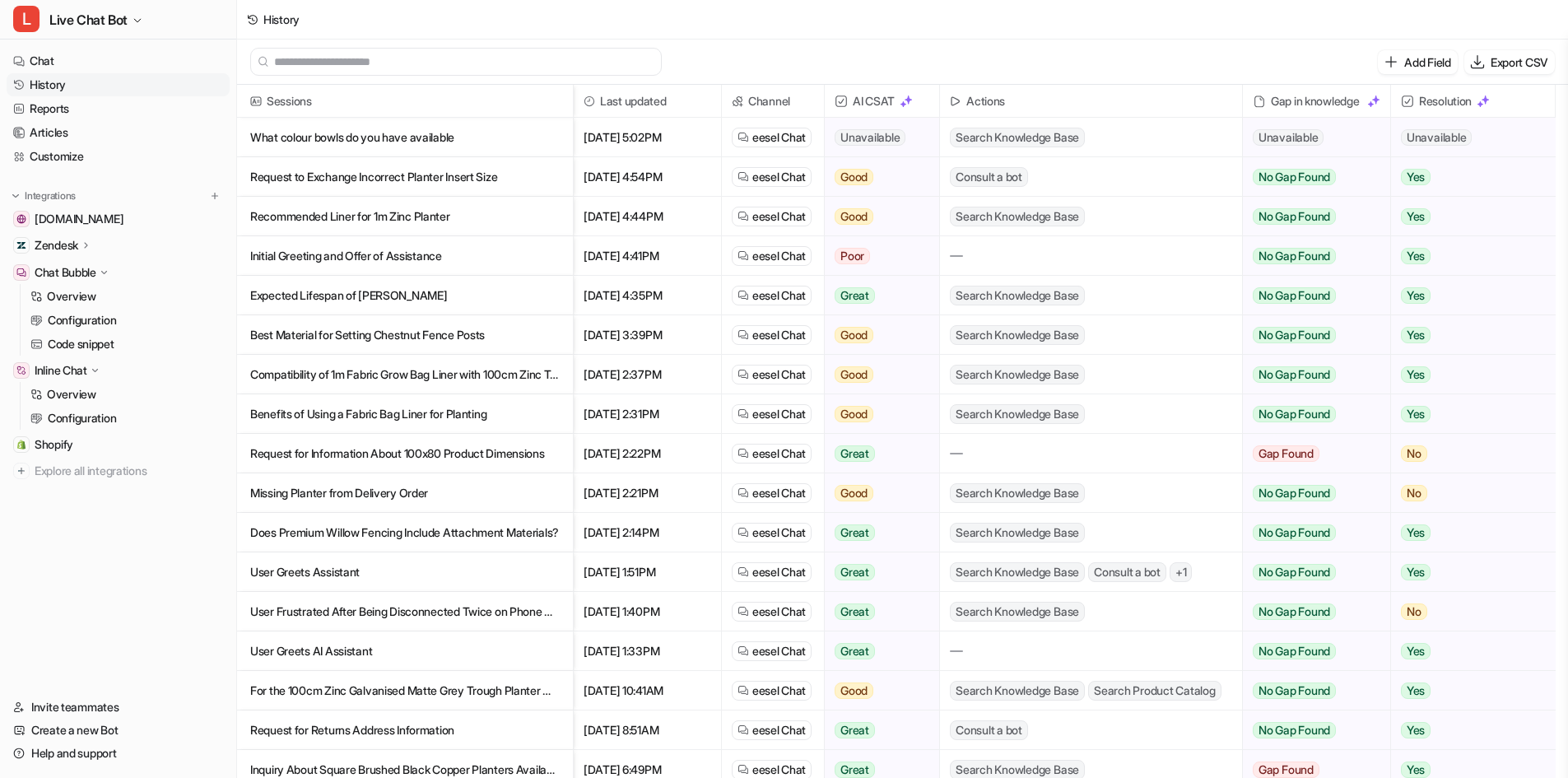
click at [495, 454] on p "Request for Information About 100x80 Product Dimensions" at bounding box center [405, 454] width 310 height 40
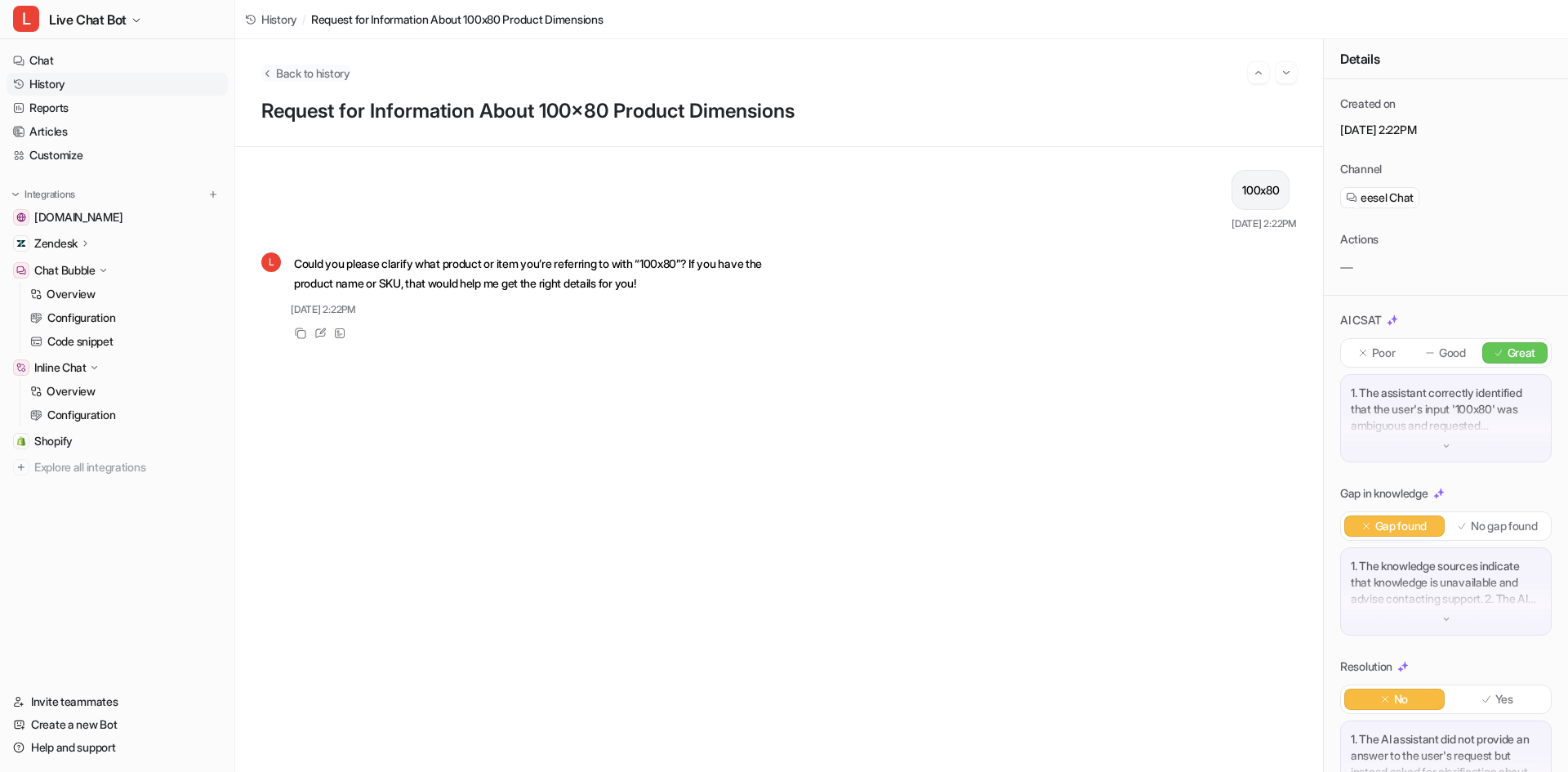
click at [296, 72] on span "Back to history" at bounding box center [313, 73] width 74 height 17
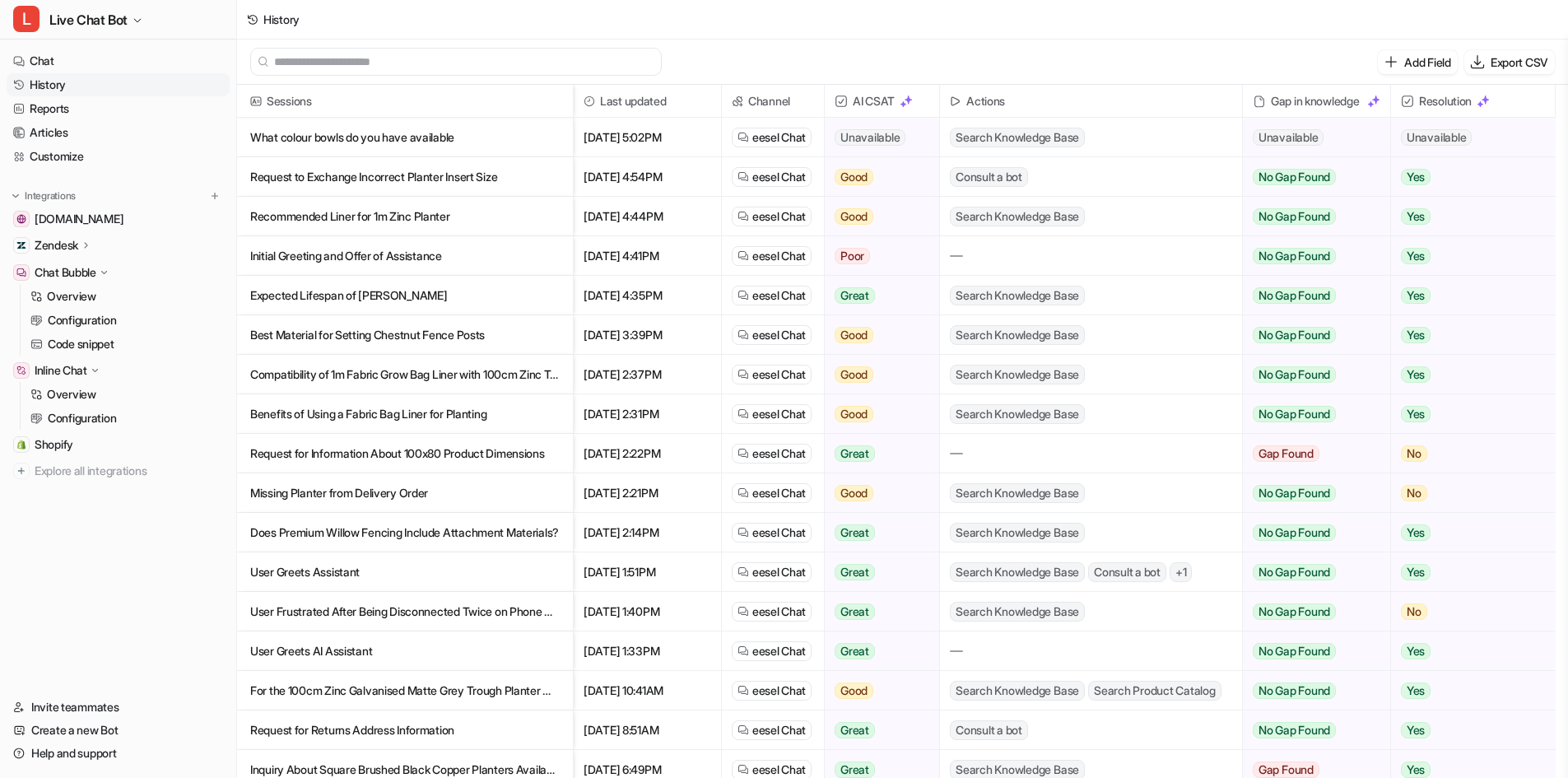
click at [442, 531] on p "Does Premium Willow Fencing Include Attachment Materials?" at bounding box center [405, 533] width 310 height 40
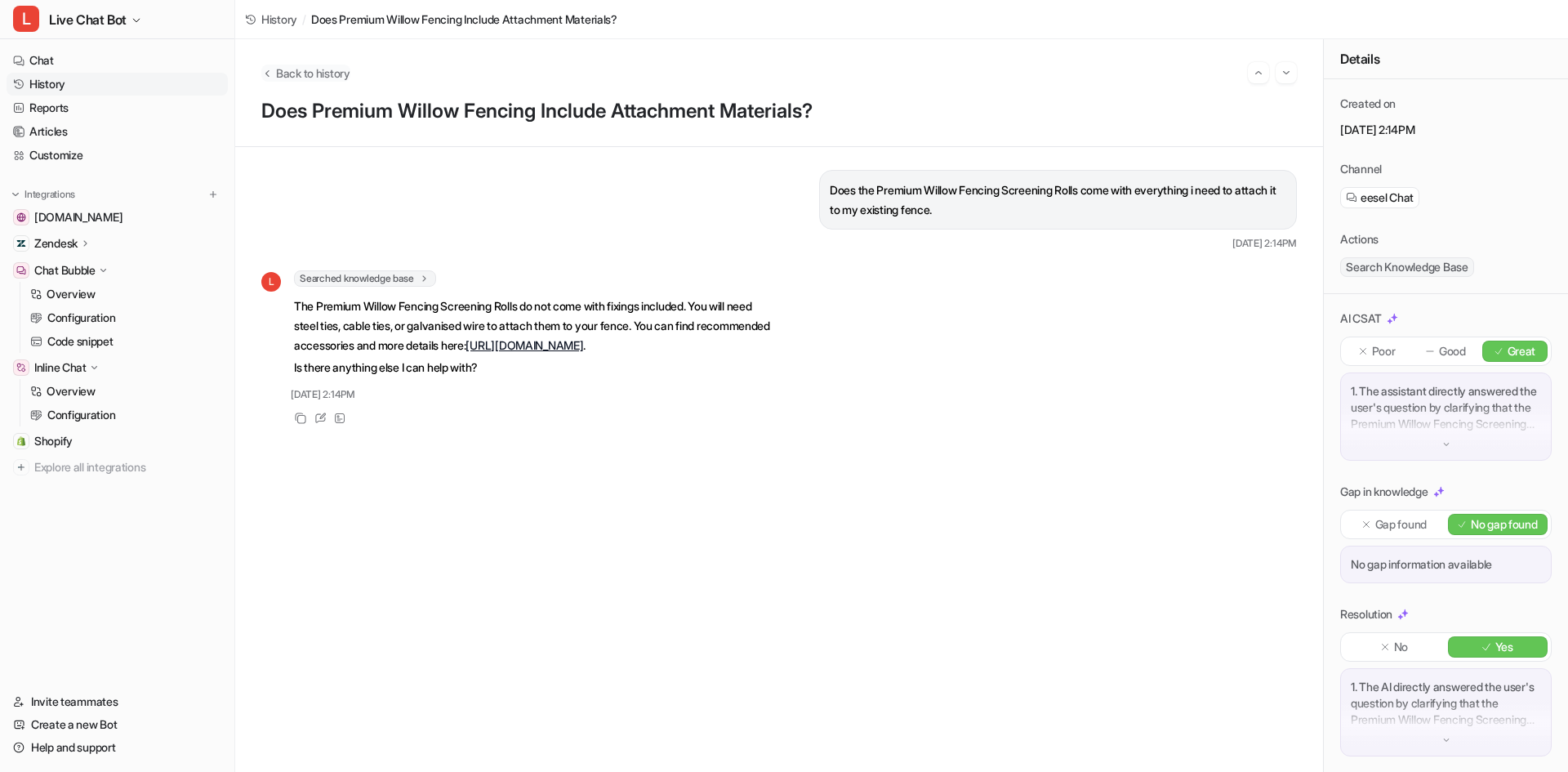
click at [302, 78] on span "Back to history" at bounding box center [313, 73] width 74 height 17
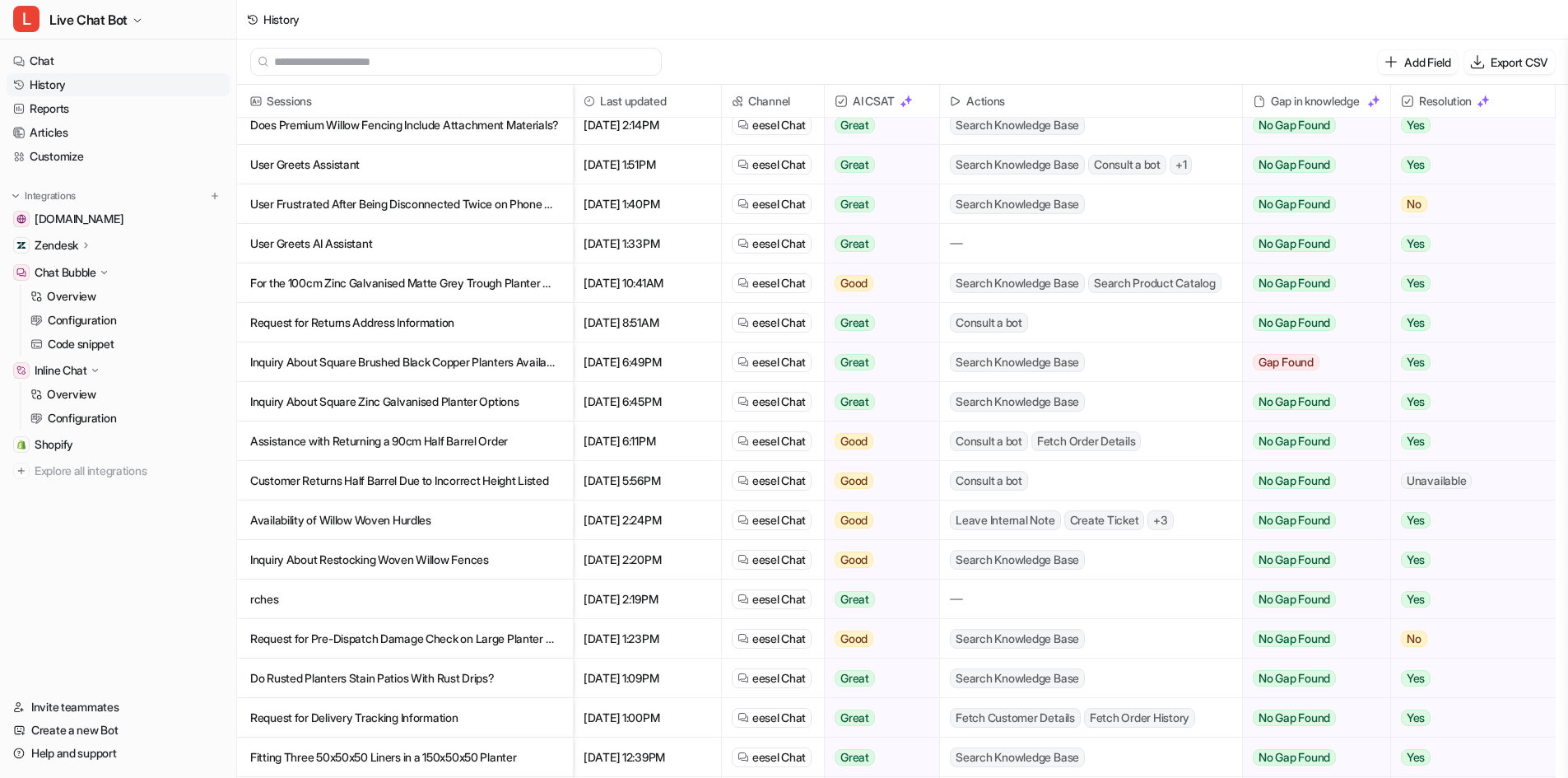
scroll to position [411, 0]
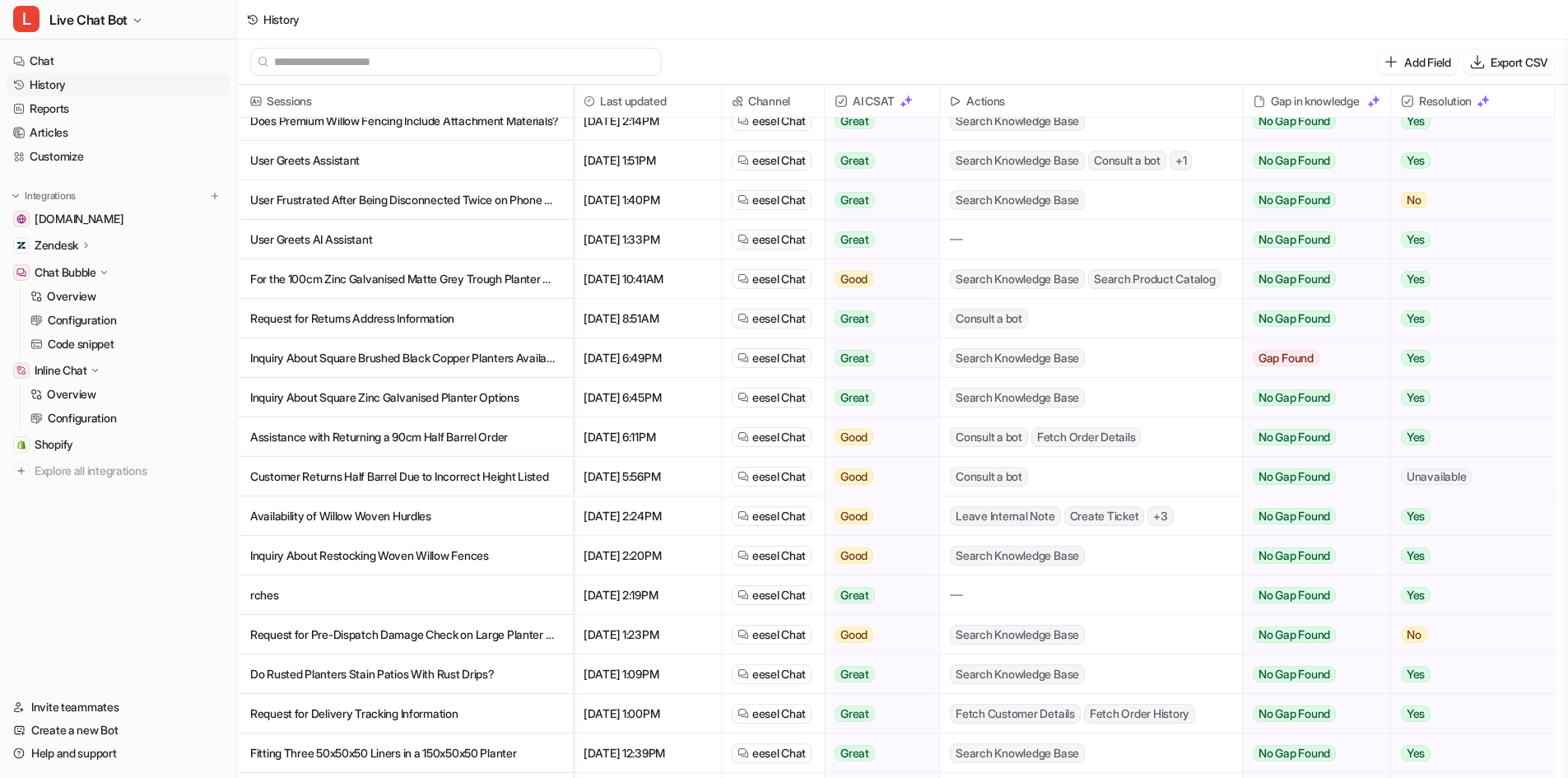
click at [428, 555] on p "Inquiry About Restocking Woven Willow Fences" at bounding box center [405, 555] width 310 height 40
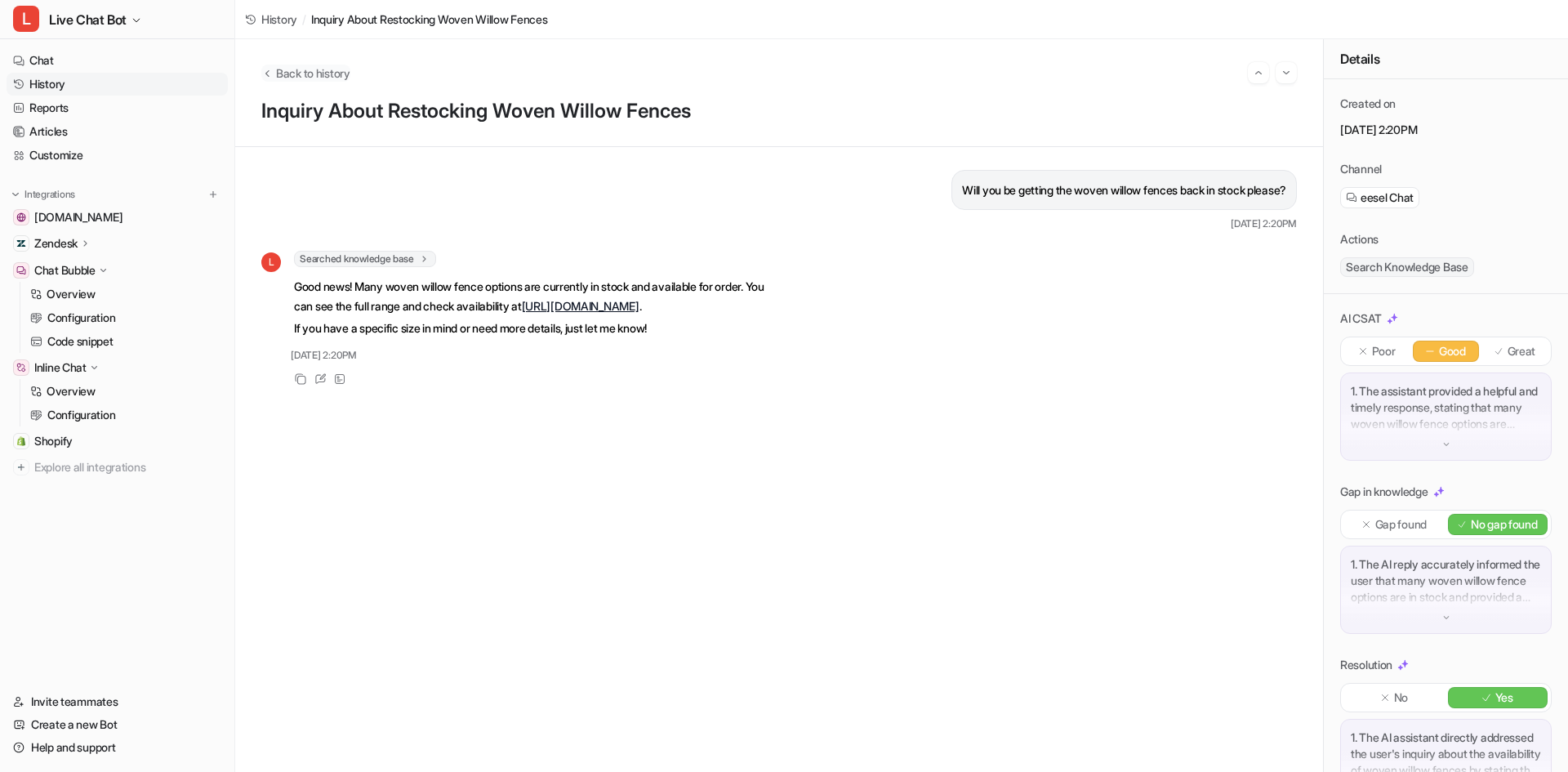
click at [282, 75] on span "Back to history" at bounding box center [313, 73] width 74 height 17
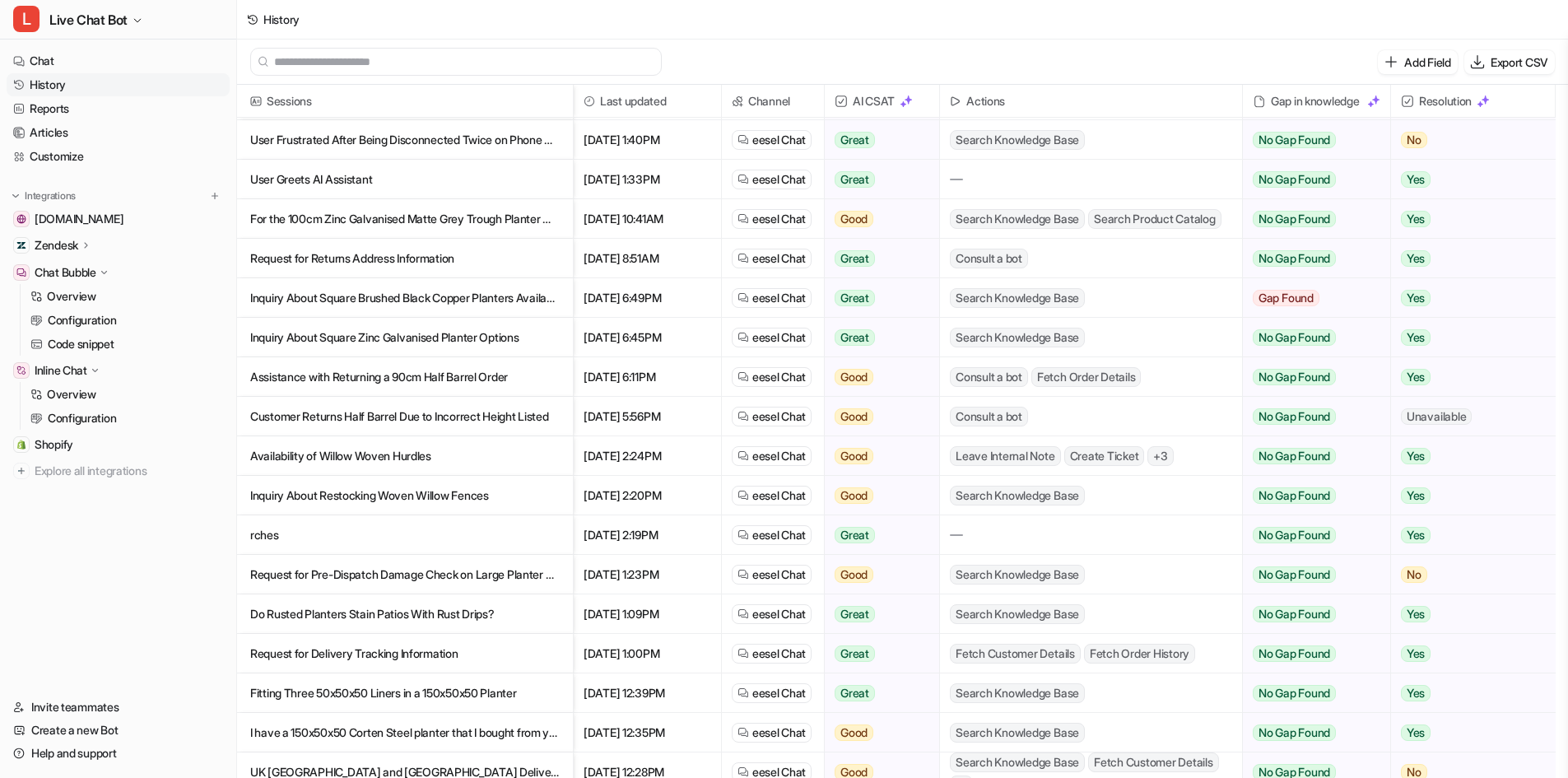
scroll to position [494, 0]
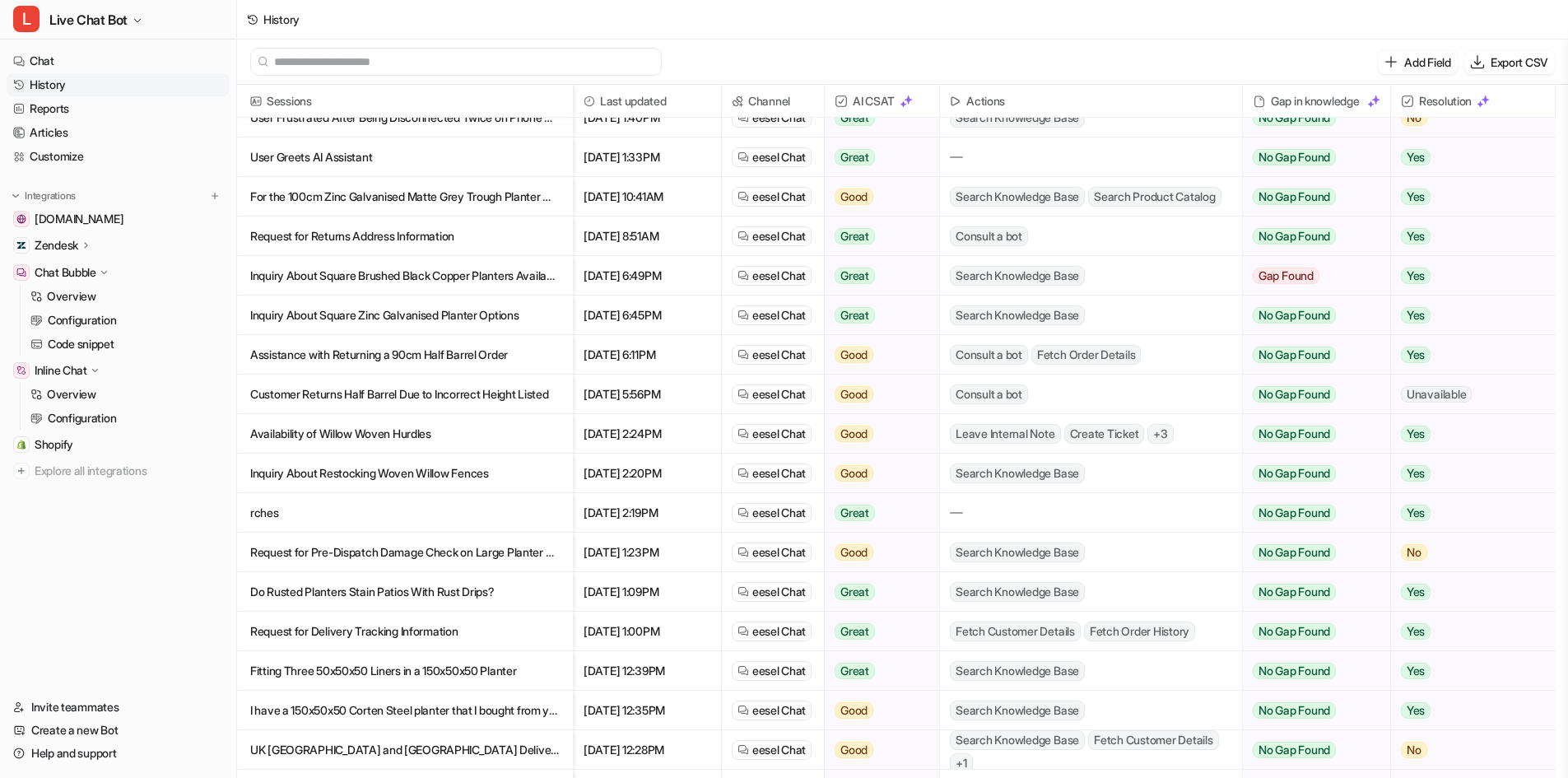
click at [492, 677] on p "Fitting Three 50x50x50 Liners in a 150x50x50 Planter" at bounding box center [405, 671] width 310 height 40
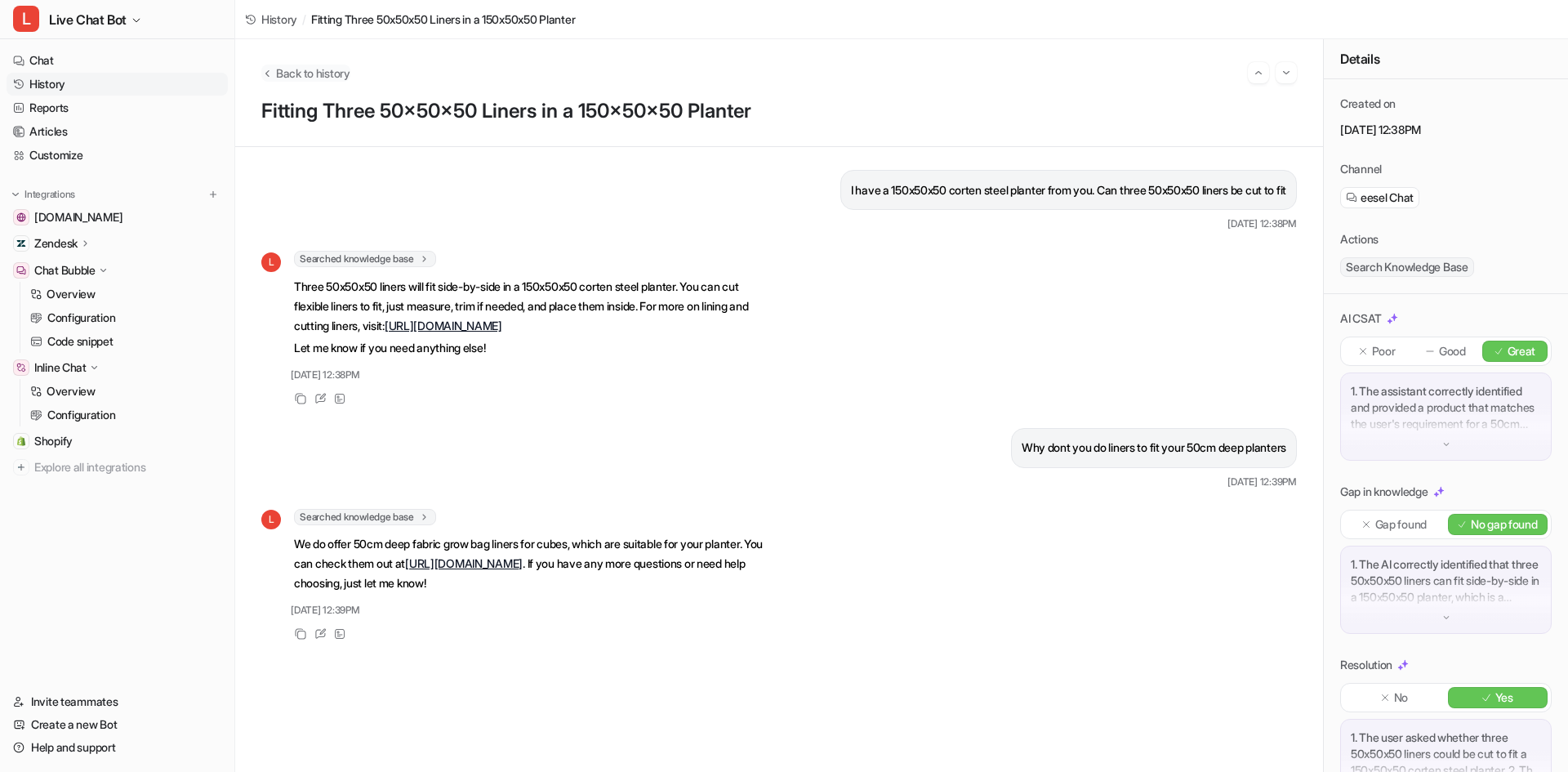
click at [298, 75] on span "Back to history" at bounding box center [313, 73] width 74 height 17
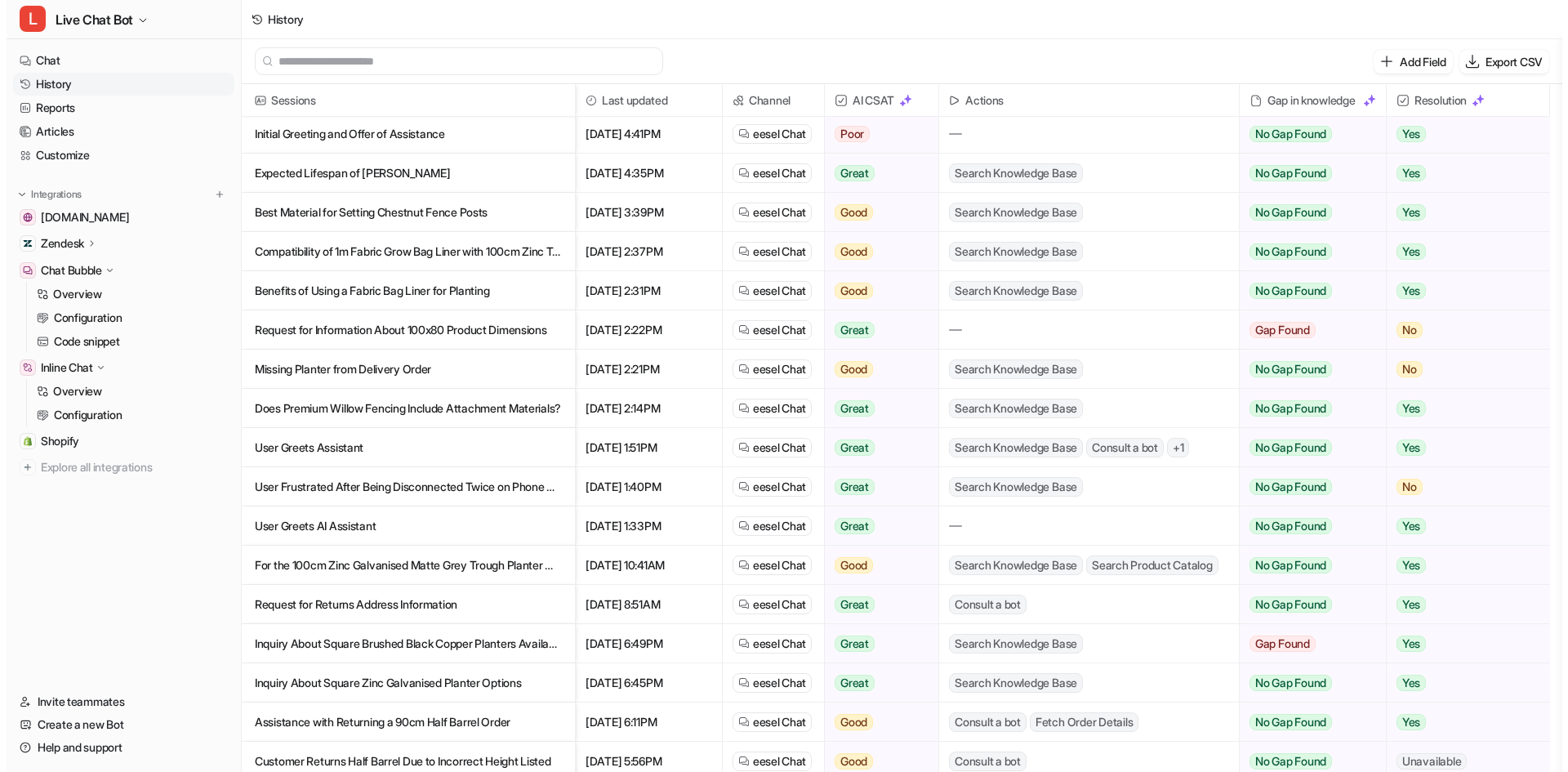
scroll to position [164, 0]
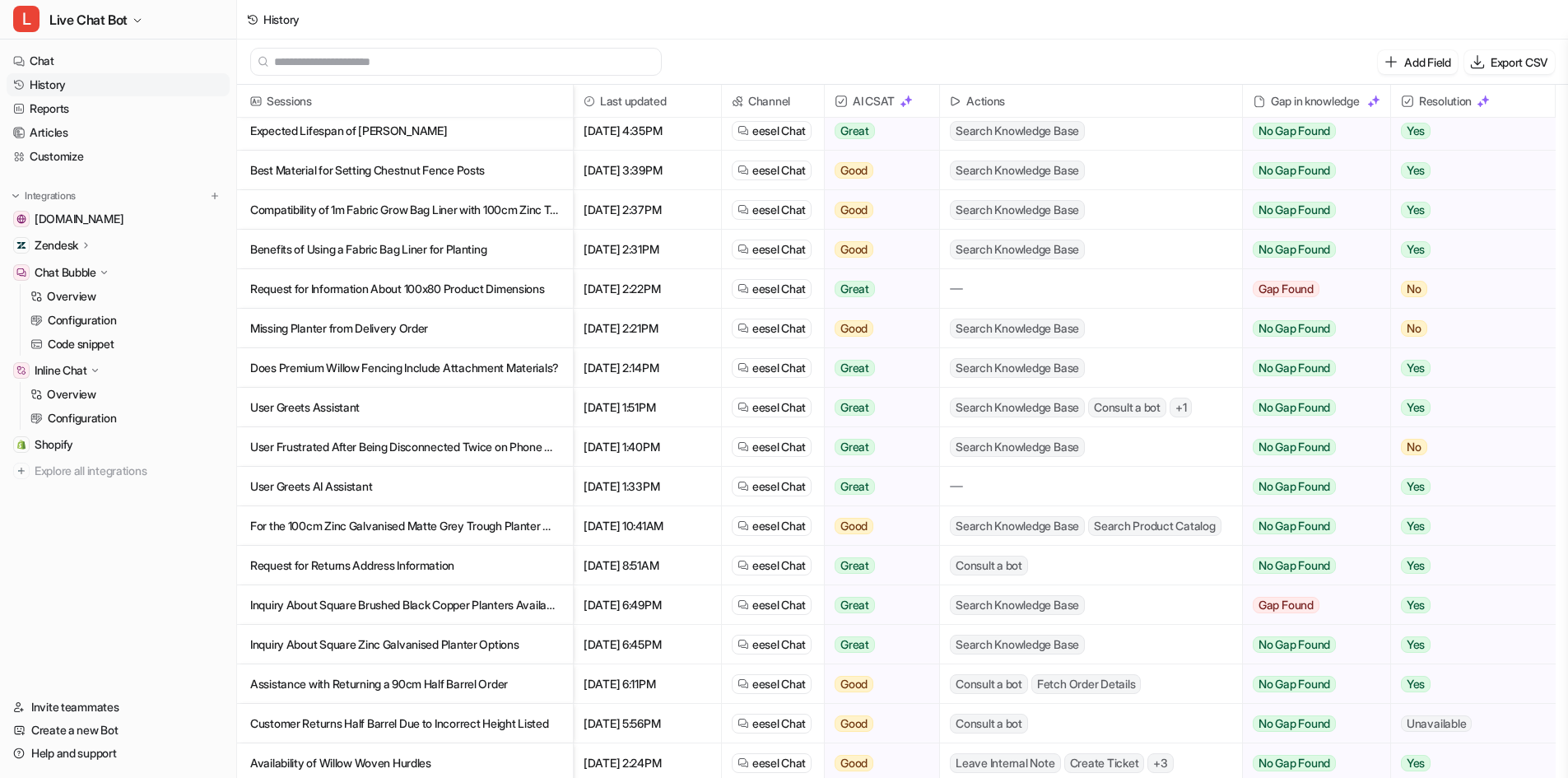
click at [331, 477] on p "User Greets AI Assistant" at bounding box center [405, 487] width 310 height 40
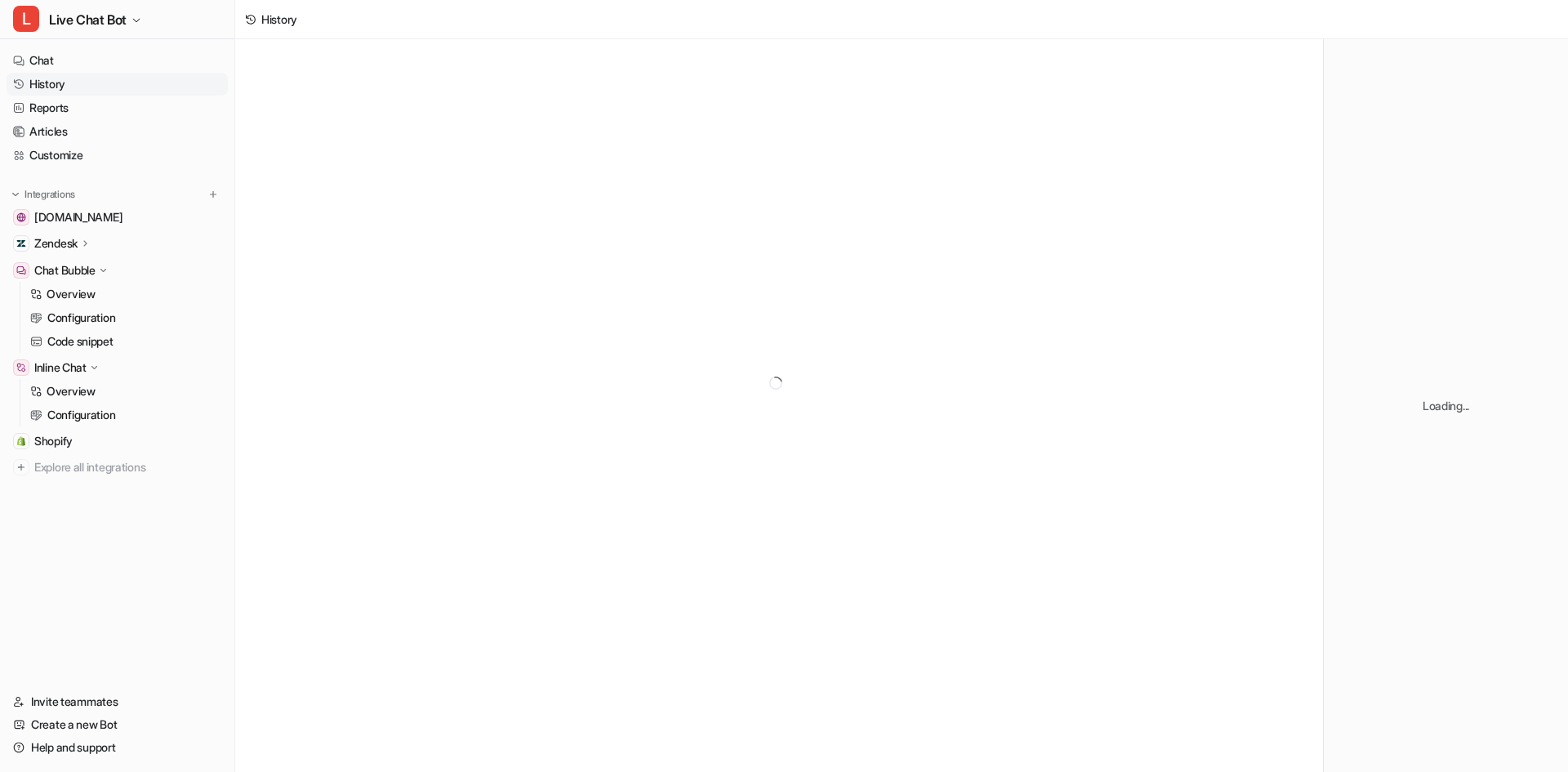
click at [461, 467] on div at bounding box center [778, 383] width 1088 height 687
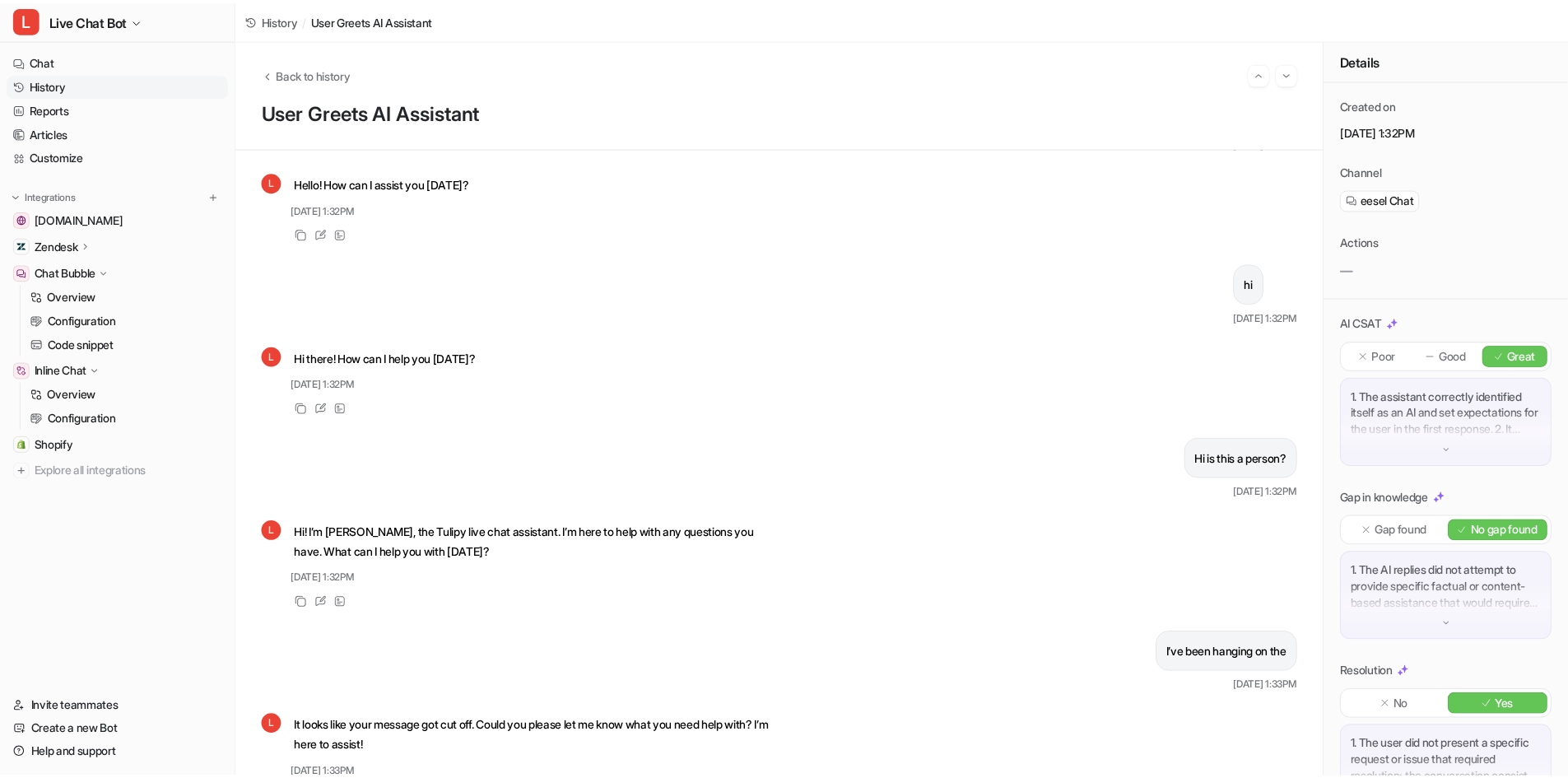
scroll to position [138, 0]
